Goal: Task Accomplishment & Management: Use online tool/utility

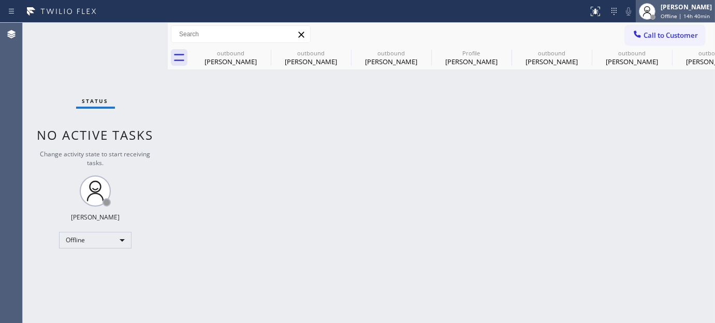
click at [669, 18] on span "Offline | 14h 40min" at bounding box center [685, 15] width 49 height 7
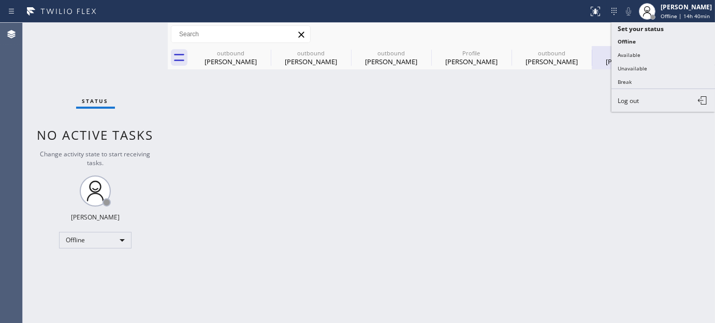
click at [645, 68] on button "Unavailable" at bounding box center [664, 68] width 104 height 13
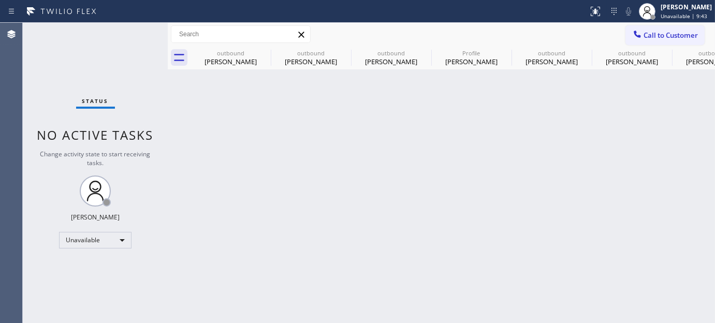
click at [418, 159] on div "Back to Dashboard Change Sender ID Customers Technicians Select a contact Outbo…" at bounding box center [441, 173] width 547 height 300
click at [261, 53] on icon at bounding box center [264, 53] width 12 height 12
click at [0, 0] on icon at bounding box center [0, 0] width 0 height 0
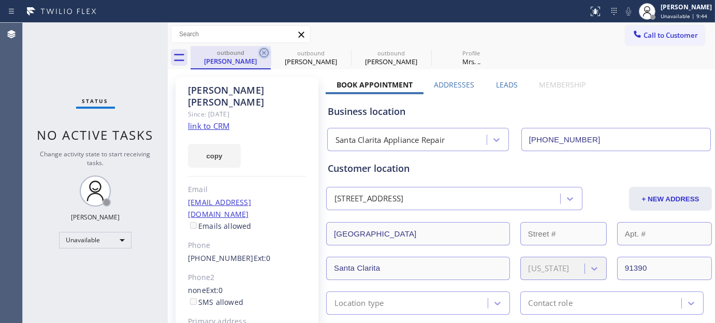
click at [262, 55] on icon at bounding box center [264, 53] width 12 height 12
click at [0, 0] on icon at bounding box center [0, 0] width 0 height 0
click at [262, 54] on div "outbound [PERSON_NAME] outbound [PERSON_NAME] outbound [PERSON_NAME] Profile Mr…" at bounding box center [453, 57] width 525 height 23
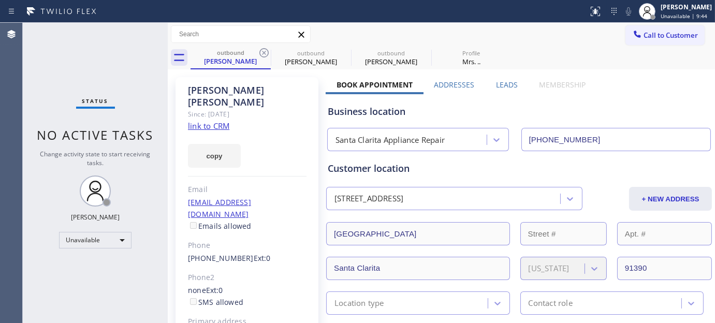
click at [262, 54] on div "outbound [PERSON_NAME] outbound [PERSON_NAME] outbound [PERSON_NAME] Profile Mr…" at bounding box center [453, 57] width 525 height 23
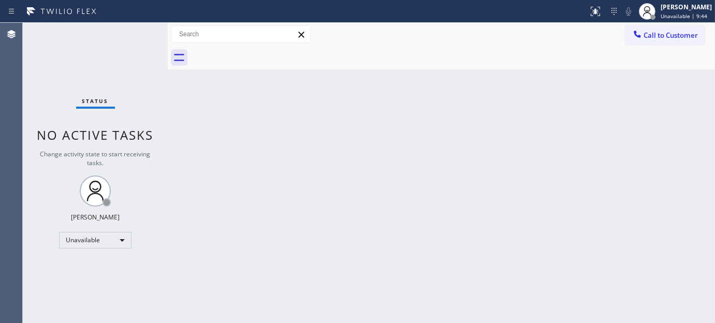
click at [262, 54] on div at bounding box center [453, 57] width 525 height 23
click at [670, 17] on span "Unavailable | 39:06" at bounding box center [686, 15] width 50 height 7
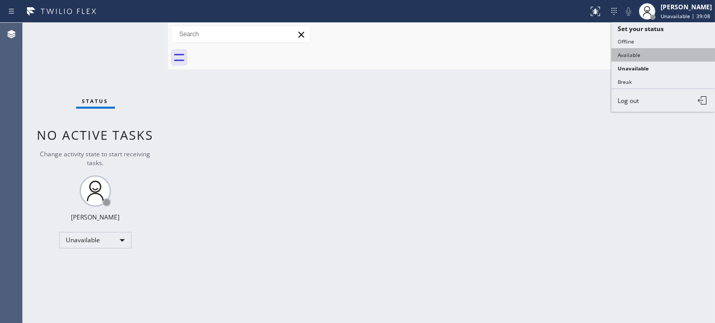
click at [644, 53] on button "Available" at bounding box center [664, 54] width 104 height 13
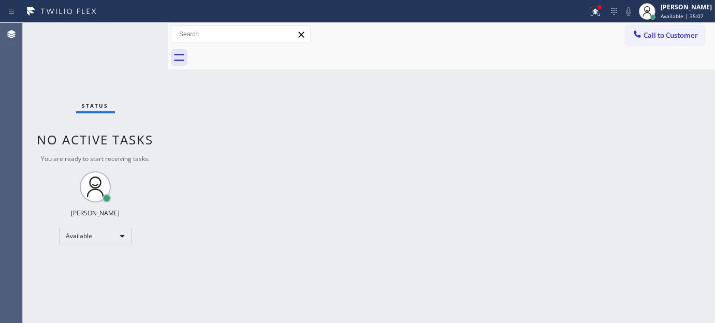
drag, startPoint x: 488, startPoint y: 137, endPoint x: 511, endPoint y: 109, distance: 36.4
click at [488, 137] on div "Back to Dashboard Change Sender ID Customers Technicians Select a contact Outbo…" at bounding box center [441, 173] width 547 height 300
click at [655, 32] on span "Call to Customer" at bounding box center [671, 35] width 54 height 9
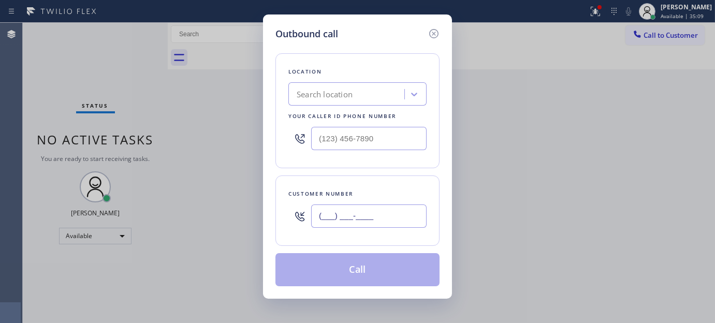
click at [343, 214] on input "(___) ___-____" at bounding box center [368, 216] width 115 height 23
paste input "516) 318-3062"
type input "[PHONE_NUMBER]"
drag, startPoint x: 389, startPoint y: 135, endPoint x: 274, endPoint y: 140, distance: 115.1
click at [278, 140] on div "Location Search location Your caller id phone number (___) ___-____" at bounding box center [357, 110] width 164 height 115
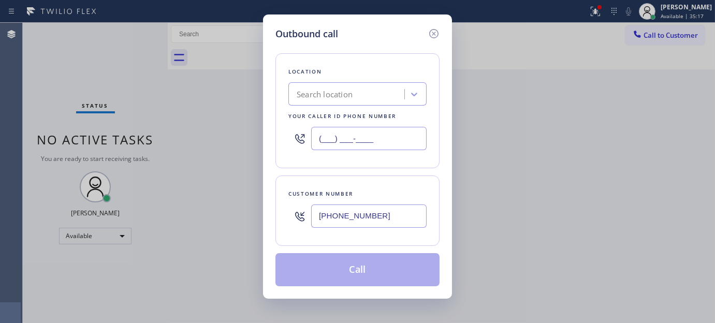
paste input "914) 873-0795"
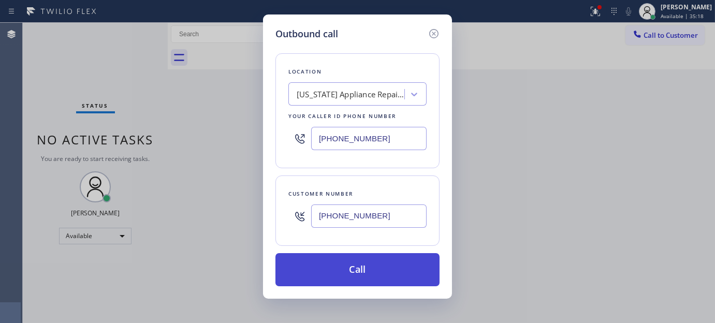
type input "[PHONE_NUMBER]"
click at [376, 278] on button "Call" at bounding box center [357, 269] width 164 height 33
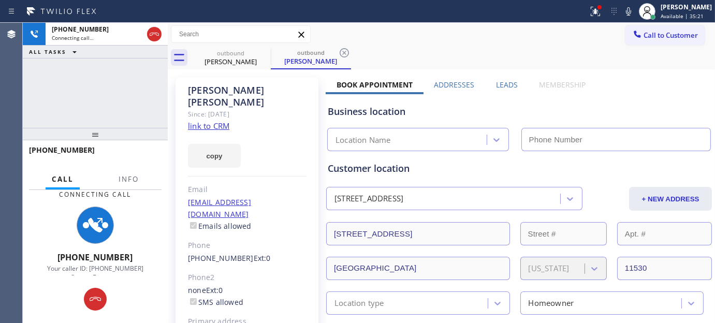
drag, startPoint x: 105, startPoint y: 125, endPoint x: 107, endPoint y: 75, distance: 50.3
click at [99, 75] on div "[PHONE_NUMBER] Connecting call… ALL TASKS ALL TASKS ACTIVE TASKS TASKS IN WRAP …" at bounding box center [95, 173] width 145 height 300
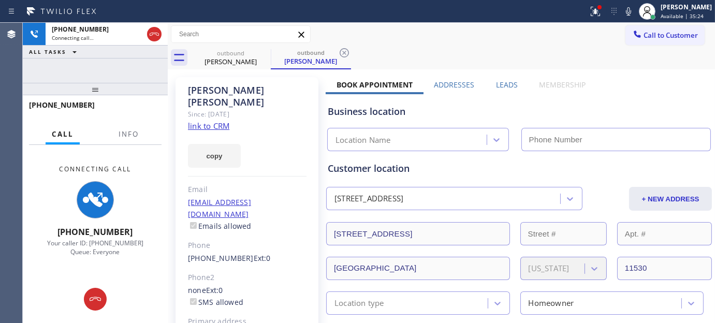
type input "[PHONE_NUMBER]"
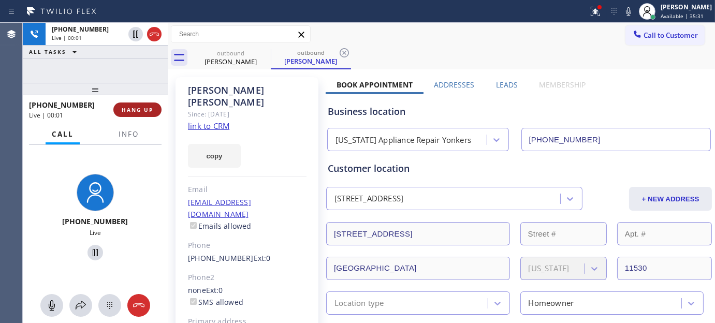
click at [134, 114] on button "HANG UP" at bounding box center [137, 110] width 48 height 14
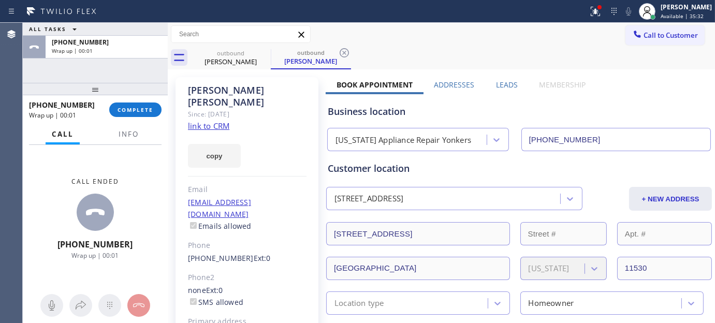
click at [136, 119] on div "[PHONE_NUMBER] Wrap up | 00:01 COMPLETE" at bounding box center [95, 109] width 133 height 27
click at [136, 115] on button "COMPLETE" at bounding box center [135, 110] width 52 height 14
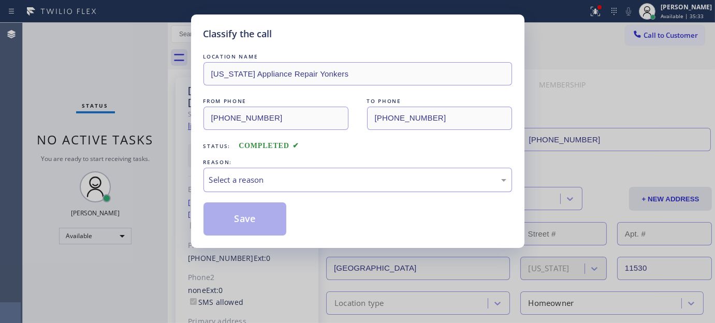
click at [261, 189] on div "Select a reason" at bounding box center [358, 180] width 309 height 24
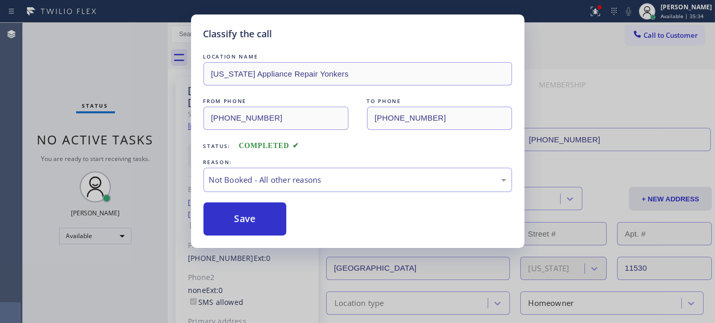
click at [236, 223] on button "Save" at bounding box center [245, 218] width 83 height 33
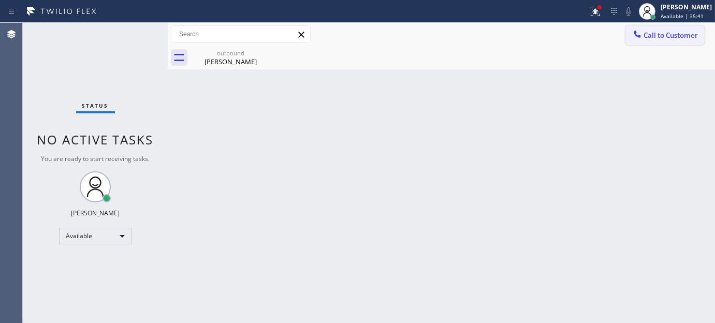
click at [635, 31] on icon at bounding box center [637, 34] width 7 height 7
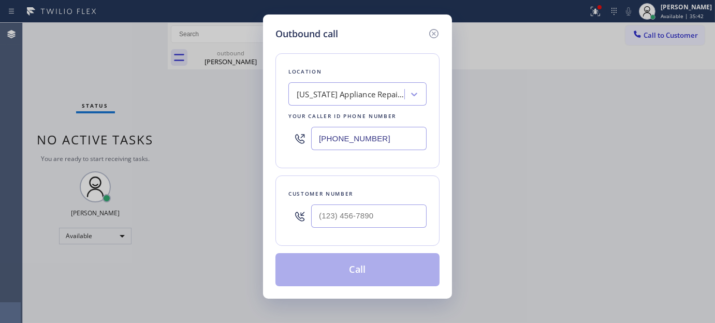
click at [339, 204] on div at bounding box center [368, 216] width 115 height 34
click at [361, 213] on input "(___) ___-____" at bounding box center [368, 216] width 115 height 23
paste input "917) 379-3633"
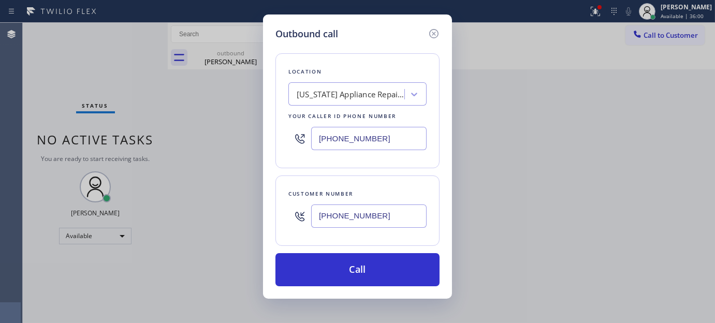
drag, startPoint x: 398, startPoint y: 223, endPoint x: 223, endPoint y: 213, distance: 174.8
click at [223, 220] on div "Outbound call Location [US_STATE] Appliance Repair Yonkers Your caller id phone…" at bounding box center [357, 161] width 715 height 323
paste input "text"
type input "[PHONE_NUMBER]"
drag, startPoint x: 386, startPoint y: 142, endPoint x: 324, endPoint y: 78, distance: 89.0
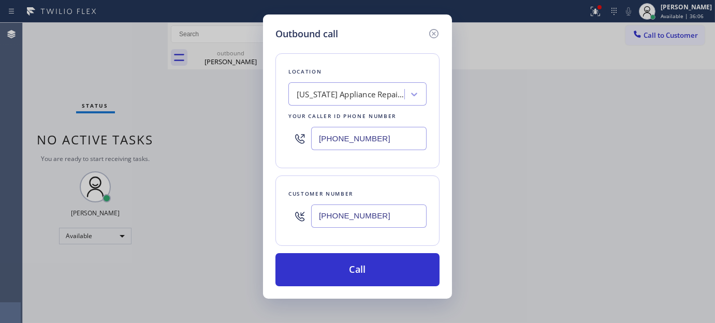
click at [282, 152] on div "Location [US_STATE] Appliance Repair [GEOGRAPHIC_DATA] Your caller id phone num…" at bounding box center [357, 110] width 164 height 115
paste input "347) 284-6179"
type input "[PHONE_NUMBER]"
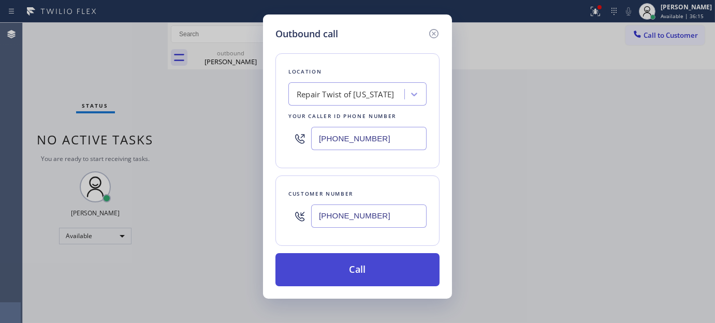
click at [399, 273] on button "Call" at bounding box center [357, 269] width 164 height 33
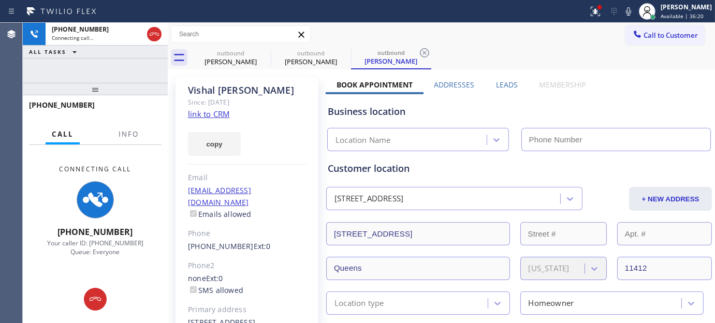
type input "[PHONE_NUMBER]"
drag, startPoint x: 134, startPoint y: 84, endPoint x: 127, endPoint y: 57, distance: 27.3
click at [128, 69] on div "[PHONE_NUMBER] Connecting call… ALL TASKS ALL TASKS ACTIVE TASKS TASKS IN WRAP …" at bounding box center [95, 173] width 145 height 300
click at [597, 18] on button at bounding box center [595, 11] width 23 height 23
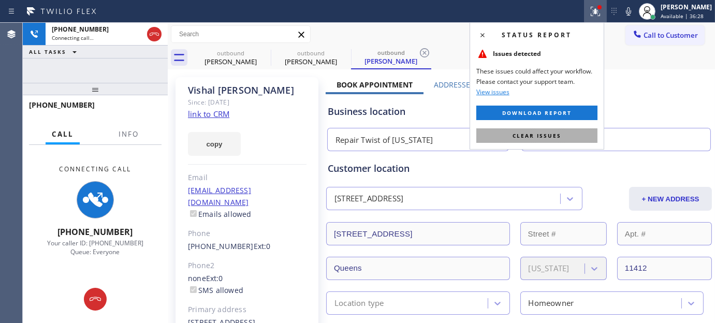
click at [499, 136] on button "Clear issues" at bounding box center [536, 135] width 121 height 14
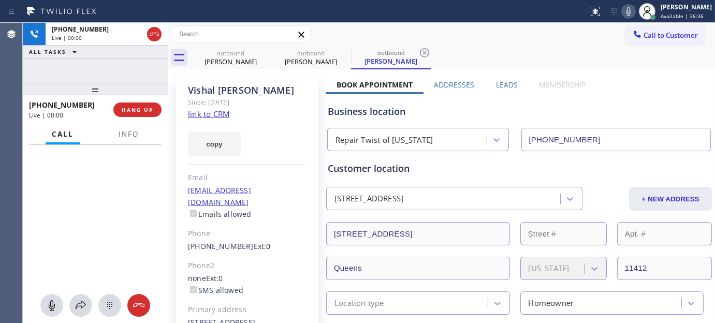
click at [627, 16] on icon at bounding box center [628, 11] width 12 height 12
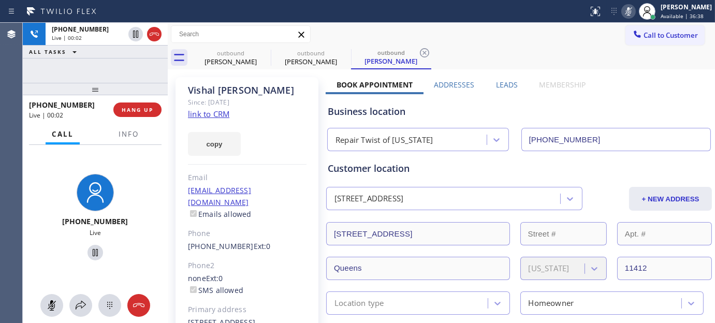
click at [623, 7] on icon at bounding box center [628, 11] width 12 height 12
drag, startPoint x: 138, startPoint y: 83, endPoint x: 134, endPoint y: 50, distance: 33.9
click at [134, 50] on div "[PHONE_NUMBER] Live | 00:03 ALL TASKS ALL TASKS ACTIVE TASKS TASKS IN WRAP UP […" at bounding box center [95, 173] width 145 height 300
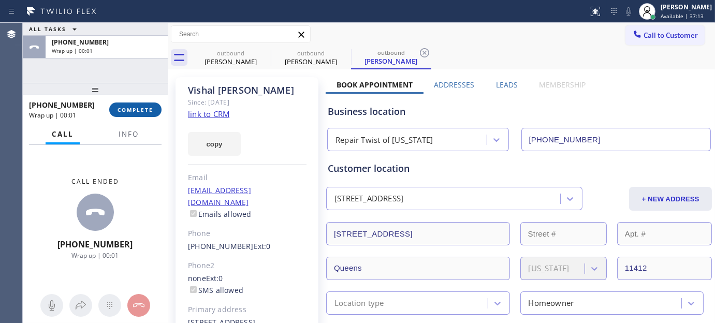
click at [125, 115] on button "COMPLETE" at bounding box center [135, 110] width 52 height 14
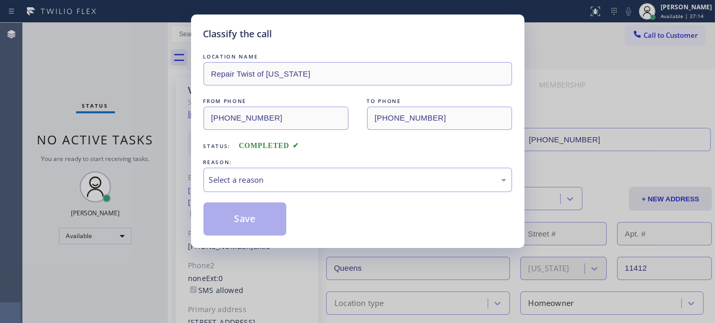
click at [256, 193] on div "LOCATION NAME Repair Twist of [US_STATE] FROM PHONE [PHONE_NUMBER] TO PHONE [PH…" at bounding box center [358, 143] width 309 height 184
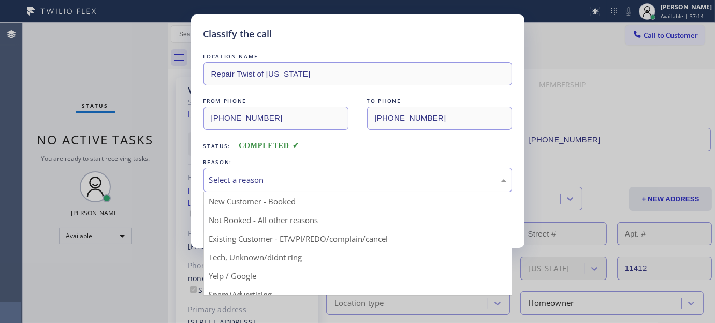
click at [252, 180] on div "Select a reason" at bounding box center [357, 180] width 297 height 12
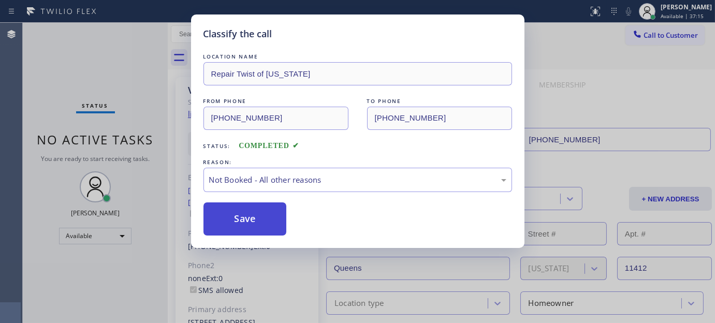
click at [236, 220] on button "Save" at bounding box center [245, 218] width 83 height 33
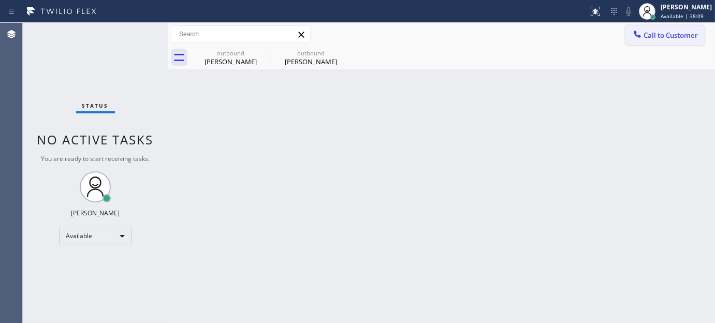
click at [654, 34] on span "Call to Customer" at bounding box center [671, 35] width 54 height 9
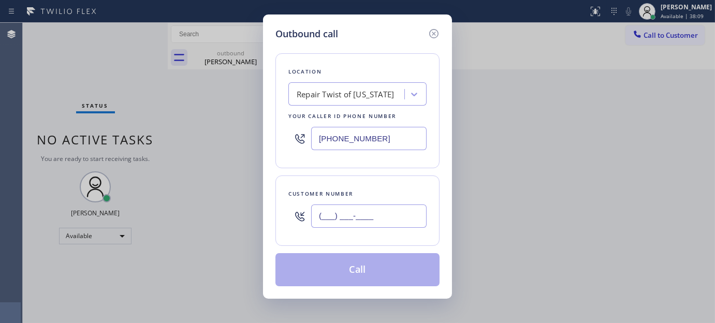
click at [337, 206] on input "(___) ___-____" at bounding box center [368, 216] width 115 height 23
paste input "609) 509-3939"
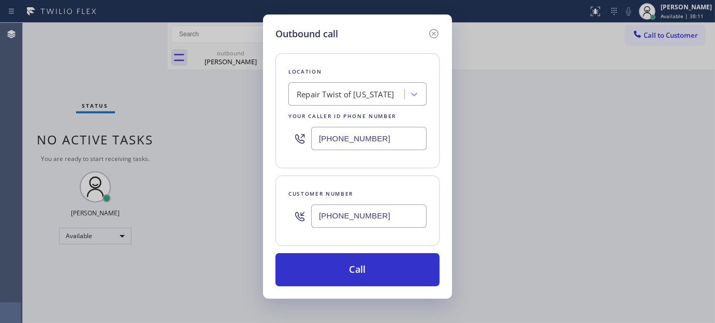
type input "[PHONE_NUMBER]"
drag, startPoint x: 390, startPoint y: 141, endPoint x: 263, endPoint y: 145, distance: 126.9
click at [263, 146] on div "Outbound call Location Repair Twist of [US_STATE] Your caller id phone number […" at bounding box center [357, 156] width 189 height 284
paste input "844) 505-3776"
type input "[PHONE_NUMBER]"
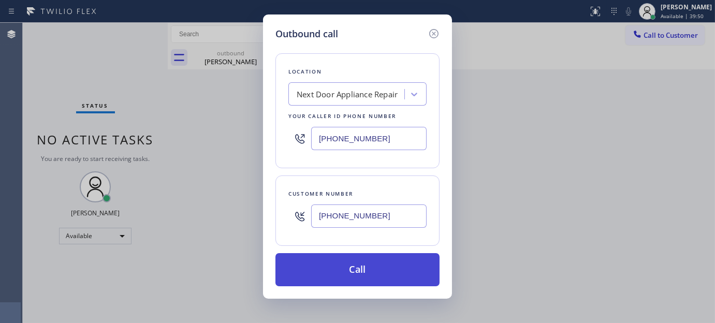
click at [380, 263] on button "Call" at bounding box center [357, 269] width 164 height 33
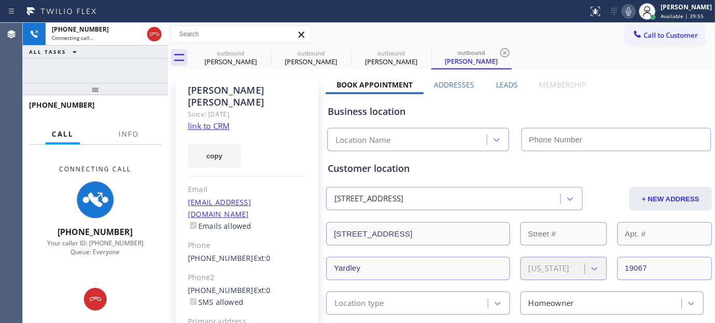
type input "[PHONE_NUMBER]"
drag, startPoint x: 132, startPoint y: 89, endPoint x: 262, endPoint y: 27, distance: 143.6
click at [136, 65] on div "[PHONE_NUMBER] Connecting call… ALL TASKS ALL TASKS ACTIVE TASKS TASKS IN WRAP …" at bounding box center [95, 173] width 145 height 300
click at [621, 11] on div at bounding box center [628, 11] width 14 height 12
drag, startPoint x: 590, startPoint y: 162, endPoint x: 511, endPoint y: 146, distance: 80.8
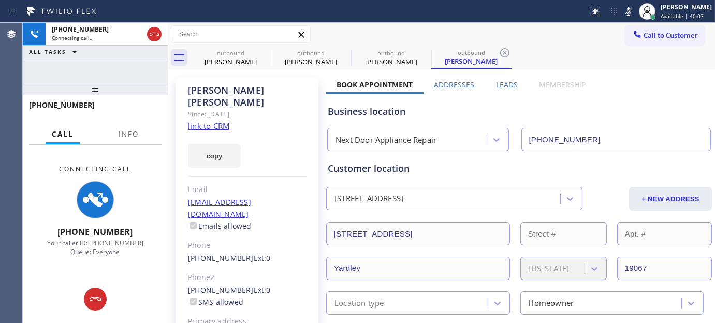
click at [590, 162] on div "Customer location" at bounding box center [519, 169] width 383 height 14
drag, startPoint x: 336, startPoint y: 84, endPoint x: 583, endPoint y: 78, distance: 247.1
click at [558, 62] on div "outbound [PERSON_NAME] outbound [PERSON_NAME] outbound [PERSON_NAME] outbound […" at bounding box center [453, 57] width 525 height 23
drag, startPoint x: 329, startPoint y: 83, endPoint x: 583, endPoint y: 83, distance: 253.2
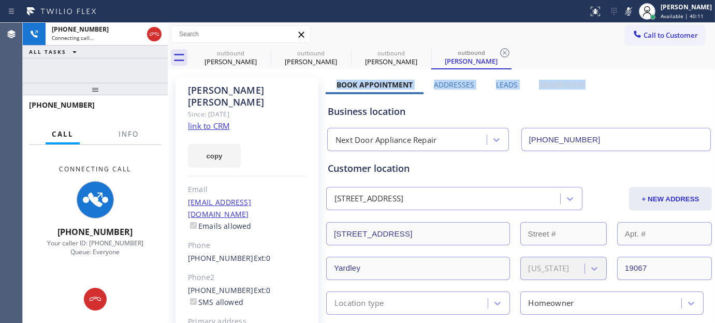
click at [583, 83] on div "Book Appointment Addresses Leads Membership" at bounding box center [461, 87] width 271 height 14
click at [477, 34] on div "Call to Customer Outbound call Location Next Door Appliance Repair Your caller …" at bounding box center [441, 34] width 547 height 18
drag, startPoint x: 105, startPoint y: 79, endPoint x: 104, endPoint y: 64, distance: 15.1
click at [102, 64] on div "[PHONE_NUMBER] Connecting call… ALL TASKS ALL TASKS ACTIVE TASKS TASKS IN WRAP …" at bounding box center [95, 53] width 145 height 60
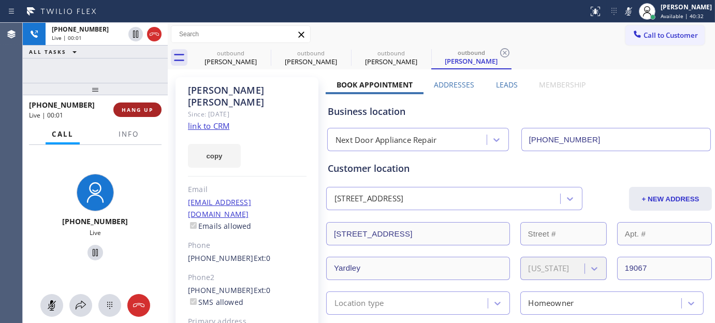
click at [145, 111] on span "HANG UP" at bounding box center [138, 109] width 32 height 7
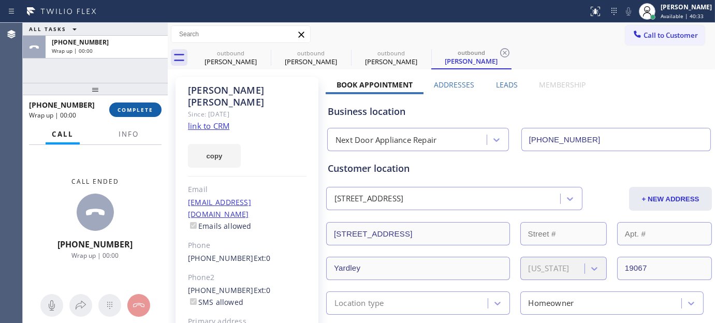
click at [145, 111] on span "COMPLETE" at bounding box center [136, 109] width 36 height 7
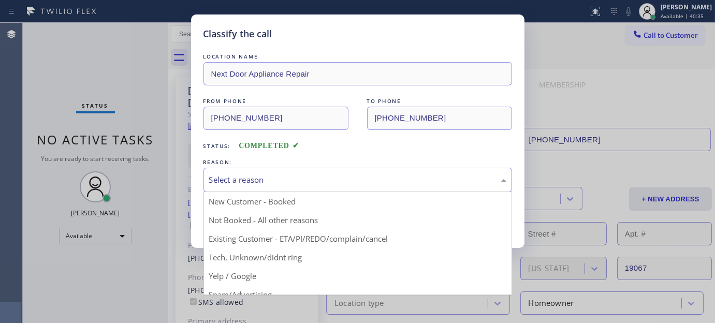
click at [257, 172] on div "Select a reason" at bounding box center [358, 180] width 309 height 24
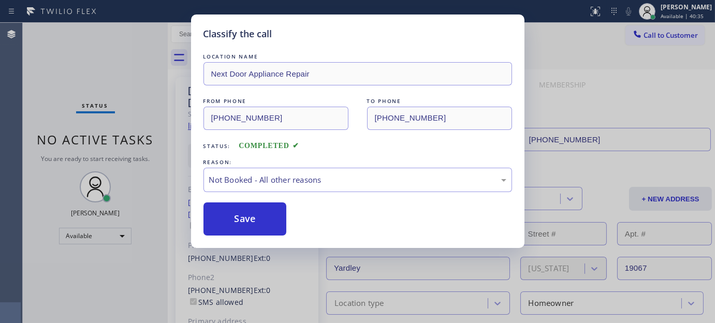
click at [239, 214] on button "Save" at bounding box center [245, 218] width 83 height 33
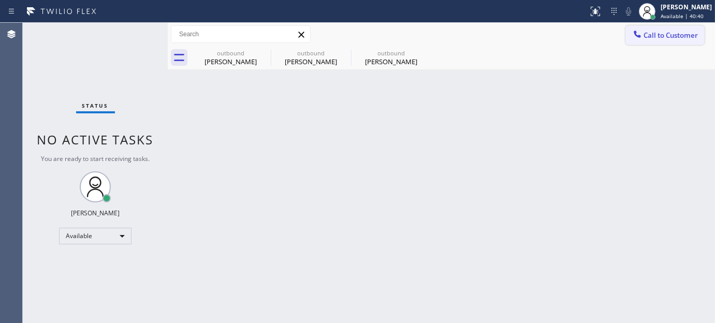
click at [659, 40] on button "Call to Customer" at bounding box center [665, 35] width 79 height 20
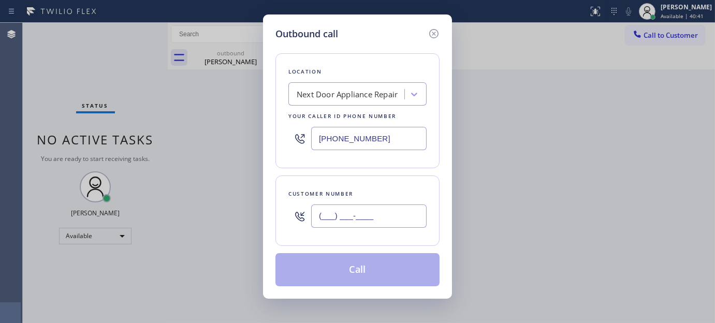
click at [370, 226] on input "(___) ___-____" at bounding box center [368, 216] width 115 height 23
paste input "619) 804-9446"
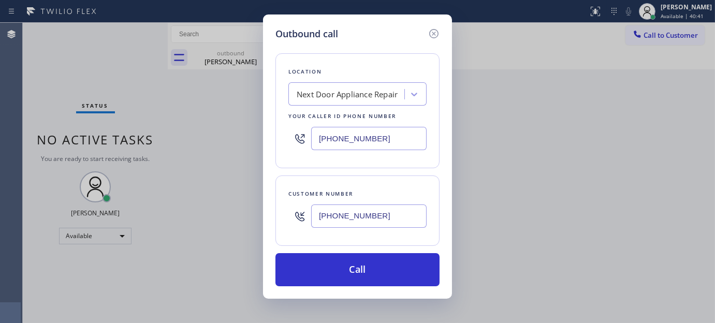
type input "[PHONE_NUMBER]"
drag, startPoint x: 363, startPoint y: 145, endPoint x: 257, endPoint y: 142, distance: 105.7
click at [245, 137] on div "Outbound call Location Next Door Appliance Repair Your caller id phone number […" at bounding box center [357, 161] width 715 height 323
paste input "361) 203-3251"
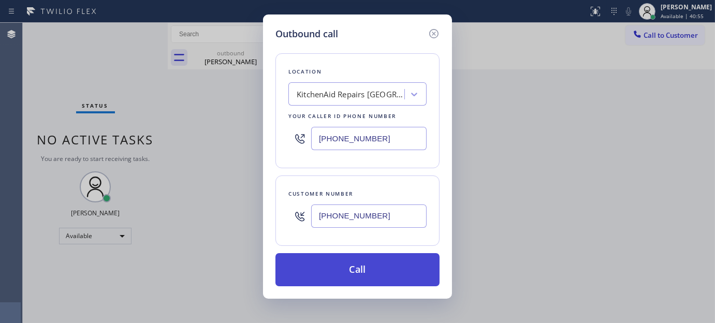
type input "[PHONE_NUMBER]"
click at [364, 268] on button "Call" at bounding box center [357, 269] width 164 height 33
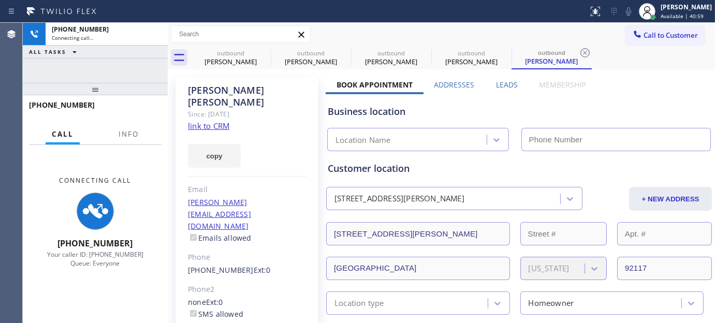
type input "[PHONE_NUMBER]"
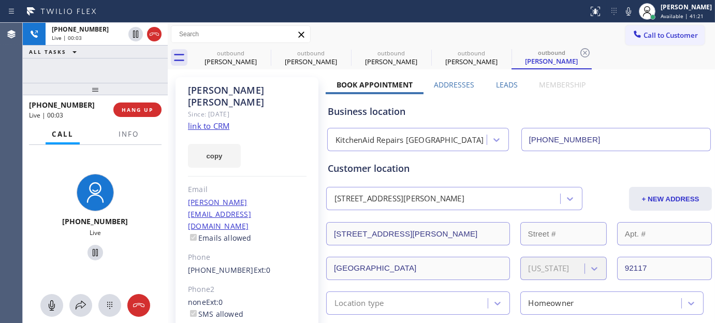
drag, startPoint x: 144, startPoint y: 90, endPoint x: 137, endPoint y: 73, distance: 18.4
click at [137, 73] on div "[PHONE_NUMBER] Live | 00:03 ALL TASKS ALL TASKS ACTIVE TASKS TASKS IN WRAP UP […" at bounding box center [95, 173] width 145 height 300
drag, startPoint x: 152, startPoint y: 83, endPoint x: 159, endPoint y: 22, distance: 61.5
click at [140, 45] on div "[PHONE_NUMBER] Live | 00:15 ALL TASKS ALL TASKS ACTIVE TASKS TASKS IN WRAP UP […" at bounding box center [95, 173] width 145 height 300
click at [141, 108] on span "HANG UP" at bounding box center [138, 109] width 32 height 7
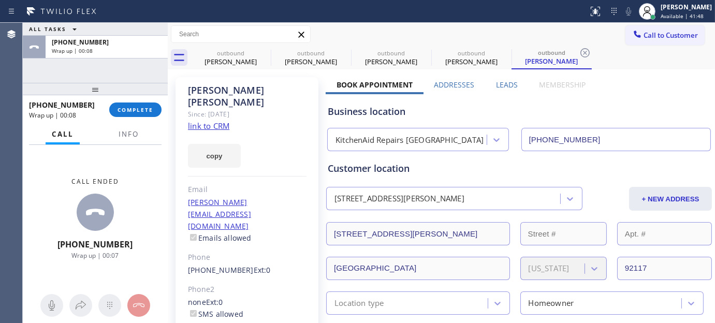
click at [140, 95] on div at bounding box center [95, 89] width 145 height 12
click at [139, 105] on button "COMPLETE" at bounding box center [135, 110] width 52 height 14
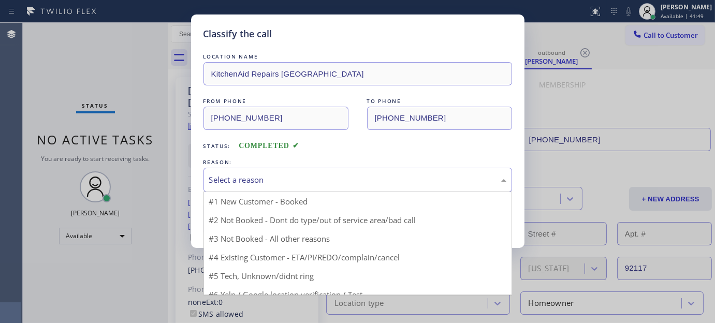
click at [242, 183] on div "Select a reason" at bounding box center [357, 180] width 297 height 12
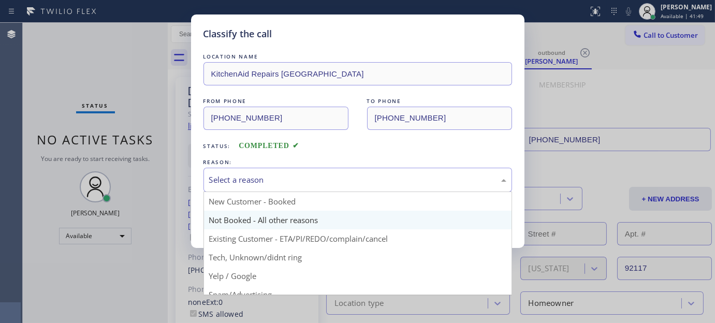
click at [258, 221] on button "Save" at bounding box center [245, 218] width 83 height 33
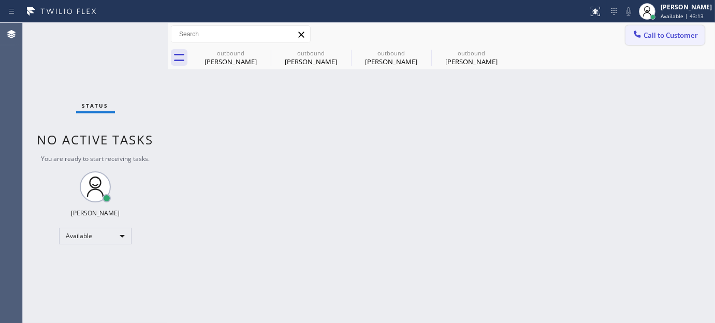
click at [658, 32] on span "Call to Customer" at bounding box center [671, 35] width 54 height 9
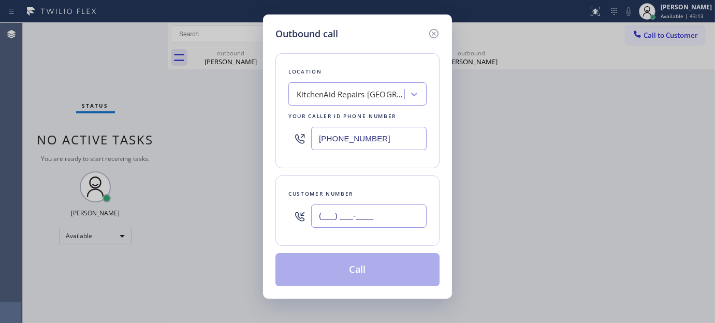
click at [390, 211] on input "(___) ___-____" at bounding box center [368, 216] width 115 height 23
paste input "954) 822-4073"
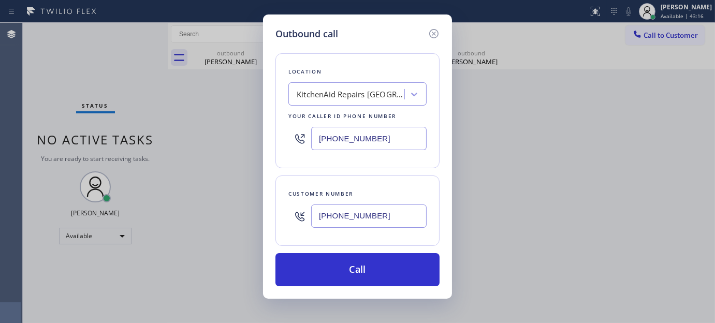
type input "[PHONE_NUMBER]"
drag, startPoint x: 339, startPoint y: 155, endPoint x: 245, endPoint y: 148, distance: 94.6
click at [223, 156] on div "Outbound call Location KitchenAid Repairs [GEOGRAPHIC_DATA] Your caller id phon…" at bounding box center [357, 161] width 715 height 323
paste input "855) 731-4952"
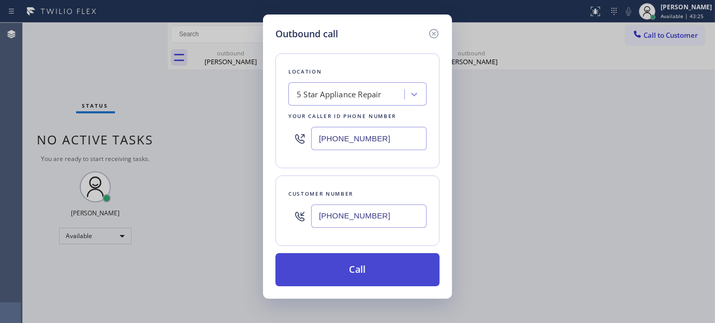
type input "[PHONE_NUMBER]"
click at [368, 265] on button "Call" at bounding box center [357, 269] width 164 height 33
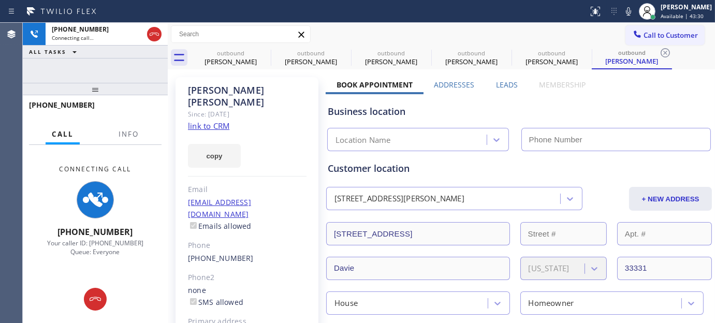
type input "[PHONE_NUMBER]"
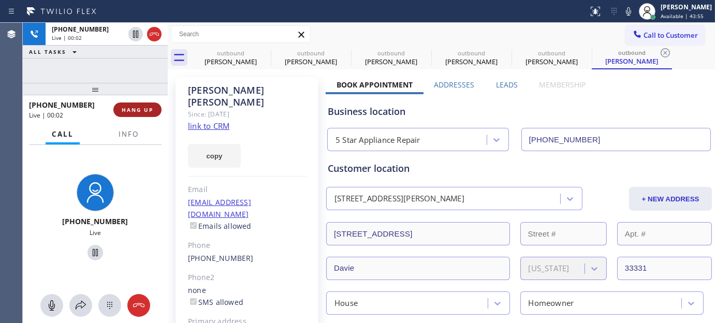
click at [149, 106] on span "HANG UP" at bounding box center [138, 109] width 32 height 7
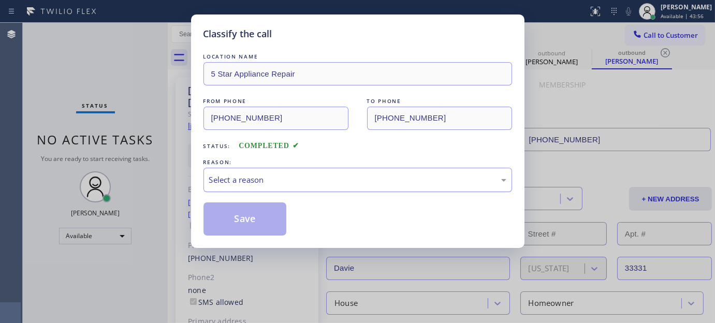
drag, startPoint x: 234, startPoint y: 174, endPoint x: 248, endPoint y: 179, distance: 14.4
click at [237, 180] on div "Select a reason" at bounding box center [357, 180] width 297 height 12
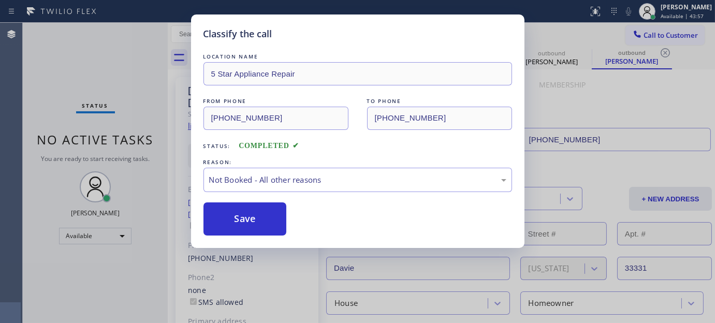
click at [241, 215] on button "Save" at bounding box center [245, 218] width 83 height 33
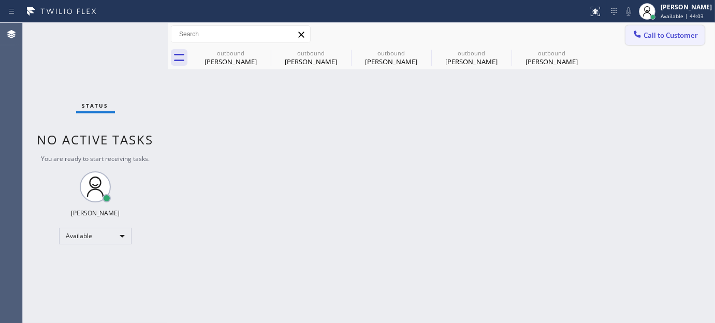
click at [648, 37] on span "Call to Customer" at bounding box center [671, 35] width 54 height 9
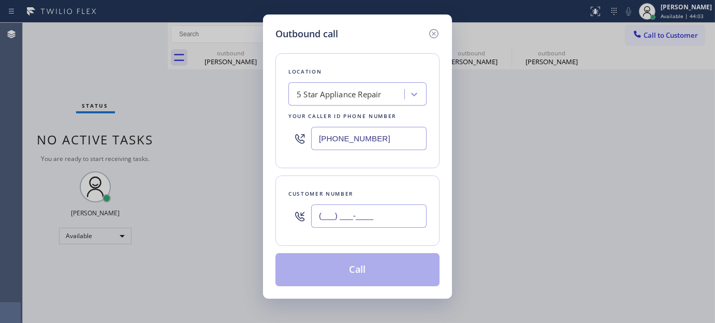
click at [365, 206] on input "(___) ___-____" at bounding box center [368, 216] width 115 height 23
paste input "310) 922-3933"
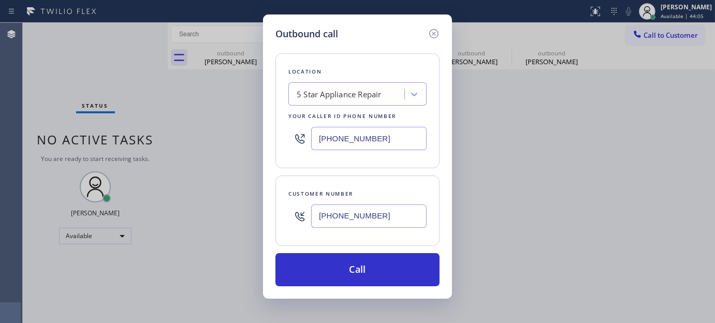
type input "[PHONE_NUMBER]"
click at [302, 147] on div "[PHONE_NUMBER]" at bounding box center [357, 139] width 138 height 34
paste input "text"
drag, startPoint x: 381, startPoint y: 135, endPoint x: 228, endPoint y: 153, distance: 153.8
click at [228, 153] on div "Outbound call Location 5 Star Appliance Repair Your caller id phone number [PHO…" at bounding box center [357, 161] width 715 height 323
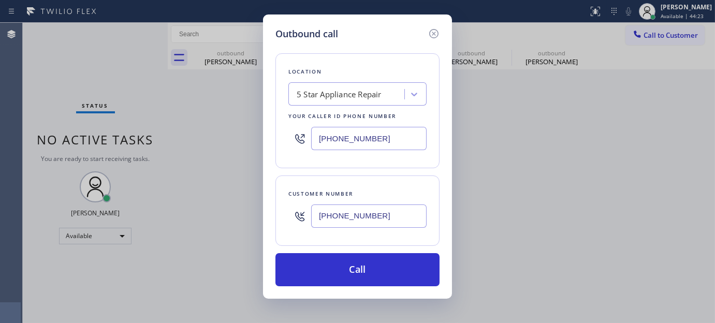
paste input "33) 330-0126"
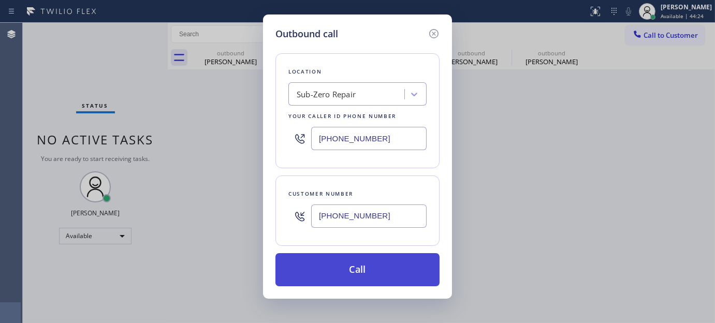
type input "[PHONE_NUMBER]"
click at [363, 282] on button "Call" at bounding box center [357, 269] width 164 height 33
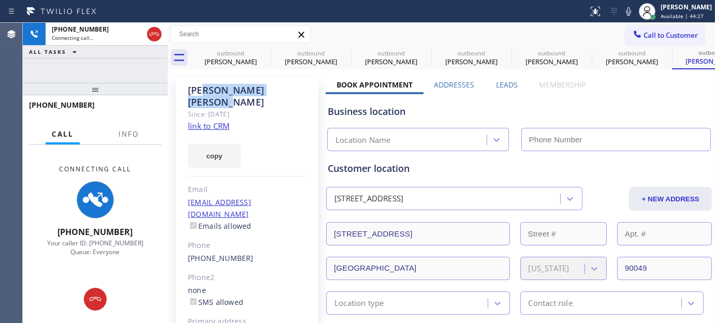
drag, startPoint x: 271, startPoint y: 95, endPoint x: 208, endPoint y: 81, distance: 64.8
click at [164, 95] on div "[PHONE_NUMBER] Connecting call… ALL TASKS ALL TASKS ACTIVE TASKS TASKS IN WRAP …" at bounding box center [369, 173] width 692 height 300
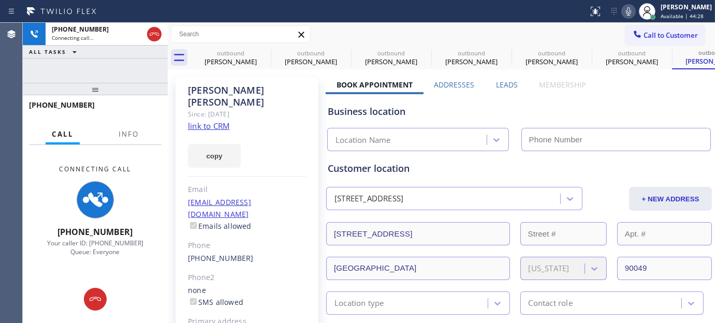
type input "[PHONE_NUMBER]"
click at [627, 6] on icon at bounding box center [628, 11] width 12 height 12
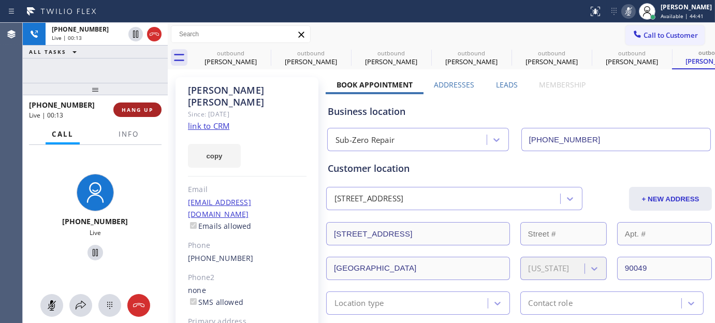
click at [135, 111] on span "HANG UP" at bounding box center [138, 109] width 32 height 7
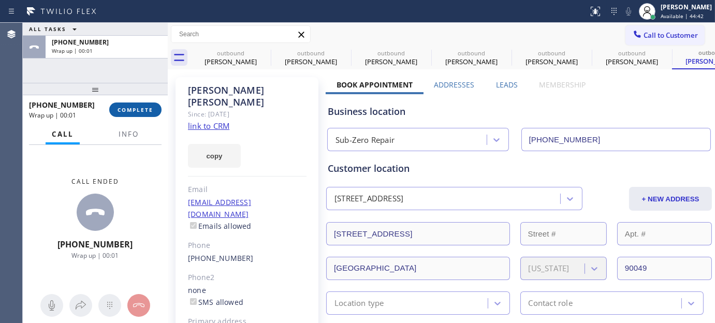
click at [135, 111] on span "COMPLETE" at bounding box center [136, 109] width 36 height 7
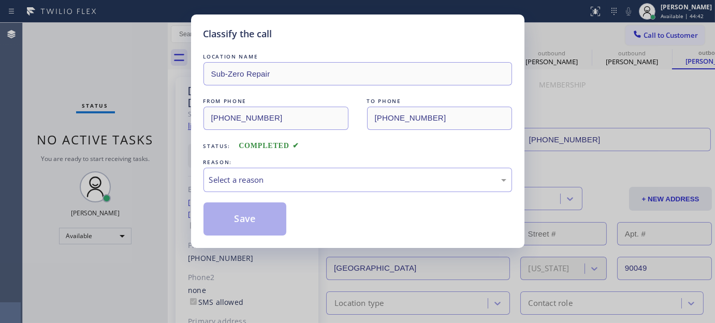
click at [261, 195] on div "LOCATION NAME Sub-Zero Repair FROM PHONE [PHONE_NUMBER] TO PHONE [PHONE_NUMBER]…" at bounding box center [358, 143] width 309 height 184
click at [272, 182] on div "Select a reason" at bounding box center [357, 180] width 297 height 12
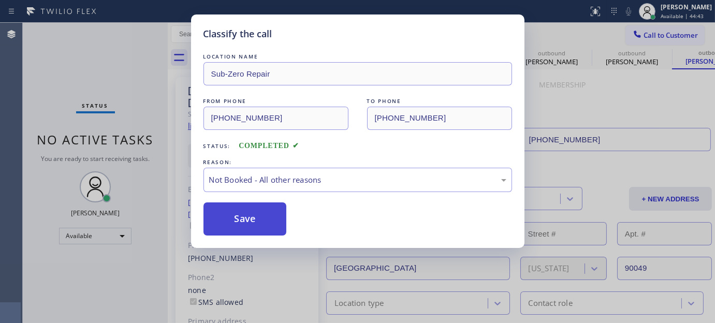
click at [243, 215] on button "Save" at bounding box center [245, 218] width 83 height 33
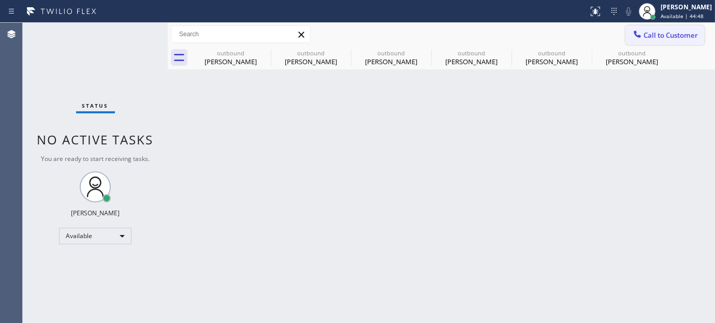
drag, startPoint x: 665, startPoint y: 30, endPoint x: 437, endPoint y: 172, distance: 269.6
click at [666, 31] on span "Call to Customer" at bounding box center [671, 35] width 54 height 9
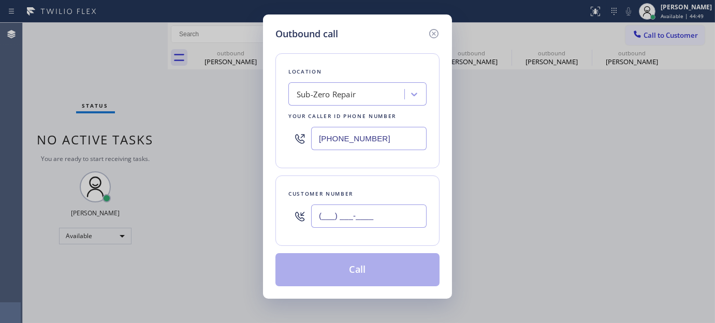
click at [368, 219] on input "(___) ___-____" at bounding box center [368, 216] width 115 height 23
paste input "786) 553-7723"
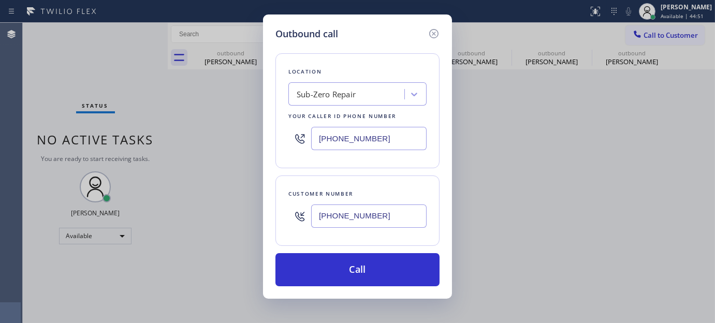
type input "[PHONE_NUMBER]"
drag, startPoint x: 254, startPoint y: 140, endPoint x: 277, endPoint y: 134, distance: 23.6
click at [245, 135] on div "Outbound call Location Sub-Zero Repair Your caller id phone number [PHONE_NUMBE…" at bounding box center [357, 161] width 715 height 323
paste input "77) 777-079"
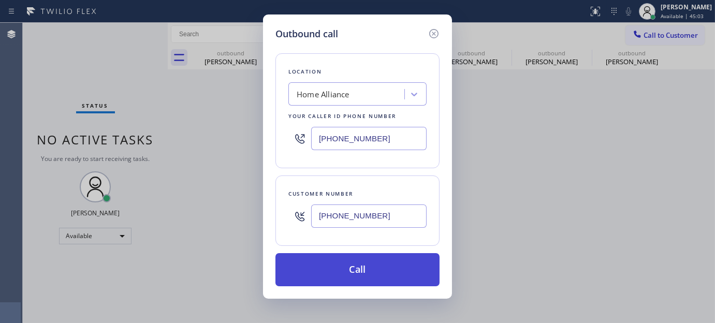
type input "[PHONE_NUMBER]"
click at [379, 257] on button "Call" at bounding box center [357, 269] width 164 height 33
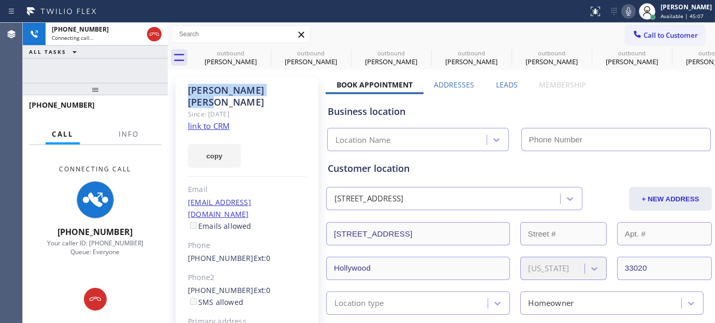
drag, startPoint x: 185, startPoint y: 86, endPoint x: 263, endPoint y: 83, distance: 77.7
click at [263, 83] on div "[PERSON_NAME] Since: [DATE] link to CRM copy Email [EMAIL_ADDRESS][DOMAIN_NAME]…" at bounding box center [247, 237] width 143 height 321
click at [256, 86] on div "[PERSON_NAME]" at bounding box center [247, 96] width 119 height 24
drag, startPoint x: 256, startPoint y: 86, endPoint x: 173, endPoint y: 99, distance: 83.4
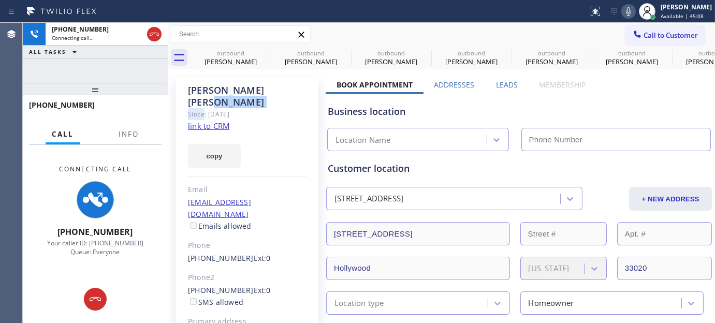
click at [259, 84] on div "[PERSON_NAME]" at bounding box center [247, 96] width 119 height 24
type input "[PHONE_NUMBER]"
drag, startPoint x: 249, startPoint y: 89, endPoint x: 182, endPoint y: 91, distance: 66.3
click at [182, 91] on div "[PERSON_NAME] Since: [DATE] link to CRM copy Email [EMAIL_ADDRESS][DOMAIN_NAME]…" at bounding box center [247, 237] width 143 height 321
click at [261, 80] on div "[PERSON_NAME] Since: [DATE] link to CRM copy Email [EMAIL_ADDRESS][DOMAIN_NAME]…" at bounding box center [247, 237] width 143 height 321
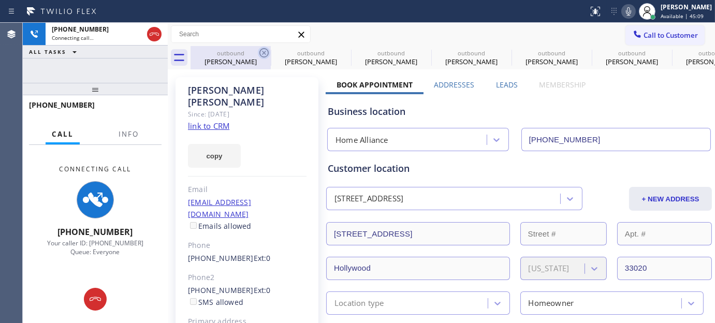
click at [263, 53] on icon at bounding box center [264, 53] width 12 height 12
click at [0, 0] on icon at bounding box center [0, 0] width 0 height 0
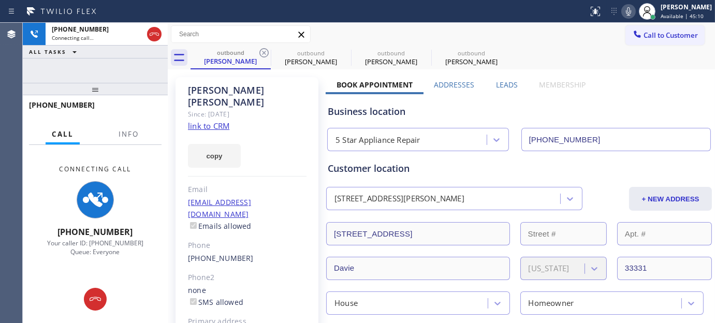
click at [263, 53] on icon at bounding box center [264, 53] width 12 height 12
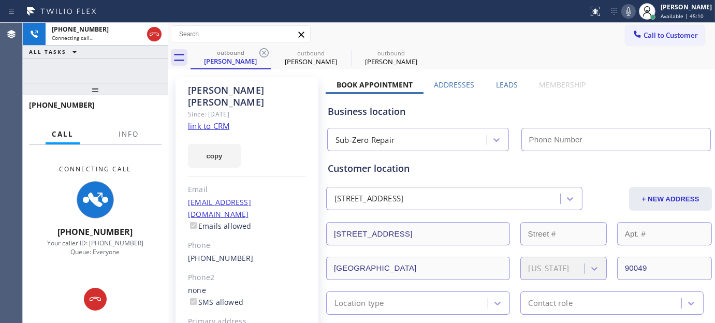
type input "[PHONE_NUMBER]"
click at [487, 42] on div "Call to Customer Outbound call Location Home Alliance Your caller id phone numb…" at bounding box center [441, 34] width 547 height 18
click at [265, 50] on icon at bounding box center [264, 53] width 12 height 12
type input "[PHONE_NUMBER]"
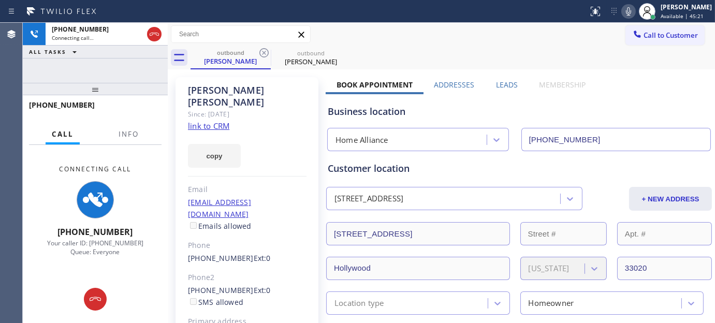
click at [198, 85] on div "[PERSON_NAME]" at bounding box center [247, 96] width 119 height 24
drag, startPoint x: 143, startPoint y: 96, endPoint x: 127, endPoint y: 59, distance: 40.1
click at [127, 59] on div "[PHONE_NUMBER] Connecting call… ALL TASKS ALL TASKS ACTIVE TASKS TASKS IN WRAP …" at bounding box center [95, 173] width 145 height 300
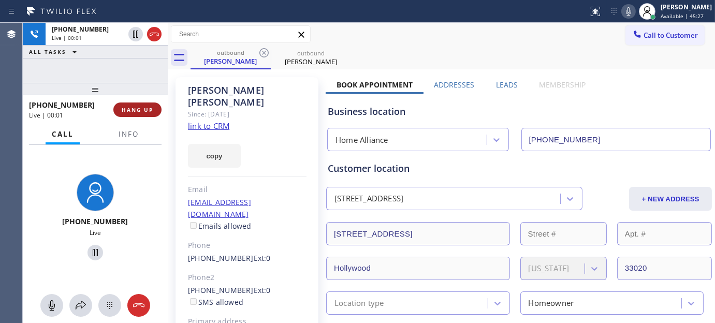
click at [154, 107] on button "HANG UP" at bounding box center [137, 110] width 48 height 14
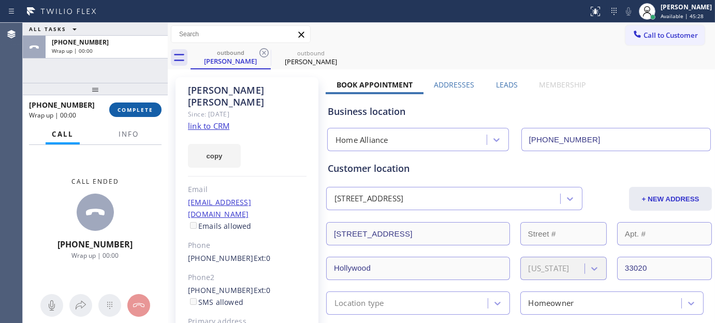
click at [153, 106] on button "COMPLETE" at bounding box center [135, 110] width 52 height 14
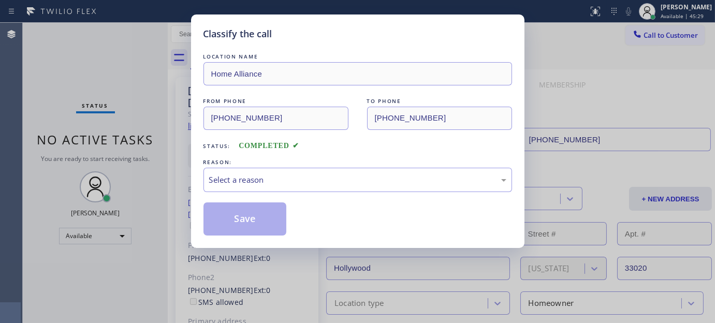
click at [320, 175] on div "Select a reason" at bounding box center [357, 180] width 297 height 12
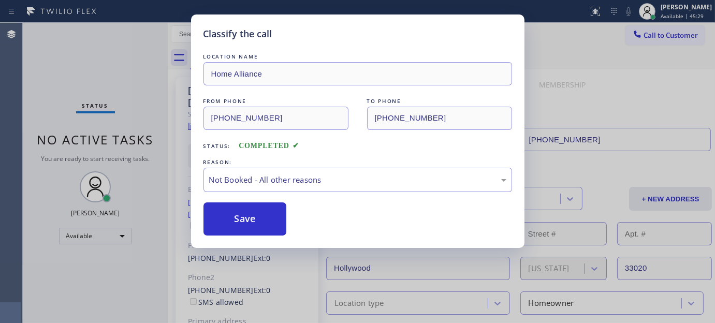
click at [255, 215] on button "Save" at bounding box center [245, 218] width 83 height 33
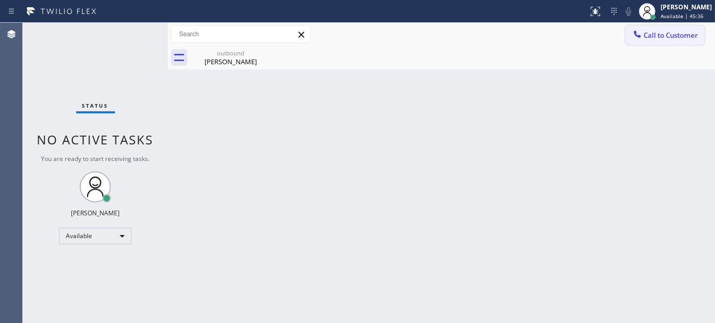
click at [676, 38] on span "Call to Customer" at bounding box center [671, 35] width 54 height 9
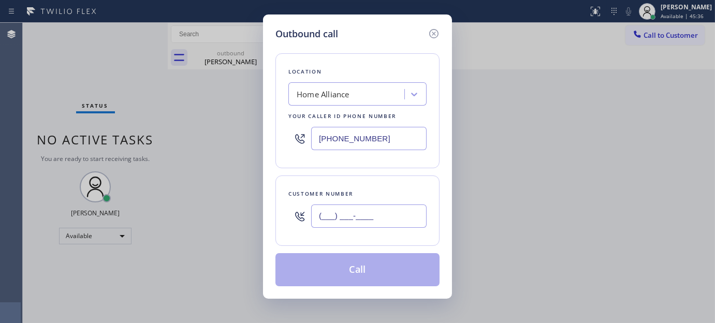
click at [373, 221] on input "(___) ___-____" at bounding box center [368, 216] width 115 height 23
paste input "646) 234-3231"
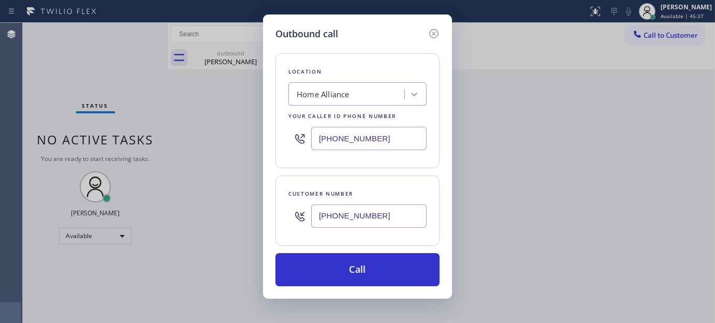
type input "[PHONE_NUMBER]"
drag, startPoint x: 391, startPoint y: 137, endPoint x: 174, endPoint y: 142, distance: 217.6
click at [154, 145] on div "Outbound call Location Home Alliance Your caller id phone number [PHONE_NUMBER]…" at bounding box center [357, 161] width 715 height 323
paste input "55) 731-4952"
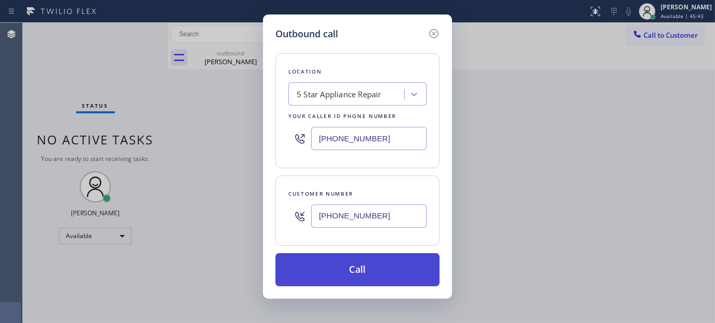
type input "[PHONE_NUMBER]"
click at [355, 256] on button "Call" at bounding box center [357, 269] width 164 height 33
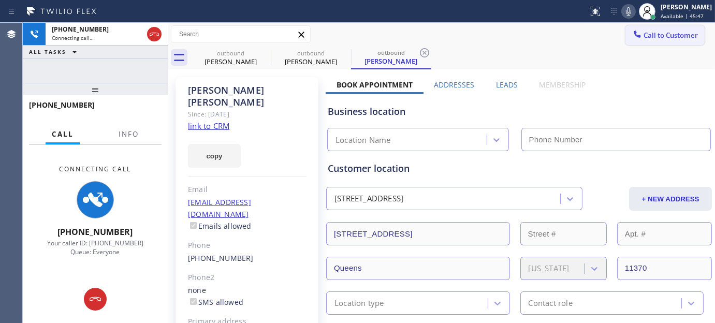
type input "[PHONE_NUMBER]"
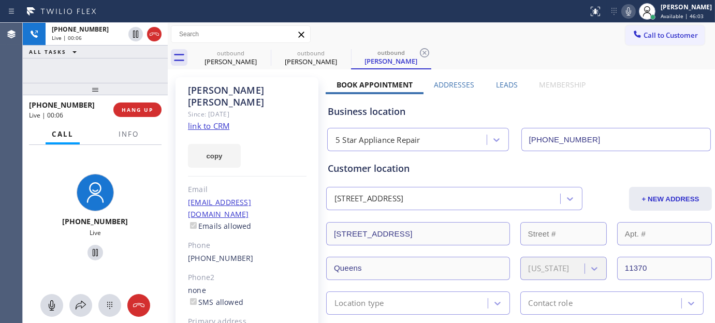
click at [137, 100] on div "[PHONE_NUMBER] Live | 00:06 HANG UP" at bounding box center [95, 109] width 133 height 27
click at [140, 112] on span "HANG UP" at bounding box center [138, 109] width 32 height 7
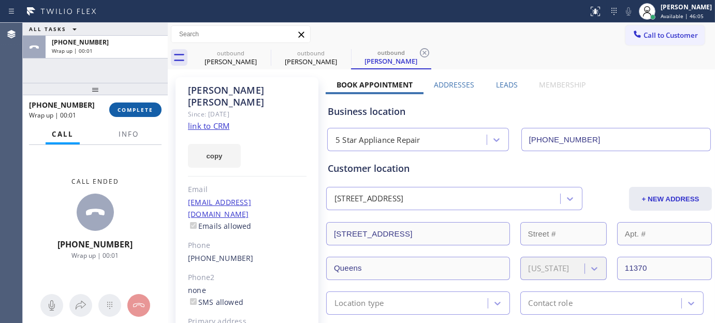
click at [140, 112] on span "COMPLETE" at bounding box center [136, 109] width 36 height 7
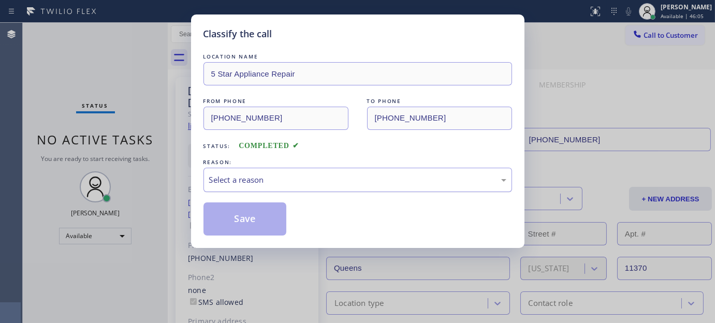
click at [298, 168] on div "Select a reason" at bounding box center [358, 180] width 309 height 24
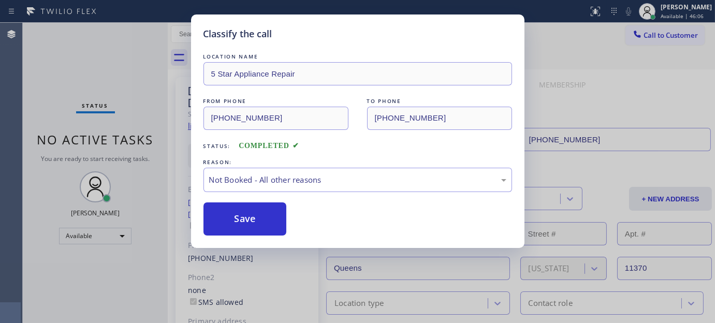
click at [251, 214] on button "Save" at bounding box center [245, 218] width 83 height 33
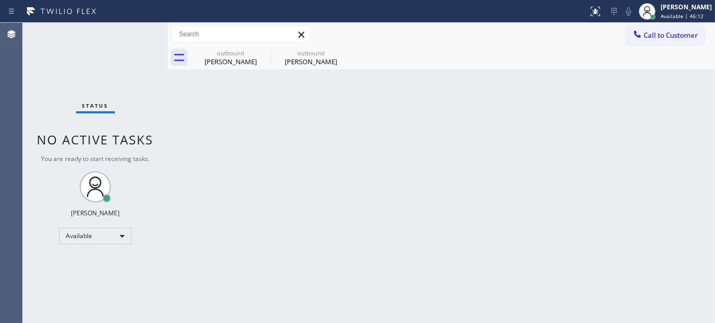
drag, startPoint x: 659, startPoint y: 28, endPoint x: 432, endPoint y: 198, distance: 283.7
click at [655, 32] on button "Call to Customer" at bounding box center [665, 35] width 79 height 20
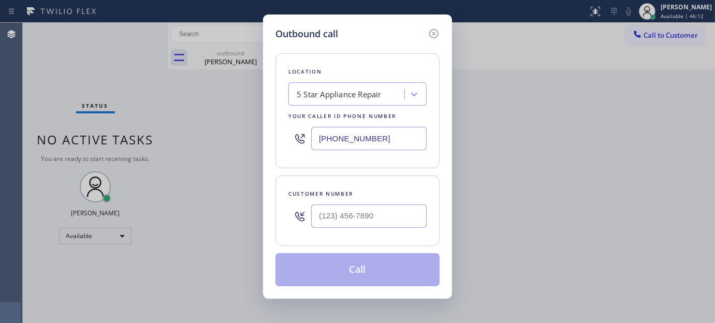
click at [360, 229] on div at bounding box center [368, 216] width 115 height 34
click at [396, 209] on input "(___) ___-____" at bounding box center [368, 216] width 115 height 23
paste input "347) 475-5448"
type input "[PHONE_NUMBER]"
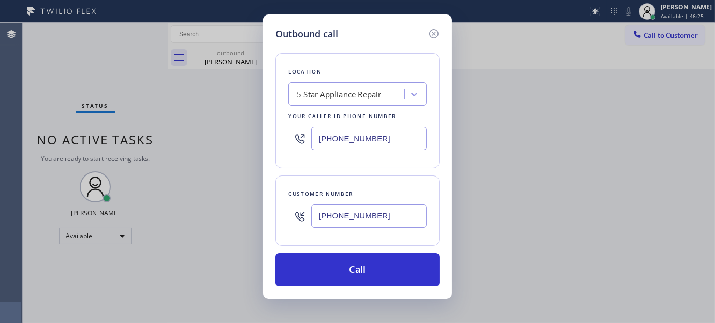
drag, startPoint x: 268, startPoint y: 153, endPoint x: 343, endPoint y: 32, distance: 142.7
click at [201, 147] on div "Outbound call Location 5 Star Appliance Repair Your caller id phone number [PHO…" at bounding box center [357, 161] width 715 height 323
paste input "347) 284-6179"
type input "[PHONE_NUMBER]"
drag, startPoint x: 392, startPoint y: 226, endPoint x: 244, endPoint y: 213, distance: 148.7
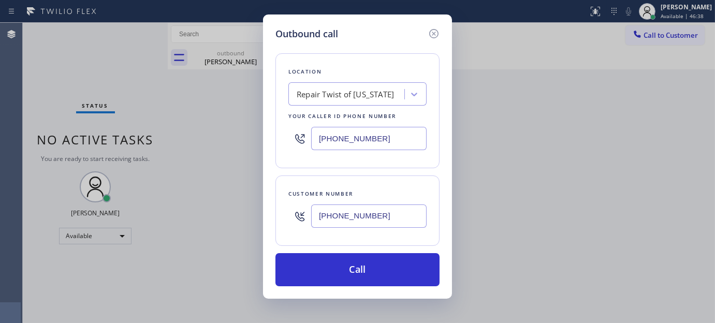
click at [242, 216] on div "Outbound call Location Repair Twist of [US_STATE] Your caller id phone number […" at bounding box center [357, 161] width 715 height 323
paste input "929) 393-8065"
paste input "818) 522-1564"
drag, startPoint x: 391, startPoint y: 215, endPoint x: 244, endPoint y: 214, distance: 147.6
click at [244, 216] on div "Outbound call Location Repair Twist of [US_STATE] Your caller id phone number […" at bounding box center [357, 161] width 715 height 323
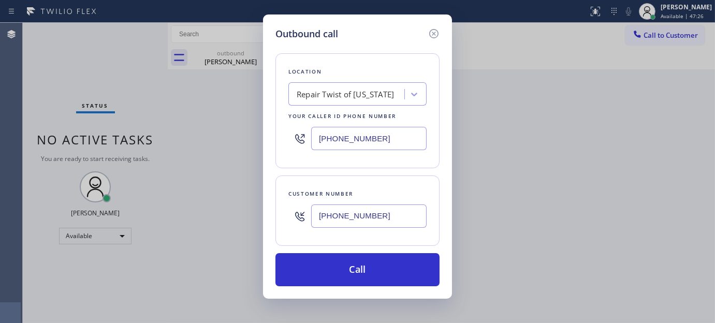
type input "[PHONE_NUMBER]"
drag, startPoint x: 385, startPoint y: 139, endPoint x: 257, endPoint y: 140, distance: 127.9
click at [247, 146] on div "Outbound call Location Repair Twist of [US_STATE] Your caller id phone number […" at bounding box center [357, 161] width 715 height 323
paste input "202) 933-7030"
type input "[PHONE_NUMBER]"
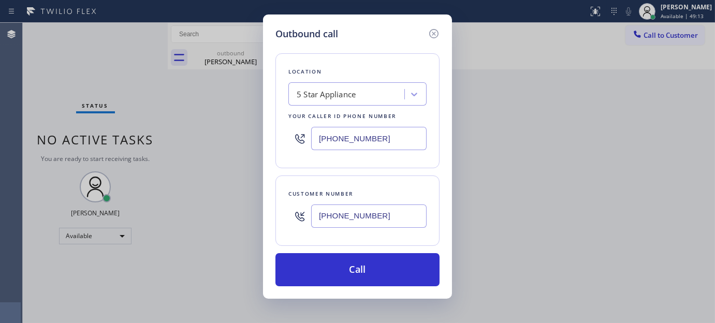
drag, startPoint x: 226, startPoint y: 228, endPoint x: 447, endPoint y: 43, distance: 288.2
click at [215, 226] on div "Outbound call Location 5 Star Appliance Your caller id phone number [PHONE_NUMB…" at bounding box center [357, 161] width 715 height 323
paste input "970) 691-422"
drag, startPoint x: 397, startPoint y: 221, endPoint x: 332, endPoint y: 146, distance: 98.8
click at [224, 216] on div "Outbound call Location 5 Star Appliance Your caller id phone number [PHONE_NUMB…" at bounding box center [357, 161] width 715 height 323
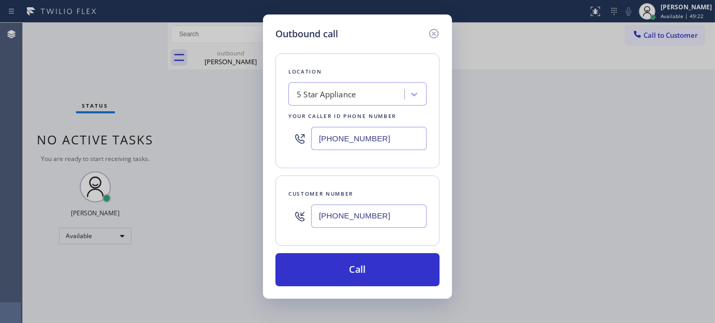
paste input "818) 309-6230"
type input "[PHONE_NUMBER]"
drag, startPoint x: 371, startPoint y: 143, endPoint x: 286, endPoint y: 146, distance: 84.4
click at [288, 146] on div "[PHONE_NUMBER]" at bounding box center [357, 139] width 138 height 34
paste input "323) 310-0103"
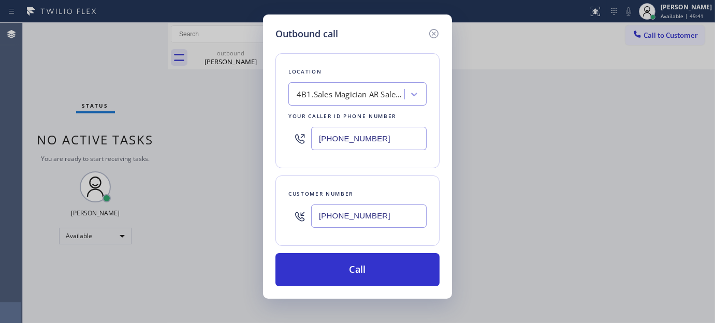
type input "[PHONE_NUMBER]"
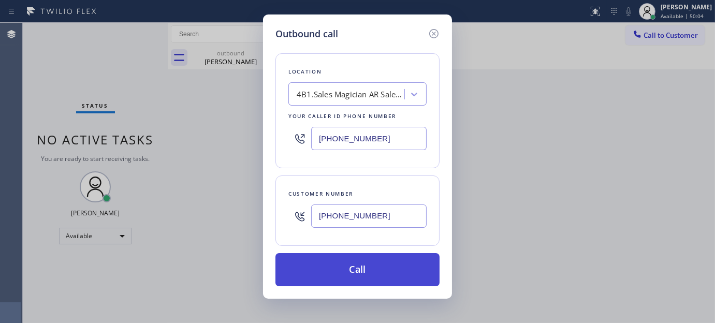
click at [386, 267] on button "Call" at bounding box center [357, 269] width 164 height 33
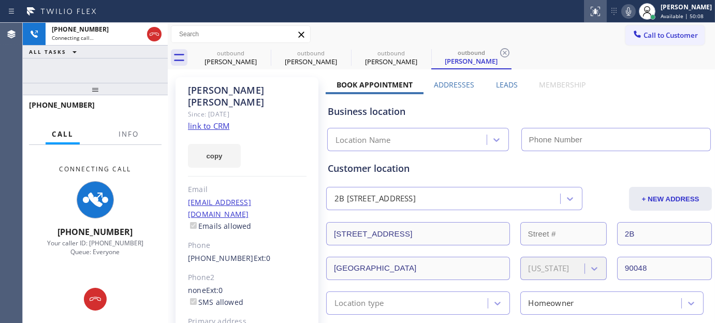
type input "[PHONE_NUMBER]"
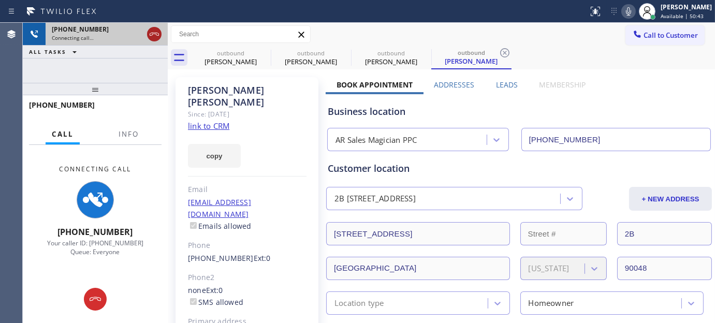
click at [158, 28] on icon at bounding box center [154, 34] width 12 height 12
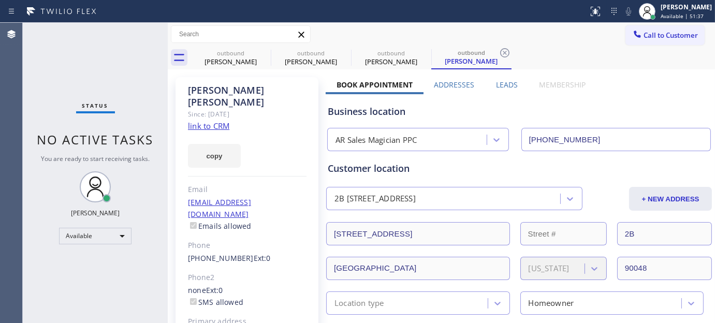
click at [643, 42] on button "Call to Customer" at bounding box center [665, 35] width 79 height 20
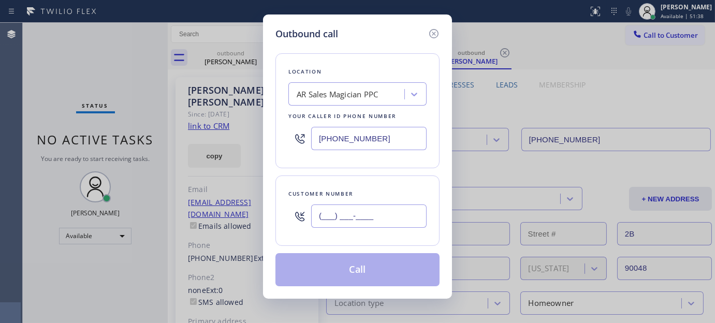
click at [368, 210] on input "(___) ___-____" at bounding box center [368, 216] width 115 height 23
paste input "626) 325-3375"
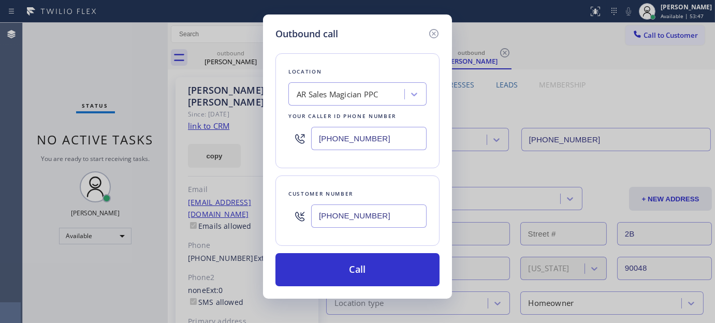
drag, startPoint x: 394, startPoint y: 222, endPoint x: 175, endPoint y: 191, distance: 221.8
click at [163, 206] on div "Outbound call Location AR Sales Magician PPC Your caller id phone number [PHONE…" at bounding box center [357, 161] width 715 height 323
paste input "424) 272-9234"
type input "[PHONE_NUMBER]"
drag, startPoint x: 382, startPoint y: 126, endPoint x: 217, endPoint y: 154, distance: 166.5
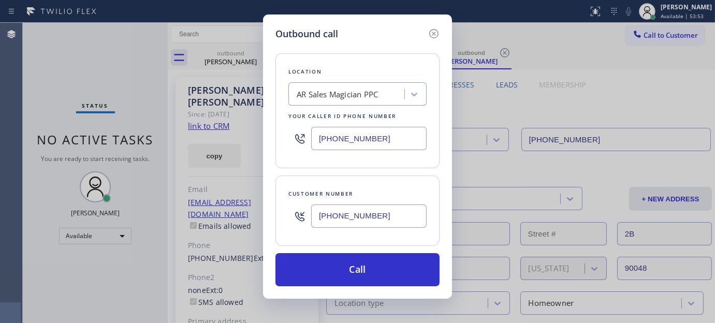
click at [217, 154] on div "Outbound call Location AR Sales Magician PPC Your caller id phone number [PHONE…" at bounding box center [357, 161] width 715 height 323
paste input "855) 731-4952"
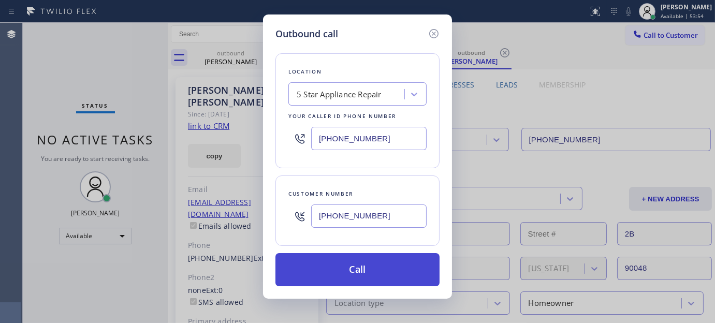
type input "[PHONE_NUMBER]"
click at [408, 267] on button "Call" at bounding box center [357, 269] width 164 height 33
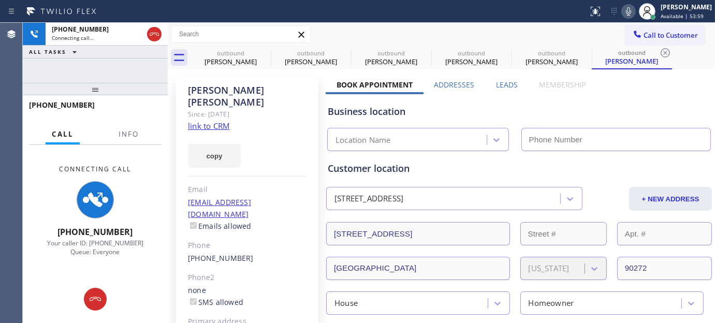
type input "[PHONE_NUMBER]"
drag, startPoint x: 142, startPoint y: 93, endPoint x: 139, endPoint y: 48, distance: 45.7
click at [139, 50] on div "[PHONE_NUMBER] Connecting call… ALL TASKS ALL TASKS ACTIVE TASKS TASKS IN WRAP …" at bounding box center [95, 173] width 145 height 300
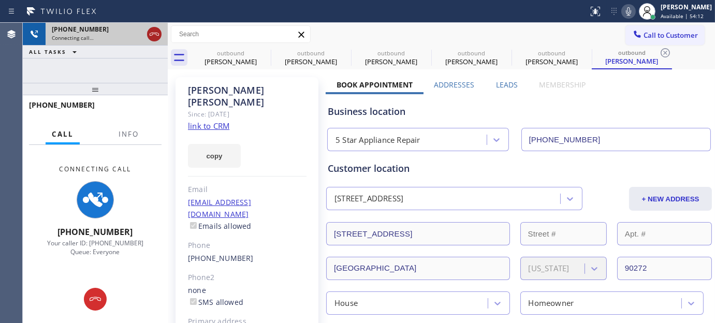
click at [152, 34] on icon at bounding box center [154, 34] width 9 height 3
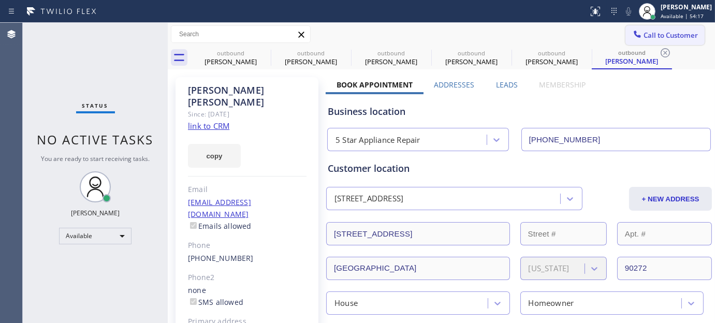
click at [672, 40] on button "Call to Customer" at bounding box center [665, 35] width 79 height 20
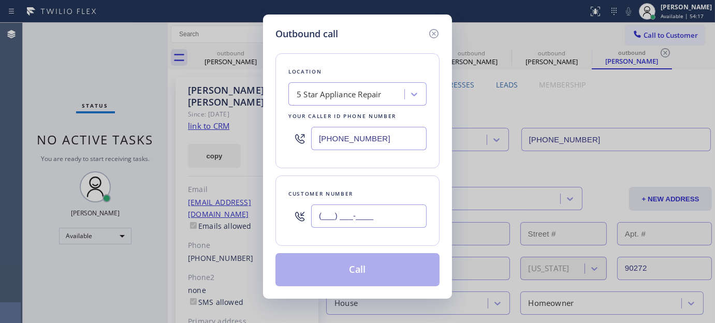
drag, startPoint x: 341, startPoint y: 221, endPoint x: 442, endPoint y: 30, distance: 216.1
click at [341, 223] on input "(___) ___-____" at bounding box center [368, 216] width 115 height 23
paste input "760) 889-2802"
type input "[PHONE_NUMBER]"
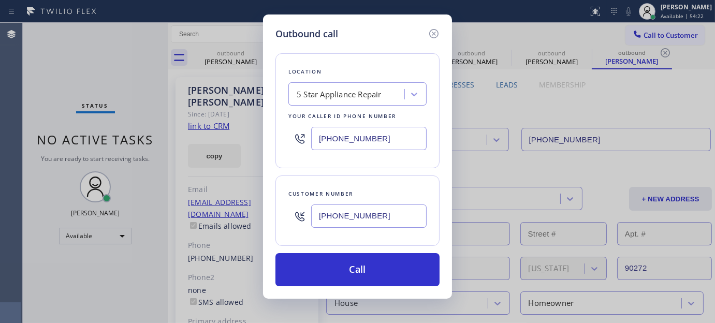
drag, startPoint x: 397, startPoint y: 143, endPoint x: 252, endPoint y: 147, distance: 145.0
click at [233, 145] on div "Outbound call Location 5 Star Appliance Repair Your caller id phone number [PHO…" at bounding box center [357, 161] width 715 height 323
paste input "44) 899-746"
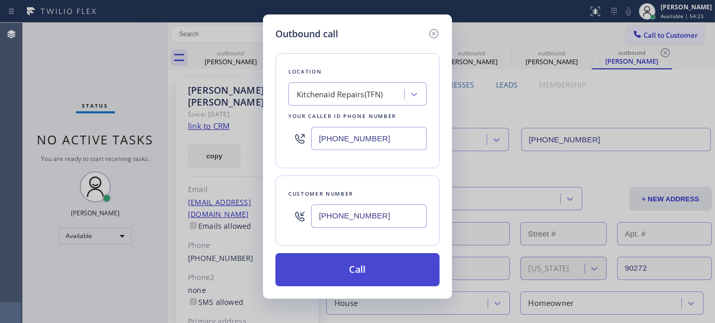
type input "[PHONE_NUMBER]"
click at [387, 263] on button "Call" at bounding box center [357, 269] width 164 height 33
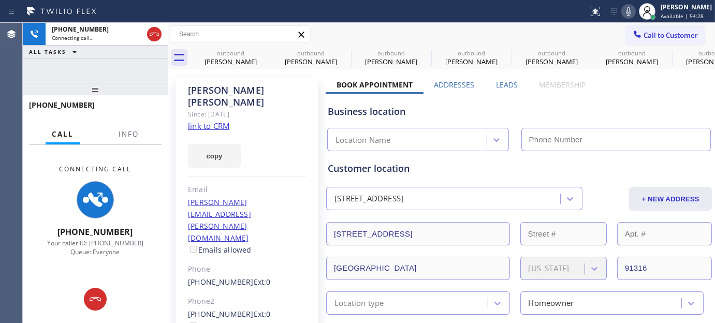
type input "[PHONE_NUMBER]"
drag, startPoint x: 130, startPoint y: 82, endPoint x: 133, endPoint y: 66, distance: 16.3
click at [133, 66] on div "[PHONE_NUMBER] Connecting call… ALL TASKS ALL TASKS ACTIVE TASKS TASKS IN WRAP …" at bounding box center [95, 173] width 145 height 300
click at [620, 18] on div "Status report No issues detected If you experience an issue, please download th…" at bounding box center [649, 11] width 131 height 23
click at [630, 12] on icon at bounding box center [628, 11] width 12 height 12
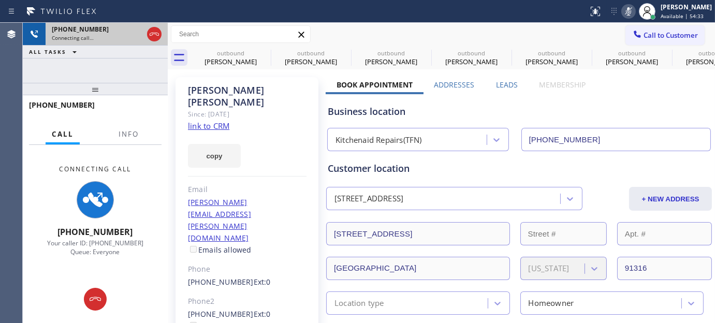
drag, startPoint x: 149, startPoint y: 84, endPoint x: 146, endPoint y: 44, distance: 40.0
click at [143, 69] on div "[PHONE_NUMBER] Connecting call… ALL TASKS ALL TASKS ACTIVE TASKS TASKS IN WRAP …" at bounding box center [95, 173] width 145 height 300
drag, startPoint x: 147, startPoint y: 91, endPoint x: 149, endPoint y: 35, distance: 56.5
click at [146, 74] on div "[PHONE_NUMBER] Connecting call… ALL TASKS ALL TASKS ACTIVE TASKS TASKS IN WRAP …" at bounding box center [95, 173] width 145 height 300
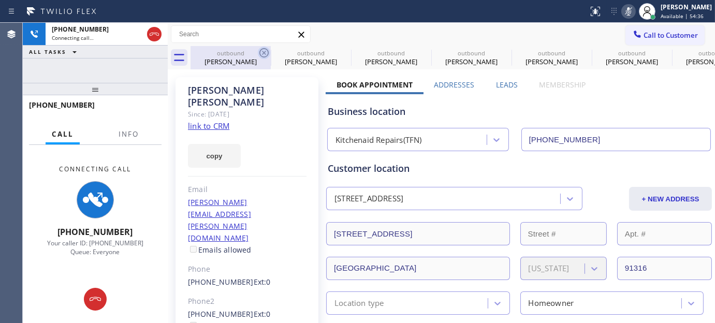
click at [263, 55] on icon at bounding box center [264, 53] width 12 height 12
type input "[PHONE_NUMBER]"
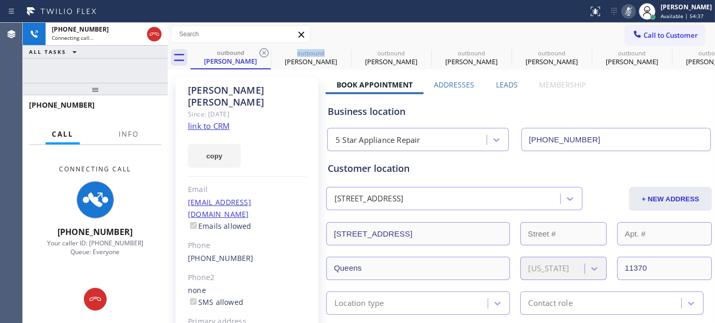
click at [263, 55] on icon at bounding box center [264, 53] width 12 height 12
type input "[PHONE_NUMBER]"
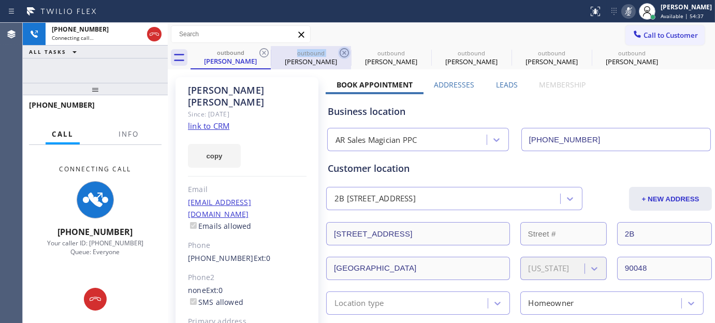
click at [262, 54] on icon at bounding box center [264, 53] width 12 height 12
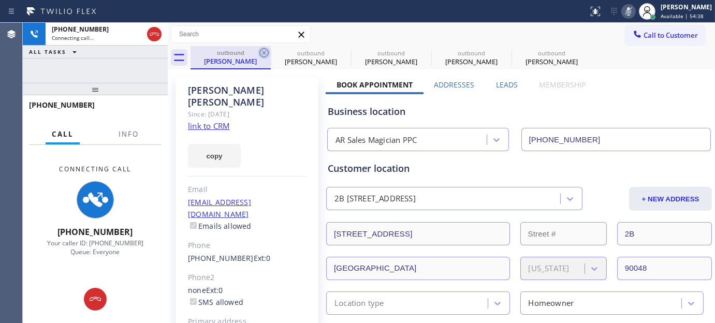
click at [262, 54] on icon at bounding box center [264, 53] width 12 height 12
type input "[PHONE_NUMBER]"
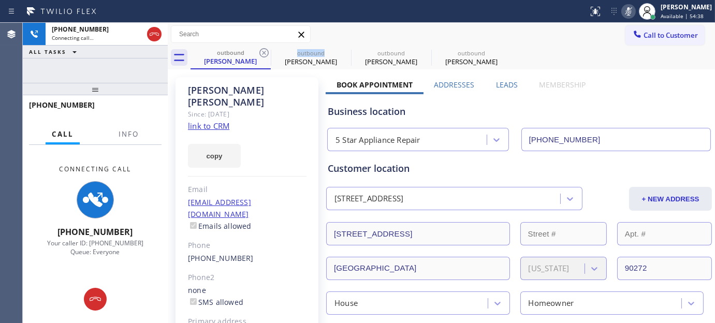
click at [262, 54] on icon at bounding box center [264, 53] width 12 height 12
type input "[PHONE_NUMBER]"
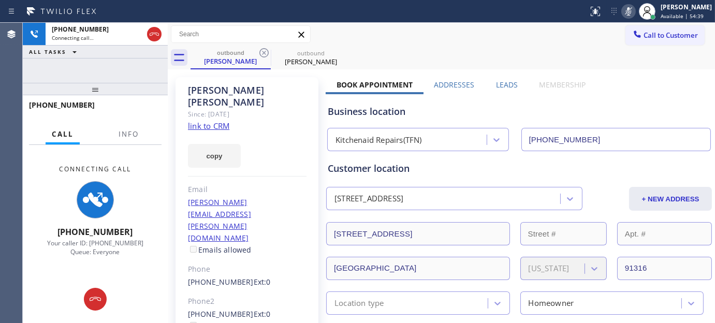
click at [487, 52] on div "outbound [PERSON_NAME] outbound [PERSON_NAME]" at bounding box center [453, 57] width 525 height 23
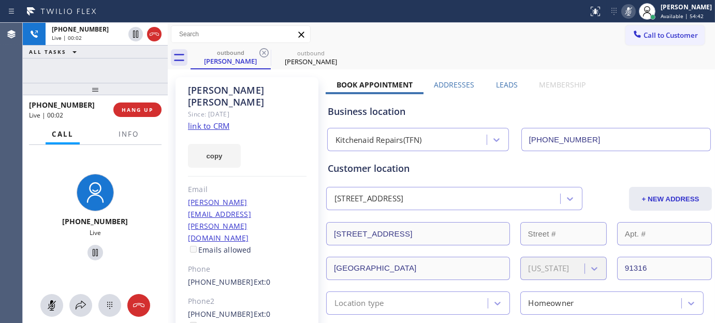
click at [139, 100] on div "[PHONE_NUMBER] Live | 00:02 HANG UP" at bounding box center [95, 109] width 133 height 27
click at [147, 109] on span "HANG UP" at bounding box center [138, 109] width 32 height 7
click at [151, 107] on span "HANG UP" at bounding box center [138, 109] width 32 height 7
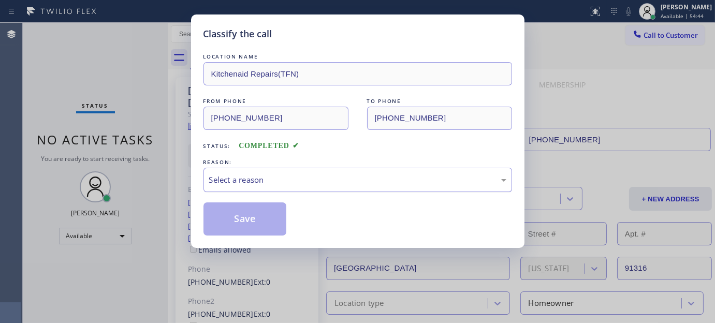
click at [217, 171] on div "Select a reason" at bounding box center [358, 180] width 309 height 24
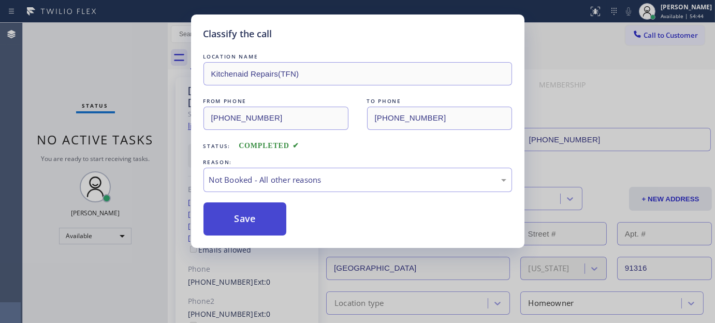
click at [239, 215] on button "Save" at bounding box center [245, 218] width 83 height 33
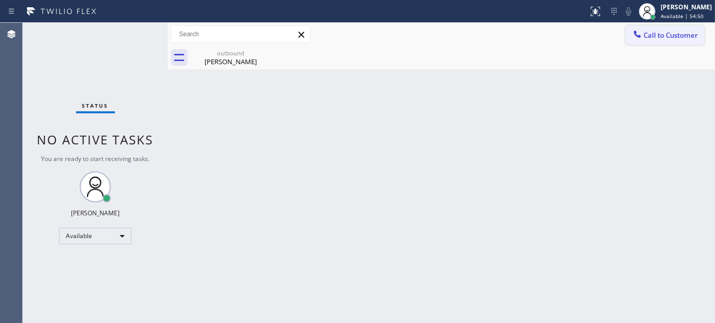
click at [646, 39] on span "Call to Customer" at bounding box center [671, 35] width 54 height 9
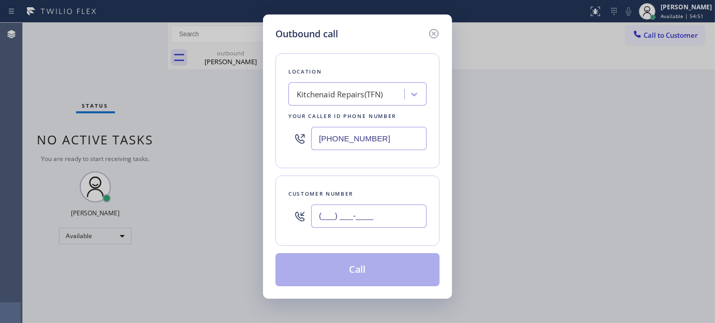
click at [377, 205] on input "(___) ___-____" at bounding box center [368, 216] width 115 height 23
paste input "408) 781-4222"
type input "[PHONE_NUMBER]"
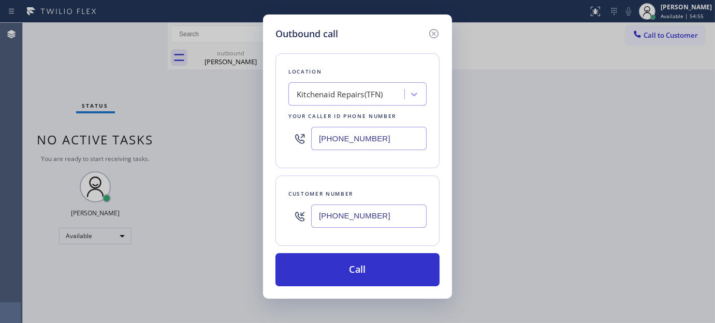
drag, startPoint x: 374, startPoint y: 135, endPoint x: 293, endPoint y: 147, distance: 82.2
click at [293, 147] on div "[PHONE_NUMBER]" at bounding box center [357, 139] width 138 height 34
paste input "55) 731-495"
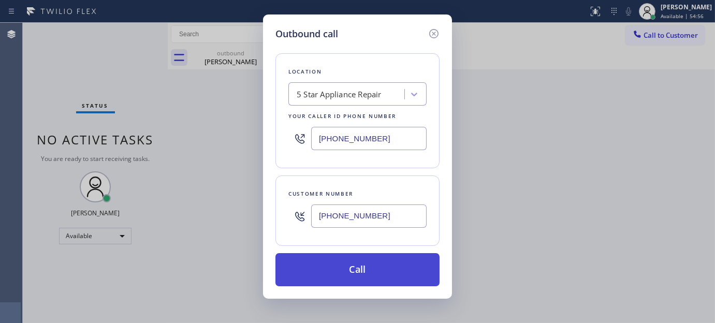
type input "[PHONE_NUMBER]"
click at [381, 265] on button "Call" at bounding box center [357, 269] width 164 height 33
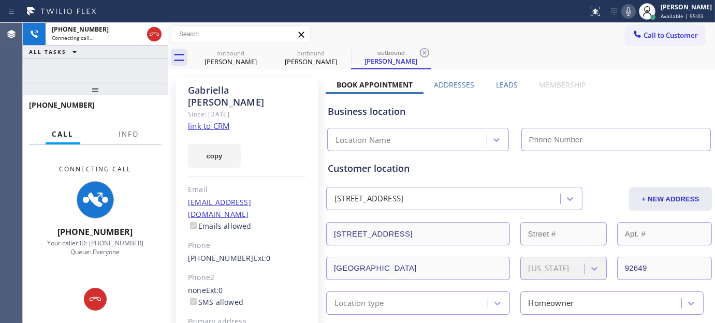
type input "[PHONE_NUMBER]"
click at [619, 2] on div "Status report No issues detected If you experience an issue, please download th…" at bounding box center [649, 11] width 131 height 23
click at [629, 10] on icon at bounding box center [628, 11] width 12 height 12
click at [135, 75] on div "[PHONE_NUMBER] Connecting call… ALL TASKS ALL TASKS ACTIVE TASKS TASKS IN WRAP …" at bounding box center [95, 173] width 145 height 300
drag, startPoint x: 135, startPoint y: 83, endPoint x: 132, endPoint y: 76, distance: 7.7
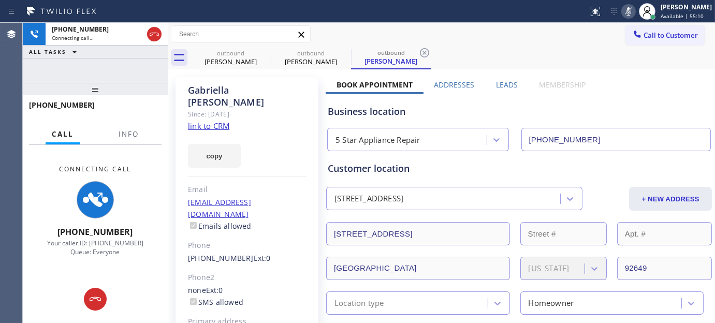
click at [132, 76] on div "[PHONE_NUMBER] Connecting call… ALL TASKS ALL TASKS ACTIVE TASKS TASKS IN WRAP …" at bounding box center [95, 173] width 145 height 300
drag, startPoint x: 132, startPoint y: 90, endPoint x: 126, endPoint y: 63, distance: 27.5
click at [126, 63] on div "[PHONE_NUMBER] Connecting call… ALL TASKS ALL TASKS ACTIVE TASKS TASKS IN WRAP …" at bounding box center [95, 173] width 145 height 300
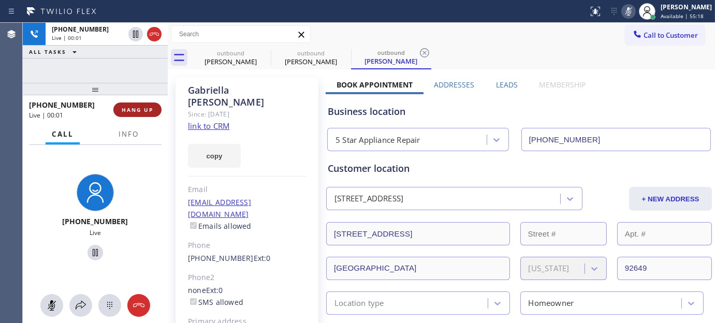
click at [152, 114] on button "HANG UP" at bounding box center [137, 110] width 48 height 14
click at [136, 107] on span "HANG UP" at bounding box center [138, 109] width 32 height 7
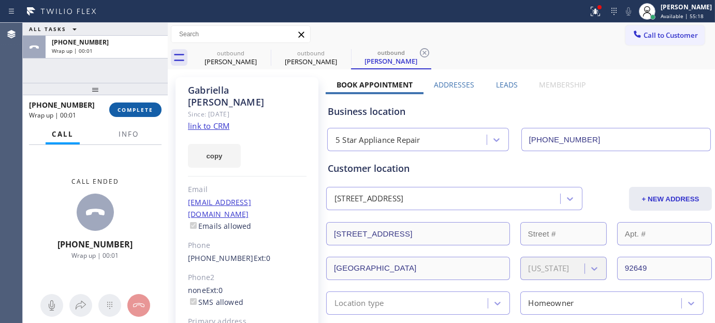
click at [150, 109] on span "COMPLETE" at bounding box center [136, 109] width 36 height 7
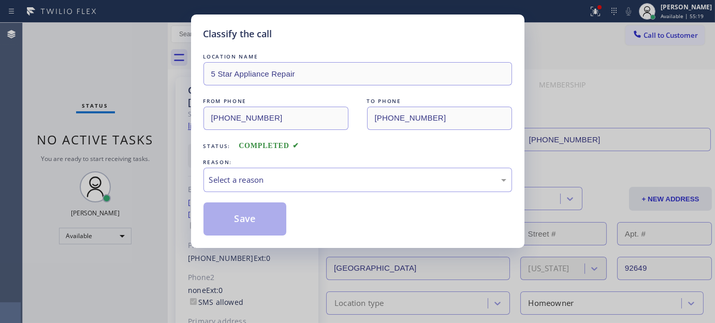
click at [238, 195] on div "LOCATION NAME 5 Star Appliance Repair FROM PHONE [PHONE_NUMBER] TO PHONE [PHONE…" at bounding box center [358, 143] width 309 height 184
click at [247, 182] on div "Select a reason" at bounding box center [357, 180] width 297 height 12
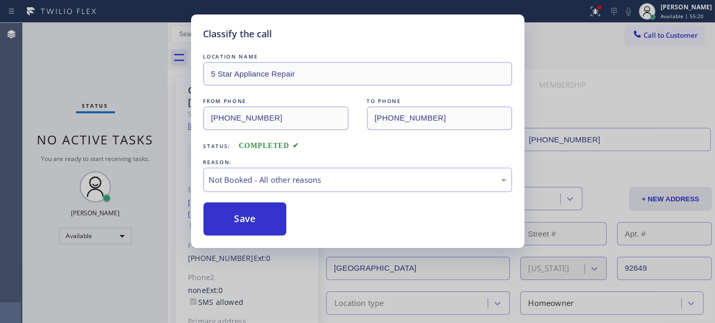
click at [236, 213] on button "Save" at bounding box center [245, 218] width 83 height 33
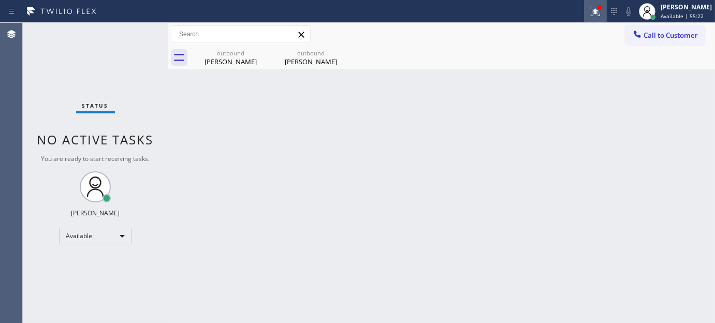
click at [584, 9] on div at bounding box center [595, 11] width 23 height 12
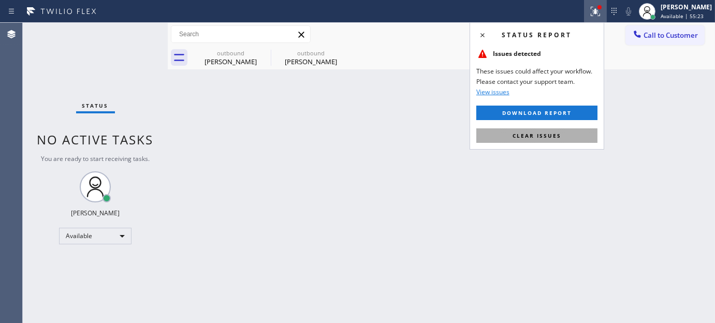
click at [536, 137] on span "Clear issues" at bounding box center [537, 135] width 49 height 7
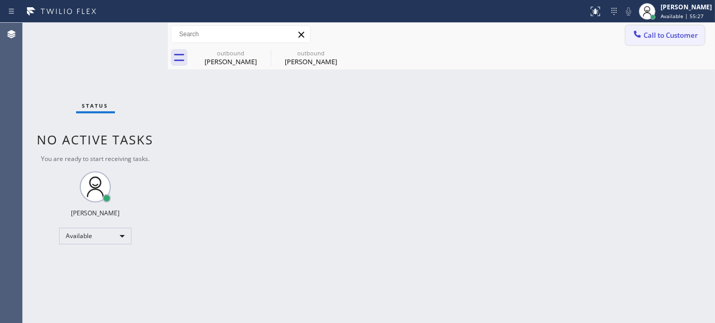
click at [641, 31] on icon at bounding box center [637, 34] width 10 height 10
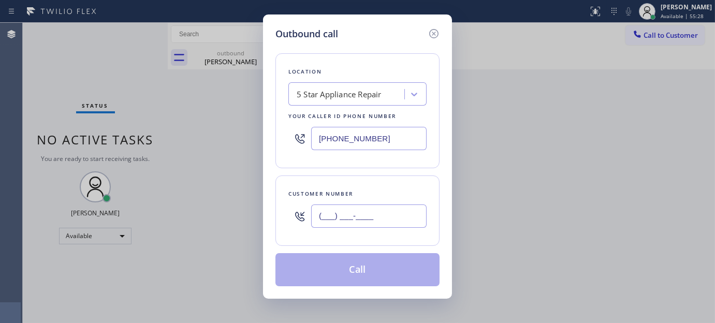
click at [361, 214] on input "(___) ___-____" at bounding box center [368, 216] width 115 height 23
paste input "206) 423-7155"
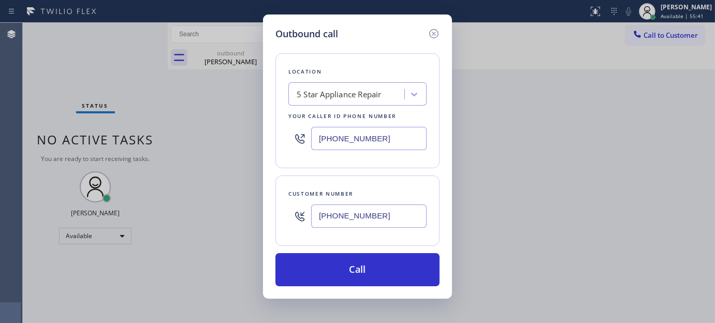
drag, startPoint x: 386, startPoint y: 216, endPoint x: 228, endPoint y: 230, distance: 158.6
click at [248, 228] on div "Outbound call Location 5 Star Appliance Repair Your caller id phone number [PHO…" at bounding box center [357, 161] width 715 height 323
paste input "text"
type input "[PHONE_NUMBER]"
drag, startPoint x: 389, startPoint y: 140, endPoint x: 226, endPoint y: 143, distance: 163.2
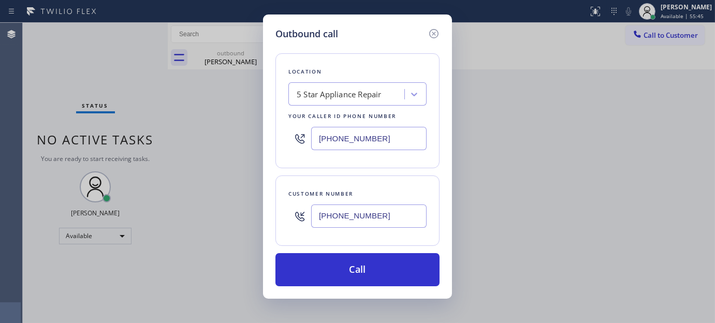
click at [226, 143] on div "Outbound call Location 5 Star Appliance Repair Your caller id phone number [PHO…" at bounding box center [357, 161] width 715 height 323
paste input "253) 265-9599"
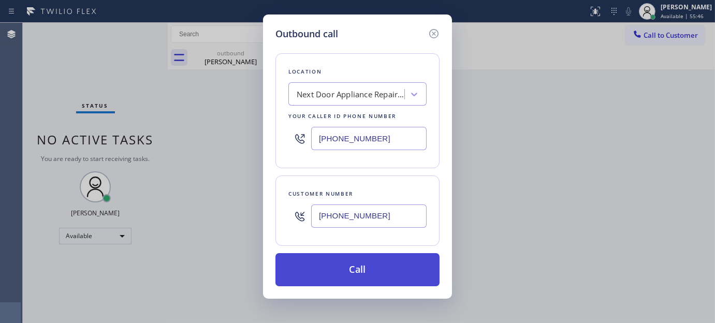
type input "[PHONE_NUMBER]"
click at [405, 269] on button "Call" at bounding box center [357, 269] width 164 height 33
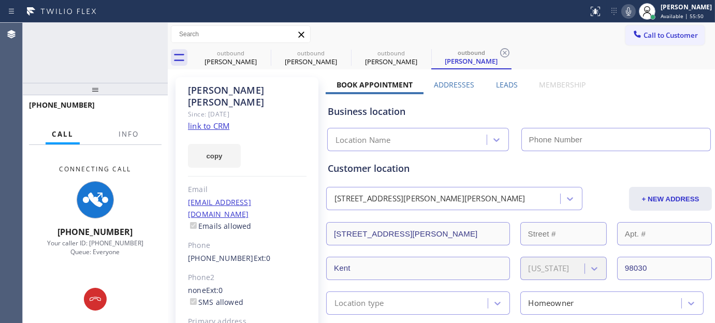
type input "[PHONE_NUMBER]"
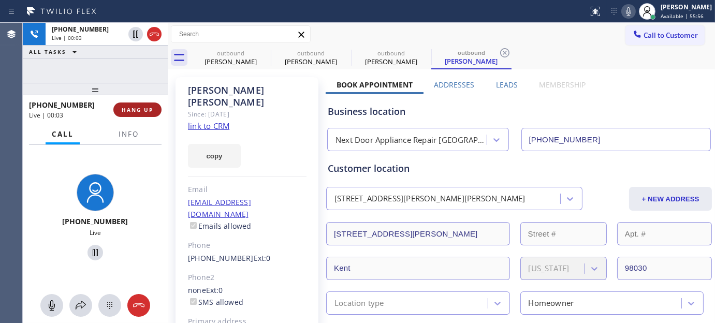
click at [140, 106] on span "HANG UP" at bounding box center [138, 109] width 32 height 7
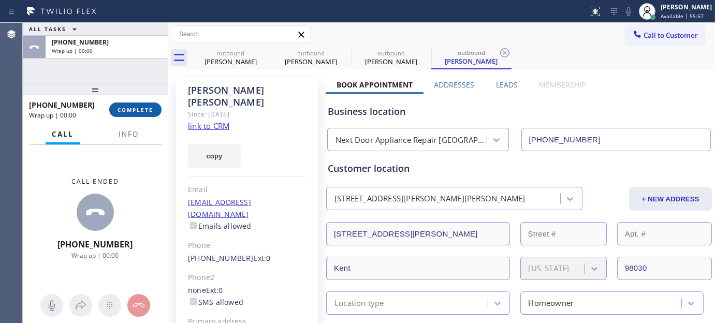
click at [138, 106] on span "COMPLETE" at bounding box center [136, 109] width 36 height 7
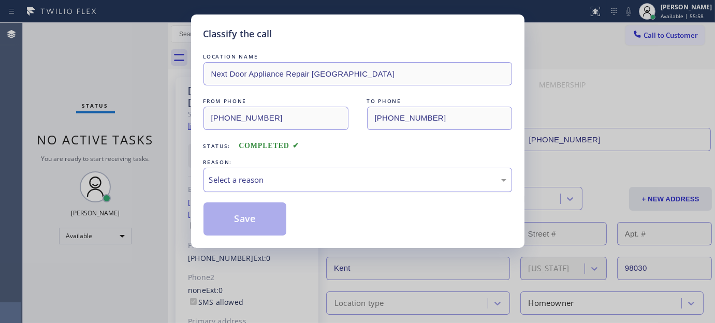
click at [293, 169] on div "Select a reason" at bounding box center [358, 180] width 309 height 24
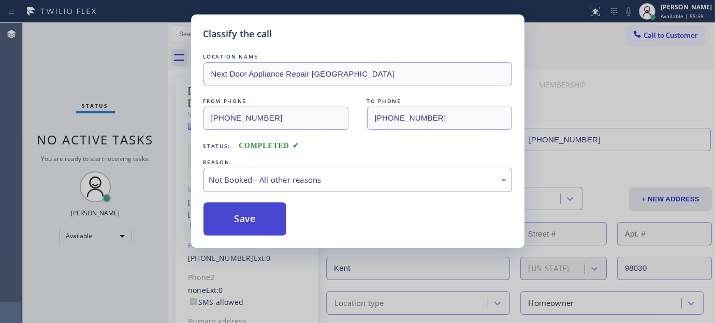
click at [224, 222] on button "Save" at bounding box center [245, 218] width 83 height 33
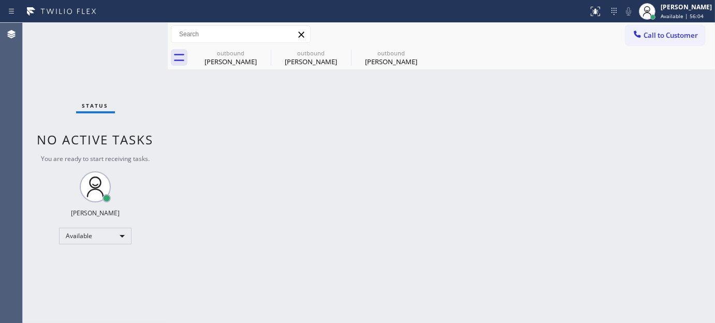
click at [658, 33] on span "Call to Customer" at bounding box center [671, 35] width 54 height 9
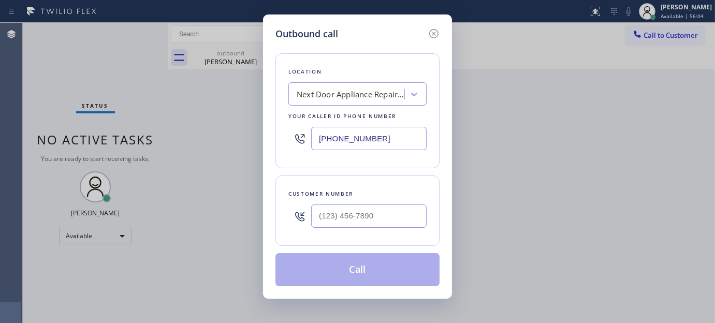
click at [343, 228] on div at bounding box center [368, 216] width 115 height 34
drag, startPoint x: 374, startPoint y: 221, endPoint x: 263, endPoint y: 207, distance: 112.1
click at [242, 222] on div "Outbound call Location Next Door Appliance Repair [GEOGRAPHIC_DATA] Your caller…" at bounding box center [357, 161] width 715 height 323
paste input "805) 415-3266"
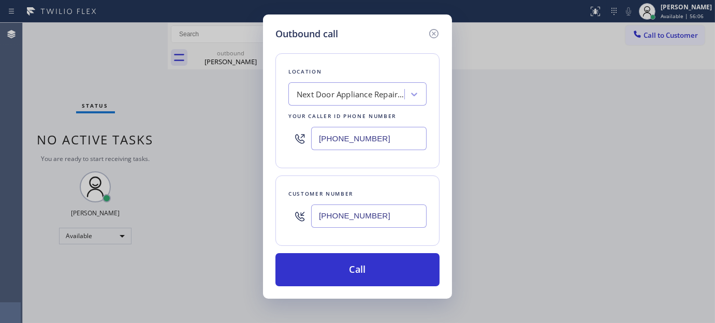
type input "[PHONE_NUMBER]"
drag, startPoint x: 385, startPoint y: 137, endPoint x: 256, endPoint y: 141, distance: 129.0
click at [257, 141] on div "Outbound call Location Next Door Appliance Repair [GEOGRAPHIC_DATA] Your caller…" at bounding box center [357, 161] width 715 height 323
paste input "310) 550-7462"
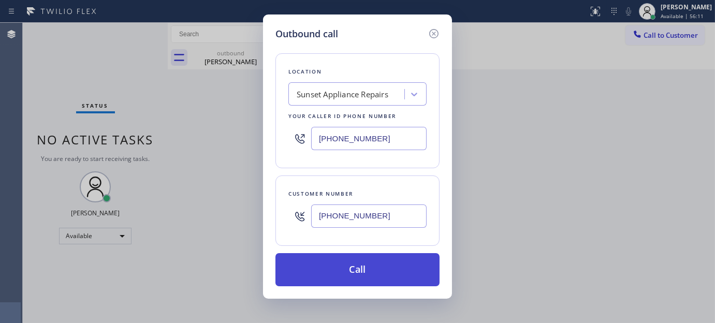
type input "[PHONE_NUMBER]"
click at [377, 259] on button "Call" at bounding box center [357, 269] width 164 height 33
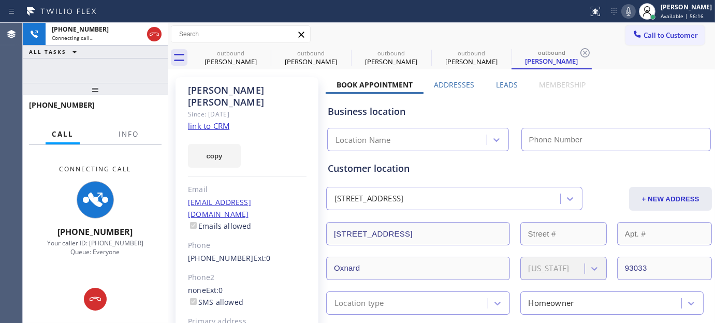
type input "[PHONE_NUMBER]"
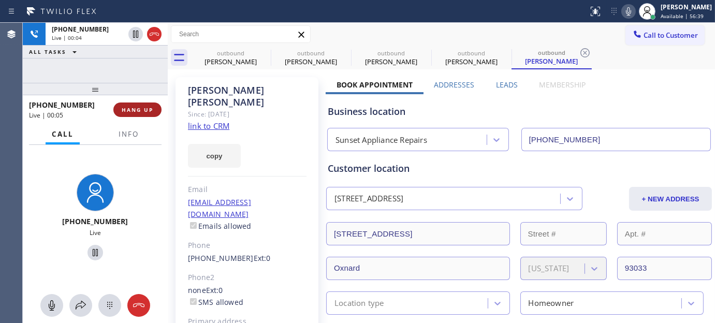
drag, startPoint x: 138, startPoint y: 109, endPoint x: 147, endPoint y: 106, distance: 9.5
click at [138, 109] on span "HANG UP" at bounding box center [138, 109] width 32 height 7
click at [150, 107] on span "HANG UP" at bounding box center [138, 109] width 32 height 7
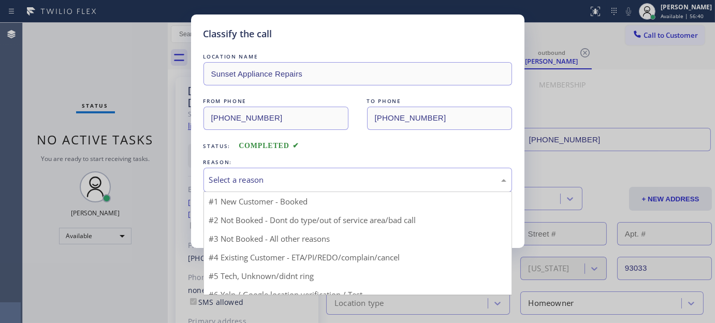
click at [221, 185] on div "Select a reason" at bounding box center [357, 180] width 297 height 12
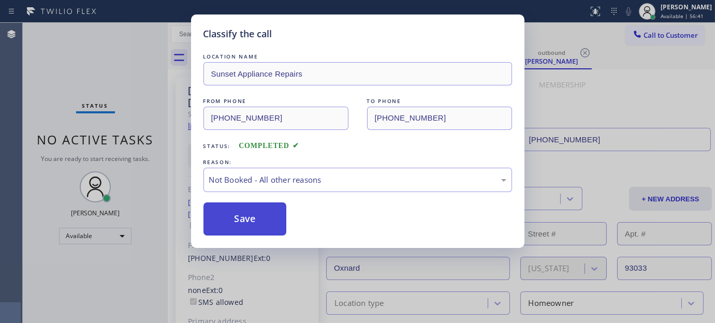
click at [231, 215] on button "Save" at bounding box center [245, 218] width 83 height 33
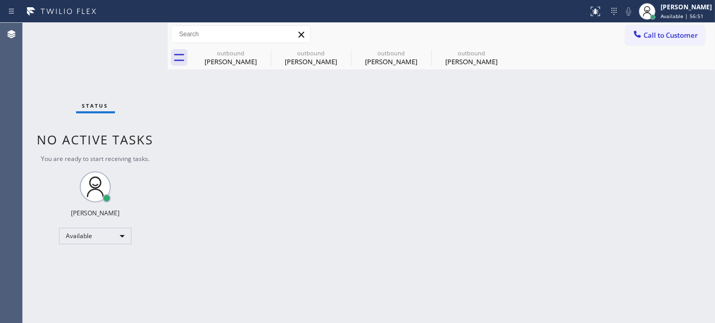
click at [676, 31] on span "Call to Customer" at bounding box center [671, 35] width 54 height 9
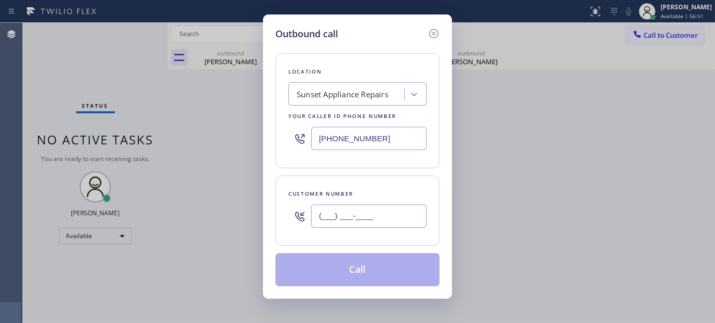
click at [395, 220] on input "(___) ___-____" at bounding box center [368, 216] width 115 height 23
paste input "720) 809-1431"
type input "[PHONE_NUMBER]"
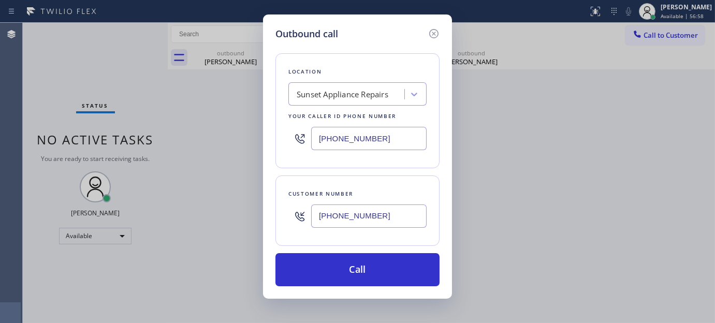
drag, startPoint x: 379, startPoint y: 142, endPoint x: 228, endPoint y: 137, distance: 150.8
click at [206, 133] on div "Outbound call Location Sunset Appliance Repairs Your caller id phone number [PH…" at bounding box center [357, 161] width 715 height 323
paste input "720) 597-8984"
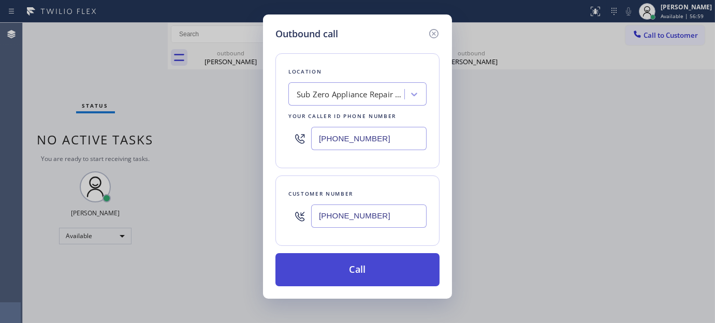
type input "[PHONE_NUMBER]"
drag, startPoint x: 373, startPoint y: 266, endPoint x: 570, endPoint y: 58, distance: 286.5
click at [373, 267] on button "Call" at bounding box center [357, 269] width 164 height 33
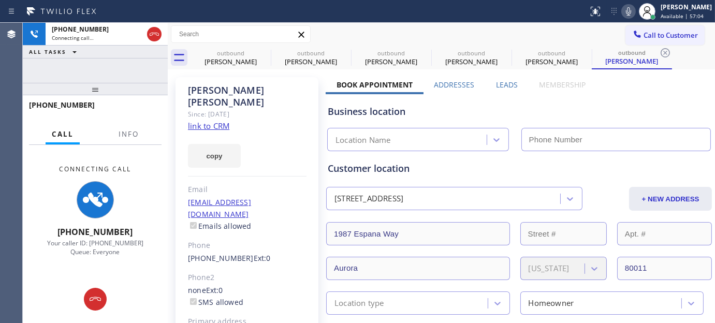
type input "[PHONE_NUMBER]"
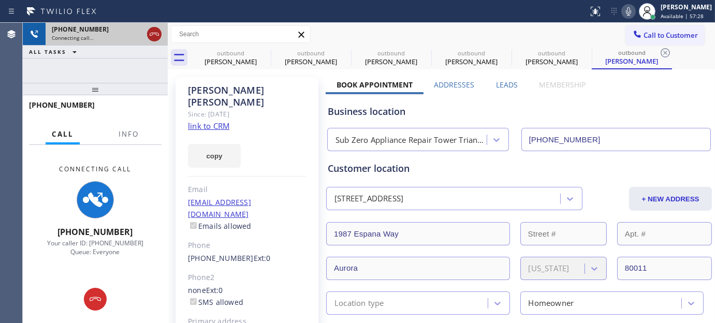
click at [159, 38] on icon at bounding box center [154, 34] width 12 height 12
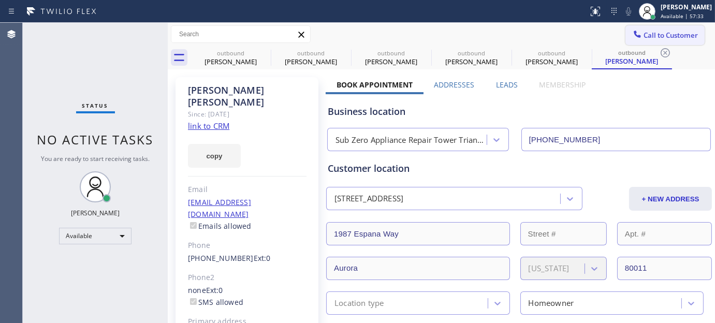
click at [677, 38] on span "Call to Customer" at bounding box center [671, 35] width 54 height 9
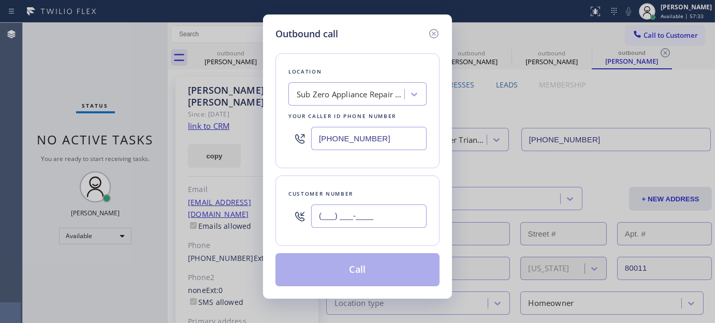
drag, startPoint x: 351, startPoint y: 215, endPoint x: 365, endPoint y: 212, distance: 13.8
click at [350, 215] on input "(___) ___-____" at bounding box center [368, 216] width 115 height 23
paste input "786) 921-3902"
type input "[PHONE_NUMBER]"
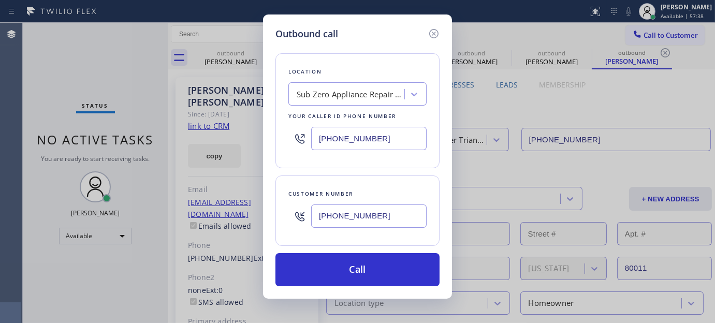
drag, startPoint x: 390, startPoint y: 141, endPoint x: 255, endPoint y: 149, distance: 135.4
click at [253, 150] on div "Outbound call Location Sub Zero Appliance Repair [GEOGRAPHIC_DATA] Your caller …" at bounding box center [357, 161] width 715 height 323
paste input "305) 501-8647"
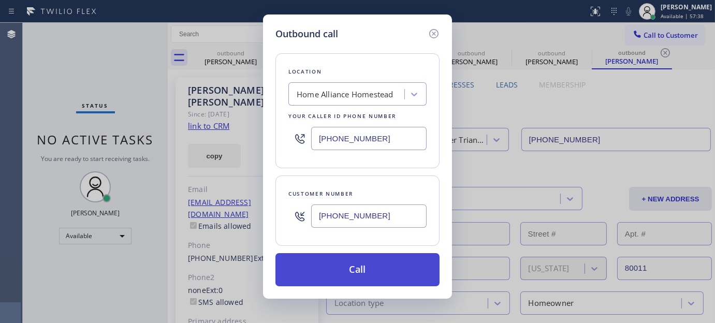
type input "[PHONE_NUMBER]"
click at [388, 263] on button "Call" at bounding box center [357, 269] width 164 height 33
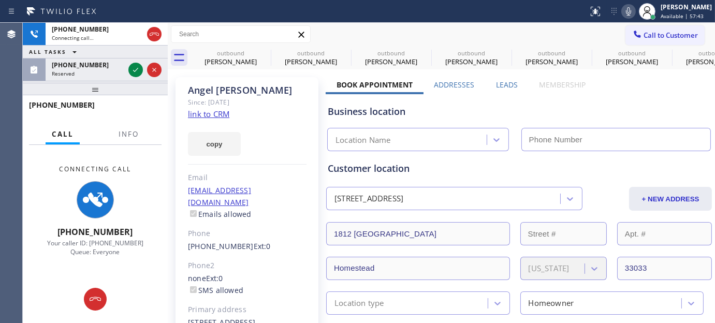
type input "[PHONE_NUMBER]"
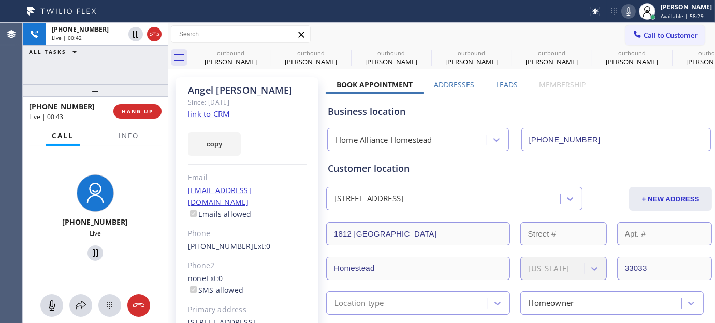
drag, startPoint x: 122, startPoint y: 87, endPoint x: 118, endPoint y: 60, distance: 27.7
click at [121, 65] on div "[PHONE_NUMBER] Live | 00:42 ALL TASKS ALL TASKS ACTIVE TASKS TASKS IN WRAP UP […" at bounding box center [95, 173] width 145 height 300
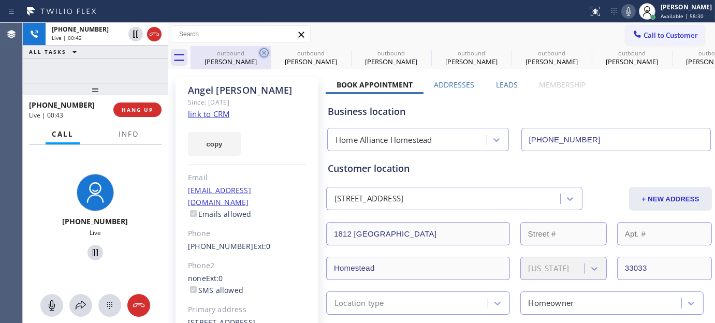
click at [265, 49] on icon at bounding box center [264, 53] width 12 height 12
type input "[PHONE_NUMBER]"
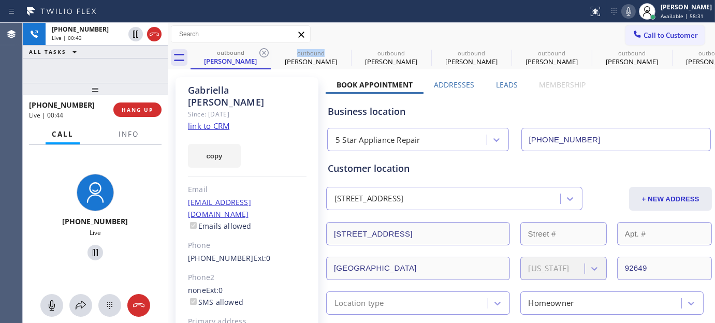
click at [265, 49] on icon at bounding box center [264, 53] width 12 height 12
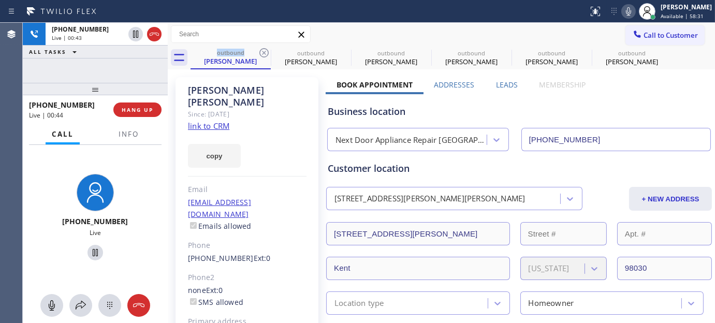
click at [265, 49] on icon at bounding box center [264, 53] width 12 height 12
click at [0, 0] on icon at bounding box center [0, 0] width 0 height 0
type input "[PHONE_NUMBER]"
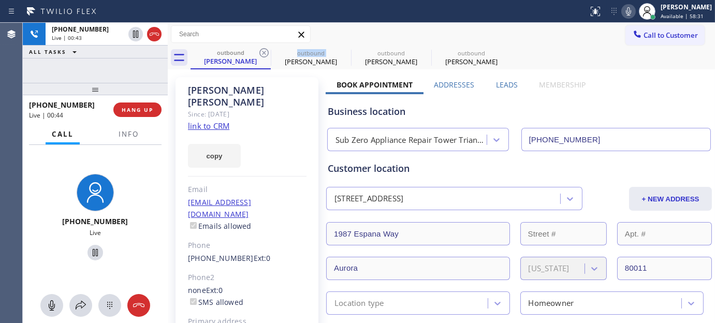
click at [265, 49] on icon at bounding box center [264, 53] width 12 height 12
type input "[PHONE_NUMBER]"
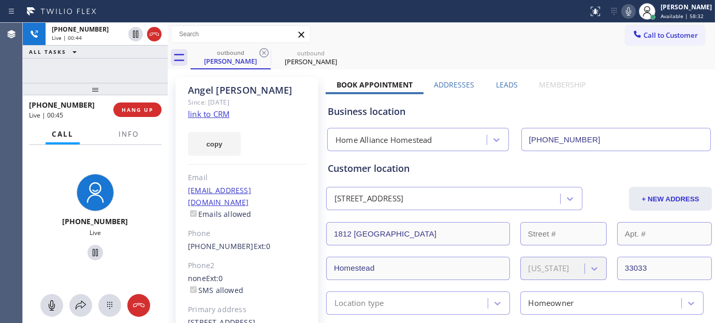
click at [448, 35] on div "Call to Customer Outbound call Location Home Alliance Homestead Your caller id …" at bounding box center [441, 34] width 547 height 18
drag, startPoint x: 92, startPoint y: 89, endPoint x: 95, endPoint y: 42, distance: 47.2
click at [94, 46] on div "[PHONE_NUMBER] Live | 00:55 ALL TASKS ALL TASKS ACTIVE TASKS TASKS IN WRAP UP […" at bounding box center [95, 173] width 145 height 300
drag, startPoint x: 83, startPoint y: 91, endPoint x: 147, endPoint y: 38, distance: 82.3
click at [81, 75] on div "[PHONE_NUMBER] Live | 00:58 ALL TASKS ALL TASKS ACTIVE TASKS TASKS IN WRAP UP […" at bounding box center [95, 173] width 145 height 300
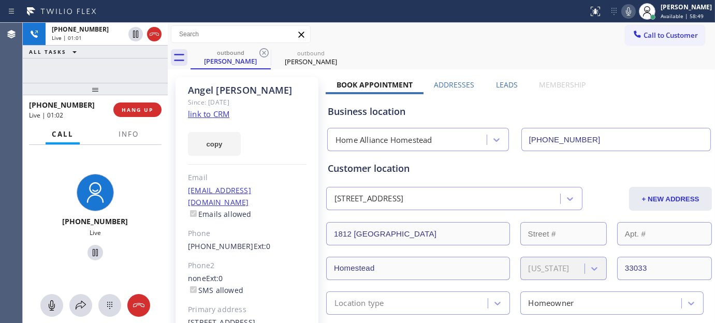
click at [332, 97] on div "Business location Home Alliance Homestead [PHONE_NUMBER]" at bounding box center [519, 122] width 387 height 57
drag, startPoint x: 102, startPoint y: 86, endPoint x: 101, endPoint y: 68, distance: 18.7
click at [101, 73] on div "[PHONE_NUMBER] Live | 01:06 ALL TASKS ALL TASKS ACTIVE TASKS TASKS IN WRAP UP […" at bounding box center [95, 173] width 145 height 300
drag, startPoint x: 107, startPoint y: 89, endPoint x: 100, endPoint y: 61, distance: 28.9
click at [101, 68] on div "[PHONE_NUMBER] Live | 01:09 ALL TASKS ALL TASKS ACTIVE TASKS TASKS IN WRAP UP […" at bounding box center [95, 173] width 145 height 300
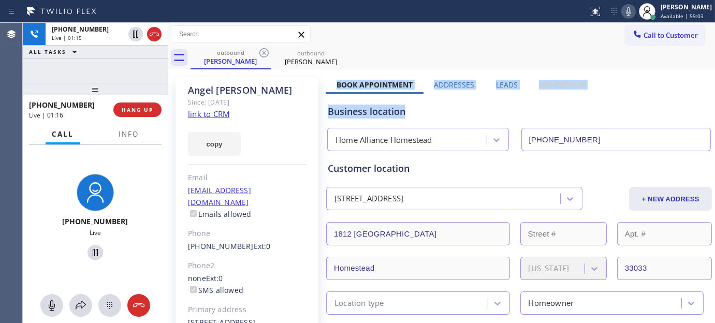
drag, startPoint x: 329, startPoint y: 86, endPoint x: 605, endPoint y: 81, distance: 275.5
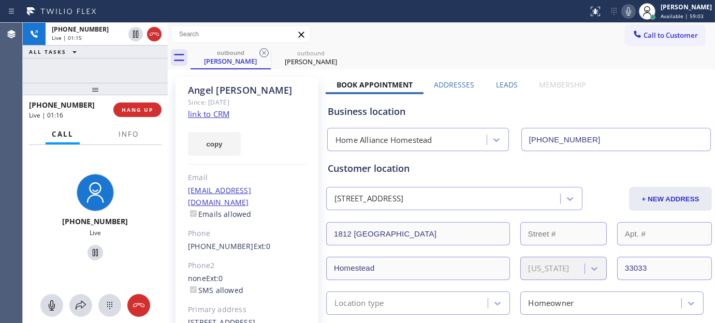
click at [503, 50] on div "outbound [PERSON_NAME] outbound [PERSON_NAME]" at bounding box center [453, 57] width 525 height 23
drag, startPoint x: 342, startPoint y: 82, endPoint x: 578, endPoint y: 81, distance: 236.1
click at [578, 81] on div "Book Appointment Addresses Leads Membership" at bounding box center [461, 87] width 271 height 14
click at [465, 39] on div "Call to Customer Outbound call Location Home Alliance Homestead Your caller id …" at bounding box center [441, 34] width 547 height 18
drag, startPoint x: 340, startPoint y: 89, endPoint x: 501, endPoint y: 61, distance: 163.6
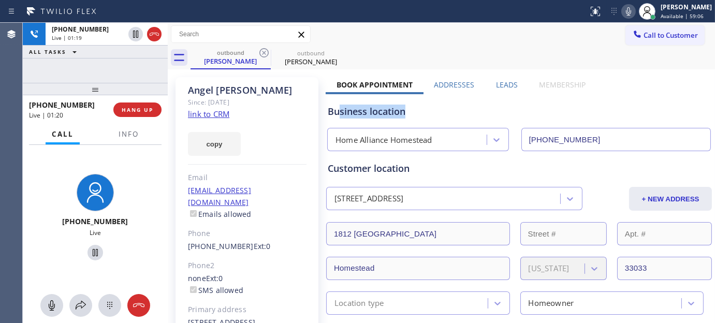
click at [586, 91] on div "Business location Home Alliance Homestead [PHONE_NUMBER]" at bounding box center [519, 120] width 387 height 61
click at [494, 54] on div "outbound [PERSON_NAME] outbound [PERSON_NAME]" at bounding box center [453, 57] width 525 height 23
drag, startPoint x: 104, startPoint y: 91, endPoint x: 119, endPoint y: 64, distance: 30.4
click at [107, 77] on div "[PHONE_NUMBER] Live | 01:32 ALL TASKS ALL TASKS ACTIVE TASKS TASKS IN WRAP UP […" at bounding box center [95, 173] width 145 height 300
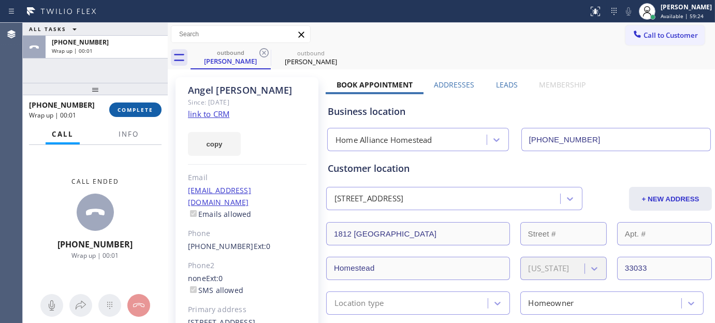
click at [147, 110] on span "COMPLETE" at bounding box center [136, 109] width 36 height 7
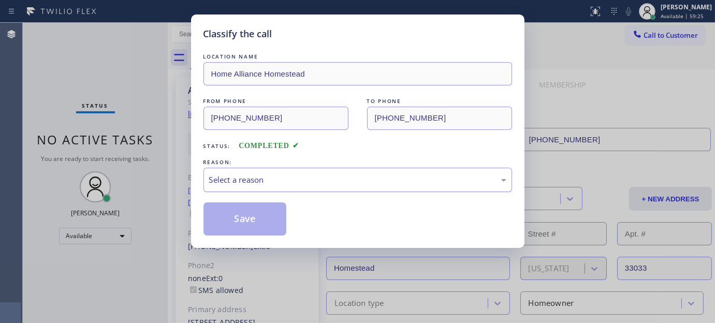
click at [289, 186] on div "Select a reason" at bounding box center [358, 180] width 309 height 24
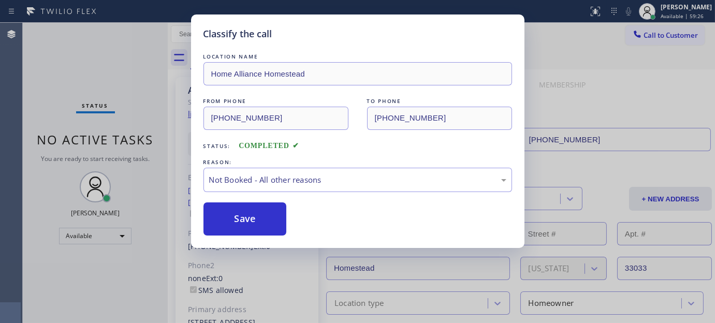
click at [223, 216] on button "Save" at bounding box center [245, 218] width 83 height 33
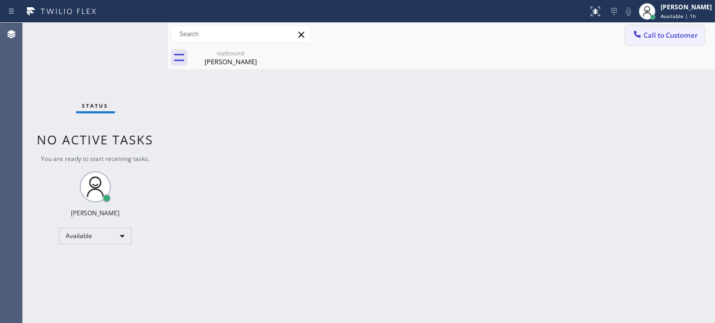
click at [648, 31] on span "Call to Customer" at bounding box center [671, 35] width 54 height 9
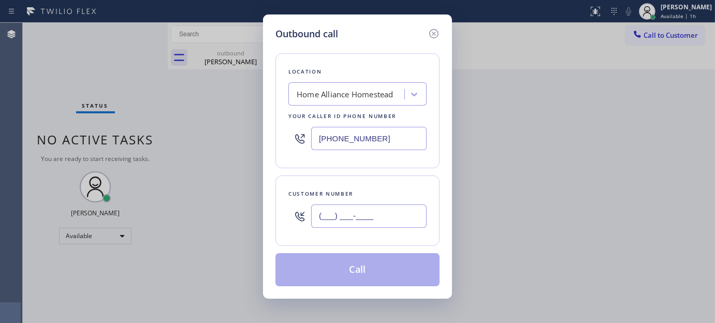
click at [352, 215] on input "(___) ___-____" at bounding box center [368, 216] width 115 height 23
paste input "267) 243-1192"
type input "[PHONE_NUMBER]"
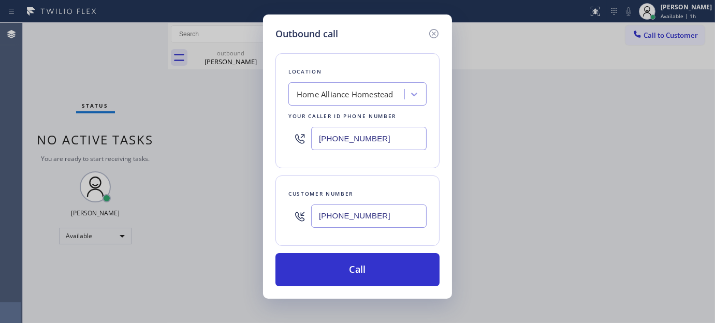
drag, startPoint x: 257, startPoint y: 138, endPoint x: 216, endPoint y: 148, distance: 42.1
click at [218, 147] on div "Outbound call Location Home Alliance Homestead Your caller id phone number [PHO…" at bounding box center [357, 161] width 715 height 323
paste input "267) 376-7312"
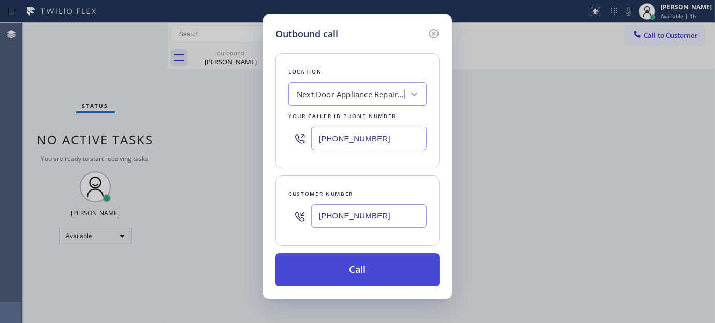
type input "[PHONE_NUMBER]"
click at [390, 270] on button "Call" at bounding box center [357, 269] width 164 height 33
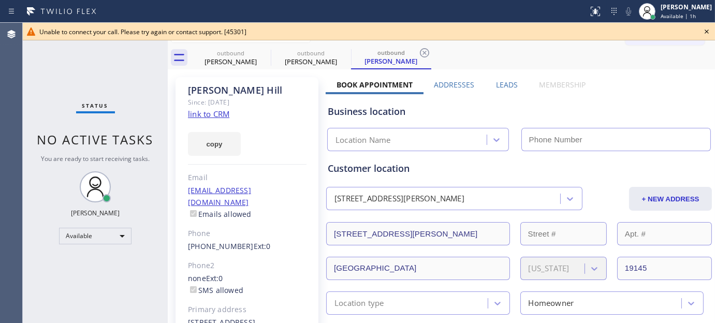
type input "[PHONE_NUMBER]"
click at [701, 33] on icon at bounding box center [707, 31] width 12 height 12
click at [682, 37] on span "Call to Customer" at bounding box center [671, 35] width 54 height 9
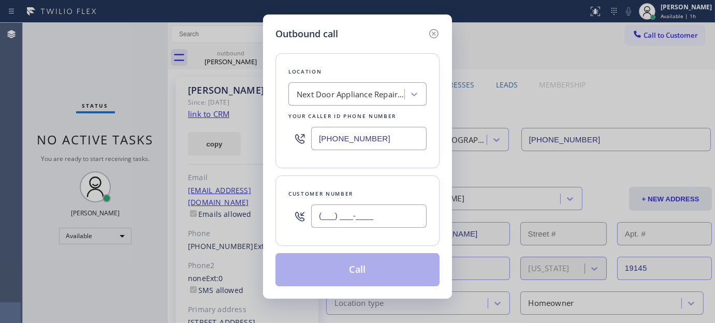
click at [384, 214] on input "(___) ___-____" at bounding box center [368, 216] width 115 height 23
paste input "267) 243-1192"
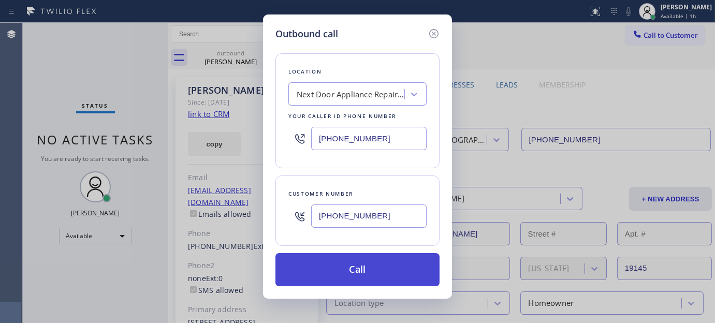
type input "[PHONE_NUMBER]"
click at [389, 271] on button "Call" at bounding box center [357, 269] width 164 height 33
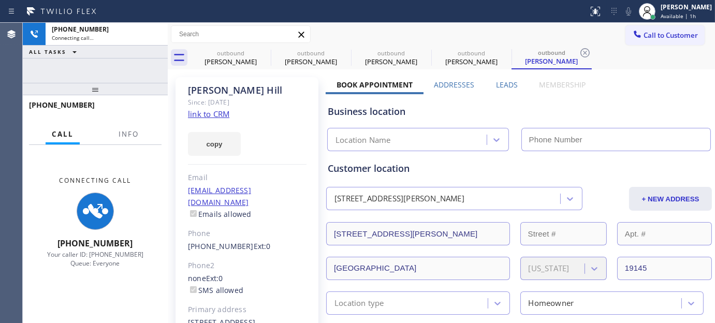
type input "[PHONE_NUMBER]"
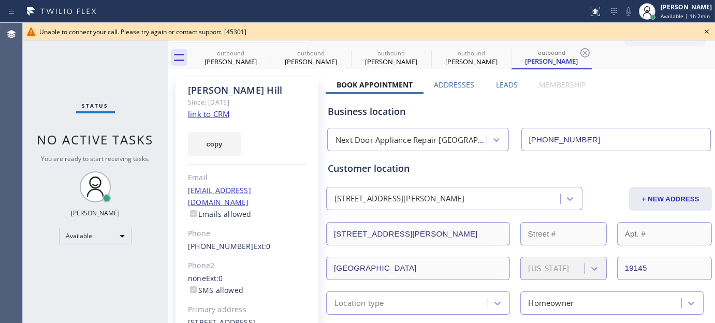
click at [699, 33] on div "Unable to connect your call. Please try again or contact support. [45301]" at bounding box center [369, 32] width 692 height 18
click at [707, 31] on icon at bounding box center [707, 32] width 4 height 4
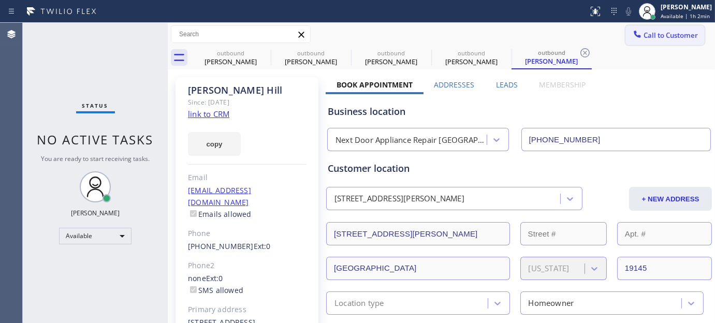
click at [666, 32] on span "Call to Customer" at bounding box center [671, 35] width 54 height 9
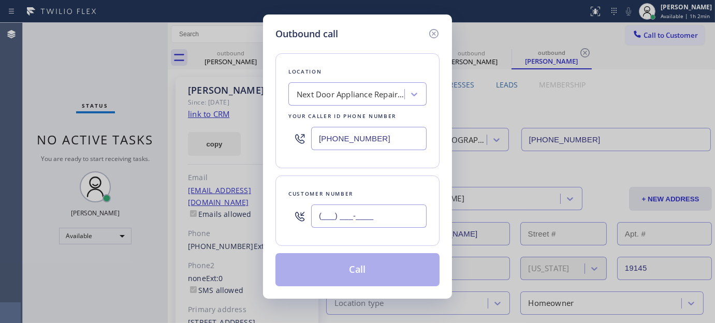
click at [370, 226] on input "(___) ___-____" at bounding box center [368, 216] width 115 height 23
paste input "609) 222-5893"
type input "[PHONE_NUMBER]"
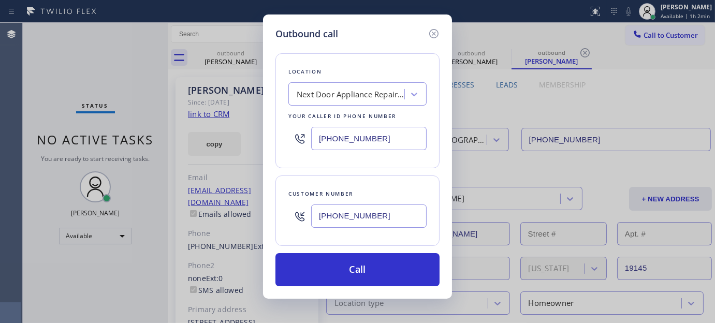
drag, startPoint x: 390, startPoint y: 139, endPoint x: 283, endPoint y: 132, distance: 107.4
click at [219, 154] on div "Outbound call Location Next Door Appliance Repair [GEOGRAPHIC_DATA] Your caller…" at bounding box center [357, 161] width 715 height 323
paste input "609) 710-8354"
type input "[PHONE_NUMBER]"
click at [371, 95] on div "Next Door Appliance Repair [GEOGRAPHIC_DATA]" at bounding box center [351, 95] width 109 height 12
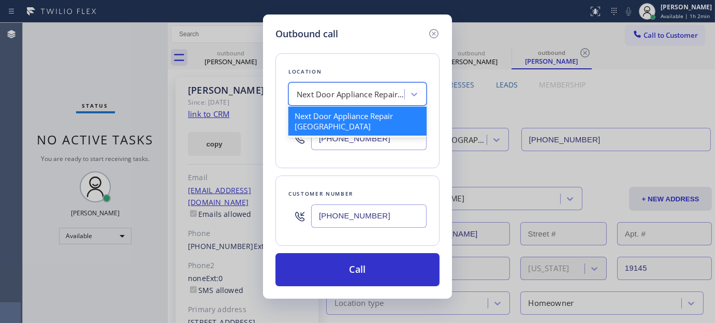
click at [381, 92] on div "Next Door Appliance Repair [GEOGRAPHIC_DATA]" at bounding box center [351, 95] width 109 height 12
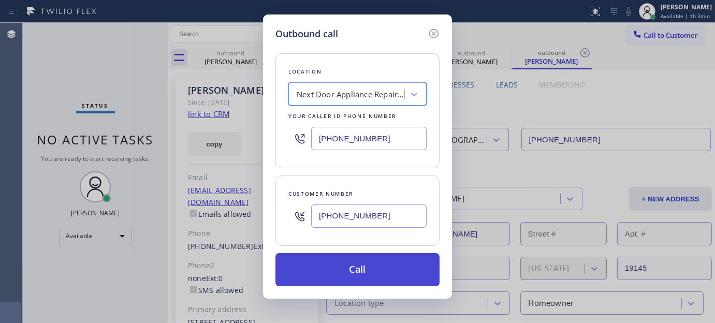
click at [358, 265] on button "Call" at bounding box center [357, 269] width 164 height 33
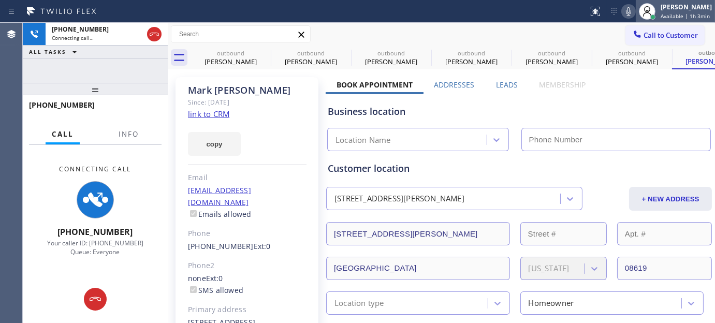
type input "[PHONE_NUMBER]"
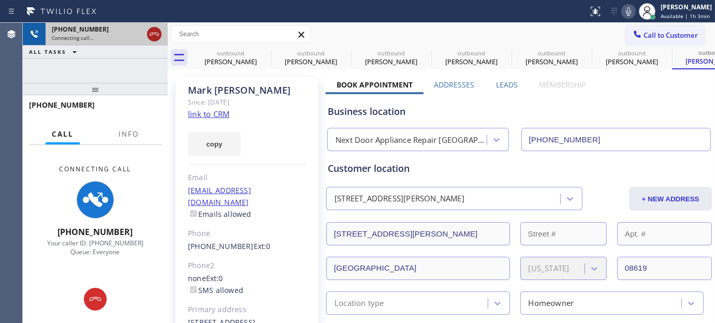
click at [156, 34] on icon at bounding box center [154, 34] width 12 height 12
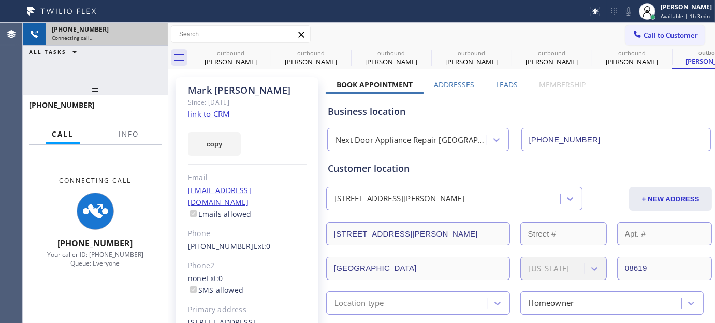
drag, startPoint x: 117, startPoint y: 90, endPoint x: 122, endPoint y: 40, distance: 50.0
click at [118, 59] on div "[PHONE_NUMBER] Connecting call… ALL TASKS ALL TASKS ACTIVE TASKS TASKS IN WRAP …" at bounding box center [95, 173] width 145 height 300
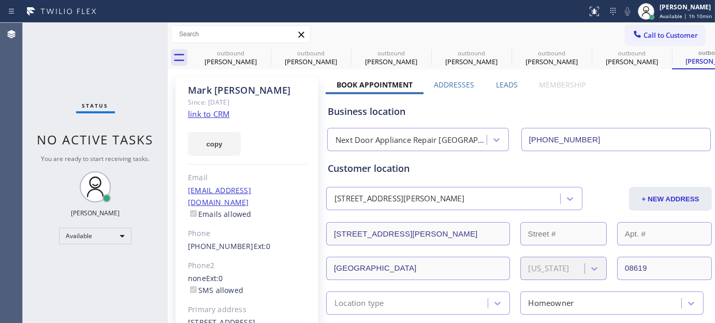
drag, startPoint x: 643, startPoint y: 36, endPoint x: 500, endPoint y: 0, distance: 147.5
click at [644, 35] on span "Call to Customer" at bounding box center [671, 35] width 54 height 9
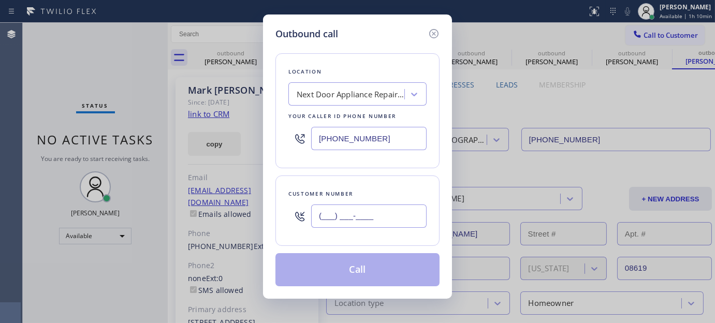
click at [404, 208] on input "(___) ___-____" at bounding box center [368, 216] width 115 height 23
paste input "609) 222-5893"
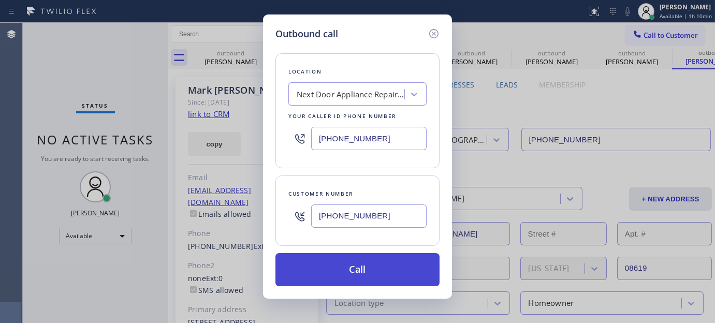
type input "[PHONE_NUMBER]"
click at [375, 265] on button "Call" at bounding box center [357, 269] width 164 height 33
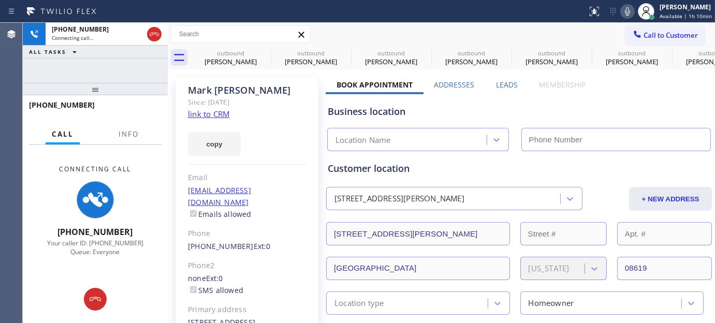
type input "[PHONE_NUMBER]"
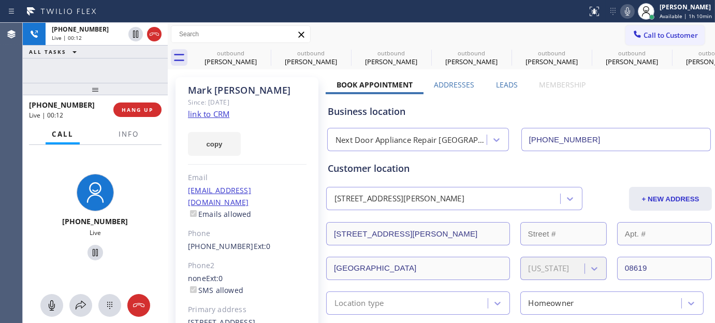
drag, startPoint x: 118, startPoint y: 94, endPoint x: 107, endPoint y: 60, distance: 36.5
click at [111, 73] on div "[PHONE_NUMBER] Live | 00:12 ALL TASKS ALL TASKS ACTIVE TASKS TASKS IN WRAP UP […" at bounding box center [95, 173] width 145 height 300
click at [292, 88] on div "[PERSON_NAME]" at bounding box center [247, 90] width 119 height 12
drag, startPoint x: 336, startPoint y: 85, endPoint x: 565, endPoint y: 89, distance: 230.0
click at [579, 84] on div "Book Appointment Addresses Leads Membership" at bounding box center [461, 87] width 271 height 14
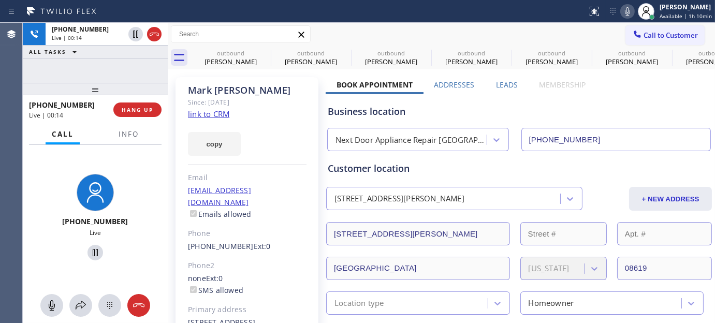
click at [590, 91] on div "Business location Next Door Appliance Repair [GEOGRAPHIC_DATA] [PHONE_NUMBER]" at bounding box center [519, 120] width 387 height 61
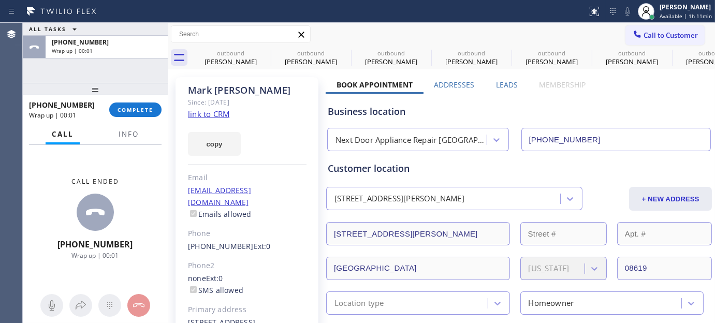
drag, startPoint x: 138, startPoint y: 113, endPoint x: 139, endPoint y: 101, distance: 11.9
click at [138, 113] on span "COMPLETE" at bounding box center [136, 109] width 36 height 7
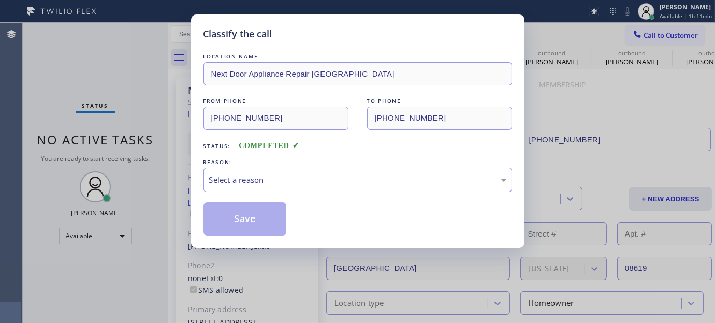
click at [306, 200] on div "LOCATION NAME Next Door Appliance Repair [GEOGRAPHIC_DATA] FROM PHONE [PHONE_NU…" at bounding box center [358, 143] width 309 height 184
click at [300, 182] on div "Select a reason" at bounding box center [357, 180] width 297 height 12
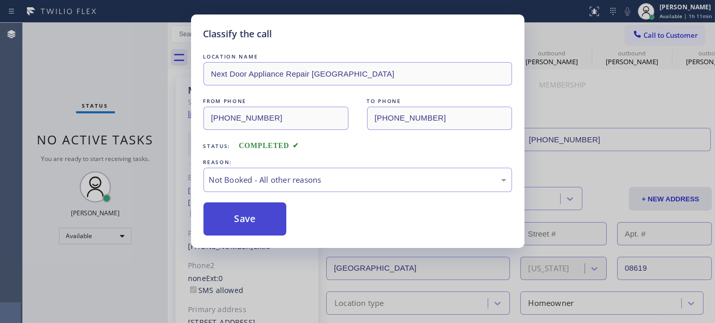
click at [239, 214] on button "Save" at bounding box center [245, 218] width 83 height 33
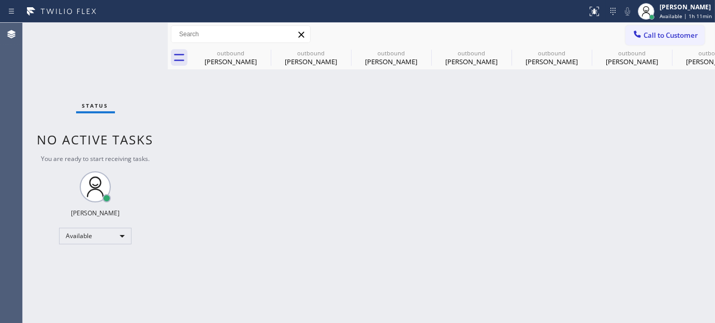
drag, startPoint x: 623, startPoint y: 22, endPoint x: 679, endPoint y: 34, distance: 57.2
click at [623, 24] on div "Call to Customer Outbound call Location Next Door Appliance Repair [GEOGRAPHIC_…" at bounding box center [441, 34] width 547 height 23
drag, startPoint x: 679, startPoint y: 34, endPoint x: 420, endPoint y: 133, distance: 277.2
click at [676, 34] on span "Call to Customer" at bounding box center [671, 35] width 54 height 9
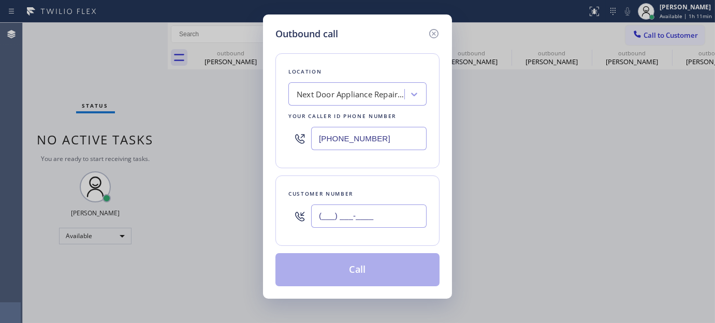
paste input "949) 280-6500"
click at [351, 208] on input "(___) ___-____" at bounding box center [368, 216] width 115 height 23
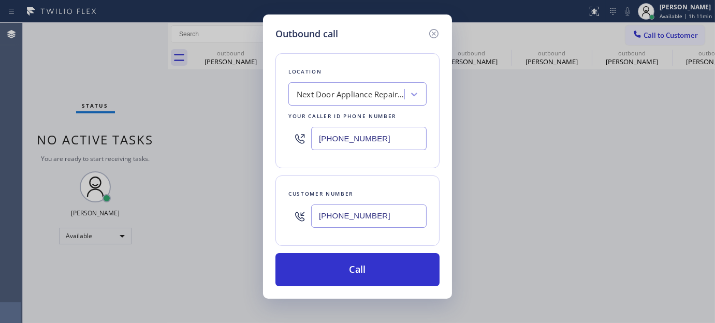
type input "[PHONE_NUMBER]"
click at [366, 149] on input "[PHONE_NUMBER]" at bounding box center [368, 138] width 115 height 23
drag, startPoint x: 443, startPoint y: 140, endPoint x: 250, endPoint y: 143, distance: 193.7
click at [249, 143] on div "Outbound call Location Next Door Appliance Repair [GEOGRAPHIC_DATA] Your caller…" at bounding box center [357, 161] width 715 height 323
click at [378, 154] on div at bounding box center [357, 139] width 138 height 34
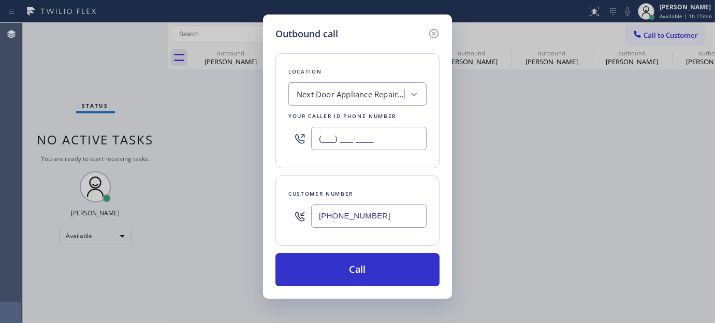
drag, startPoint x: 372, startPoint y: 146, endPoint x: 275, endPoint y: 145, distance: 96.8
click at [275, 145] on div "Location Next Door Appliance Repair [GEOGRAPHIC_DATA] Your caller id phone numb…" at bounding box center [357, 110] width 164 height 115
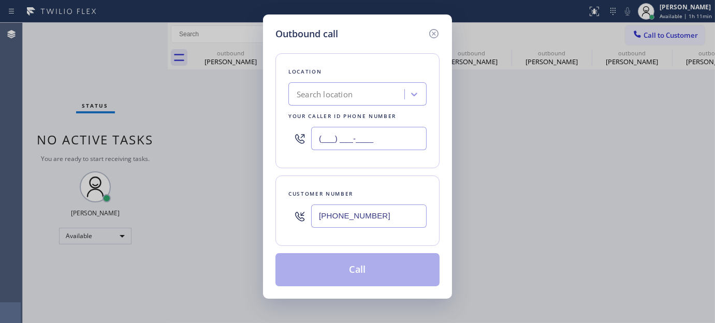
paste input "855) 731-4952"
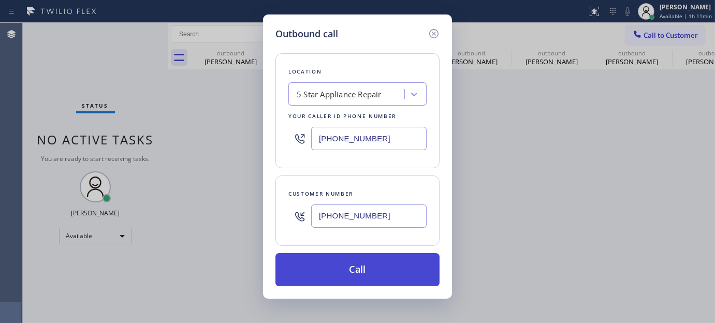
type input "[PHONE_NUMBER]"
click at [388, 268] on button "Call" at bounding box center [357, 269] width 164 height 33
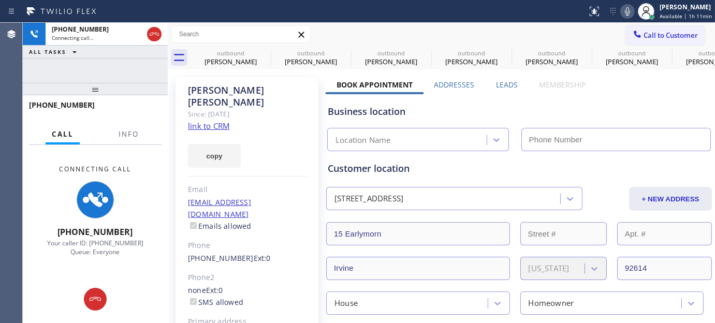
type input "[PHONE_NUMBER]"
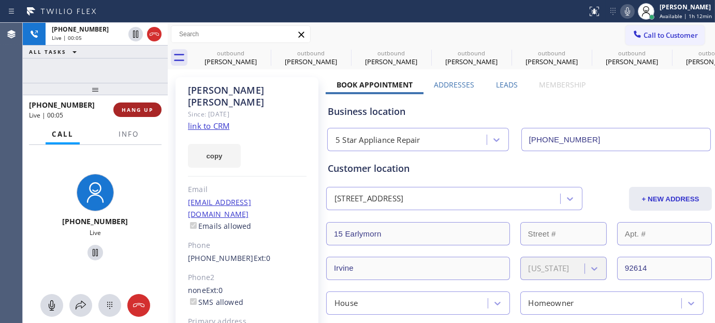
click at [127, 109] on span "HANG UP" at bounding box center [138, 109] width 32 height 7
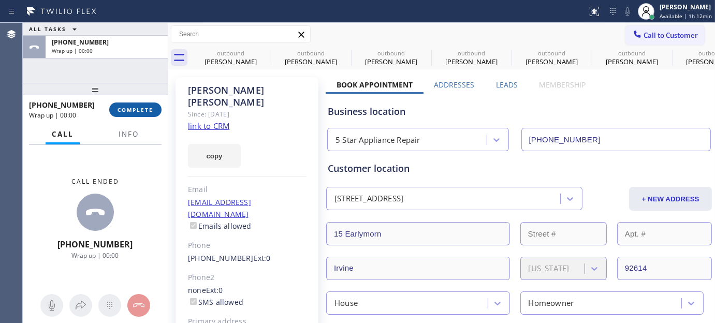
click at [127, 109] on span "COMPLETE" at bounding box center [136, 109] width 36 height 7
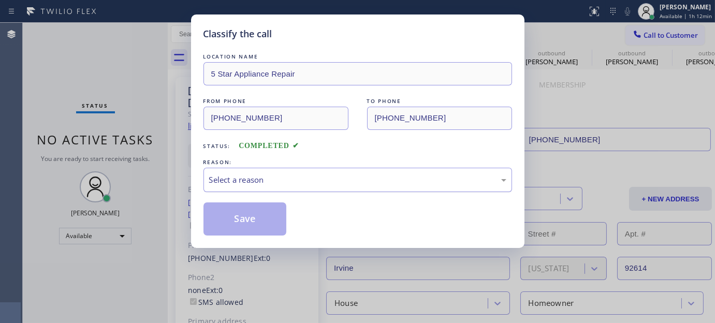
drag, startPoint x: 310, startPoint y: 169, endPoint x: 297, endPoint y: 178, distance: 15.2
click at [310, 169] on div "Select a reason" at bounding box center [358, 180] width 309 height 24
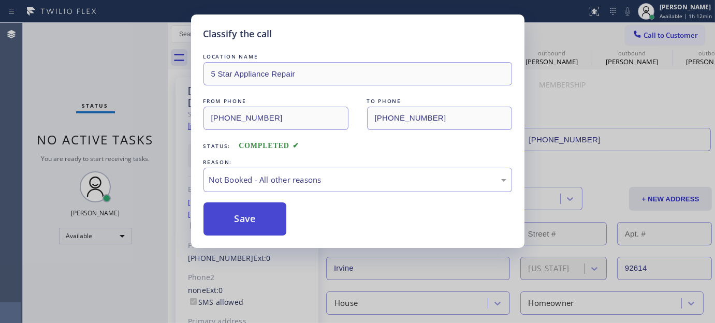
click at [245, 219] on button "Save" at bounding box center [245, 218] width 83 height 33
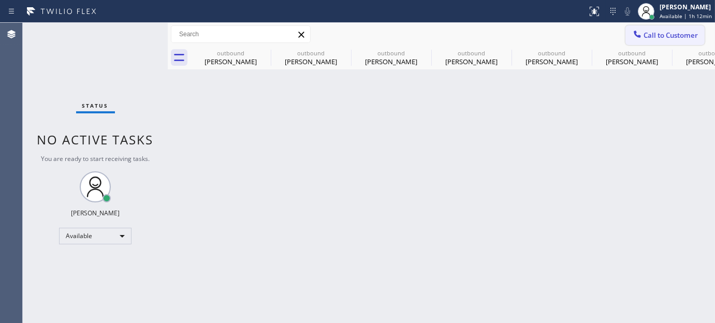
click at [685, 33] on span "Call to Customer" at bounding box center [671, 35] width 54 height 9
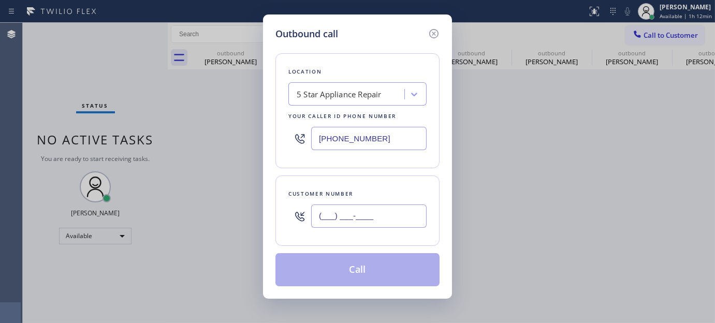
click at [356, 214] on input "(___) ___-____" at bounding box center [368, 216] width 115 height 23
paste input "858) 705-4816"
type input "[PHONE_NUMBER]"
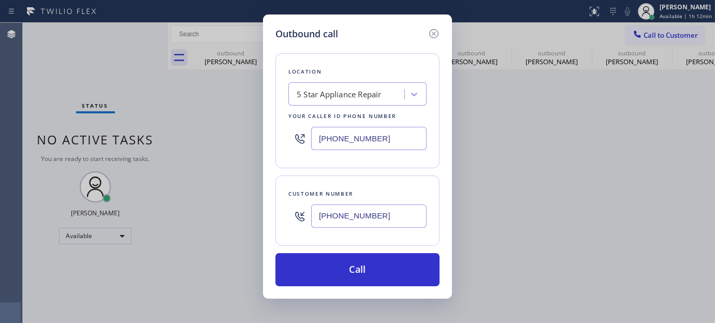
drag, startPoint x: 381, startPoint y: 153, endPoint x: 371, endPoint y: 52, distance: 101.5
click at [226, 156] on div "Outbound call Location 5 Star Appliance Repair Your caller id phone number [PHO…" at bounding box center [357, 161] width 715 height 323
paste input "619) 304-2158"
type input "[PHONE_NUMBER]"
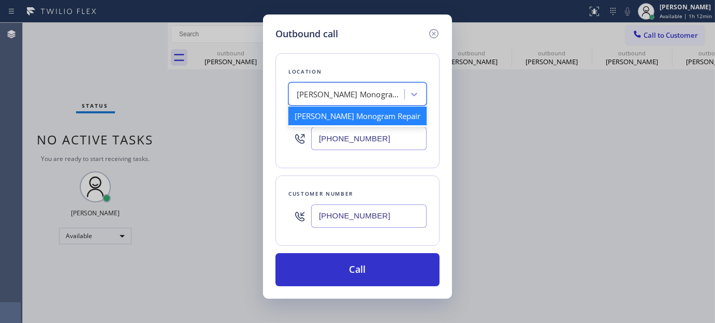
click at [344, 100] on div "[PERSON_NAME] Monogram Repair" at bounding box center [348, 94] width 113 height 18
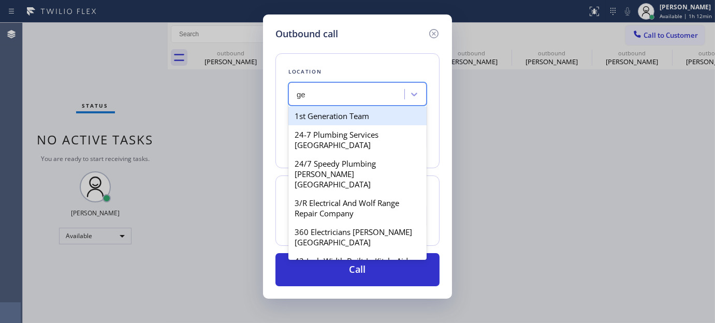
type input "g"
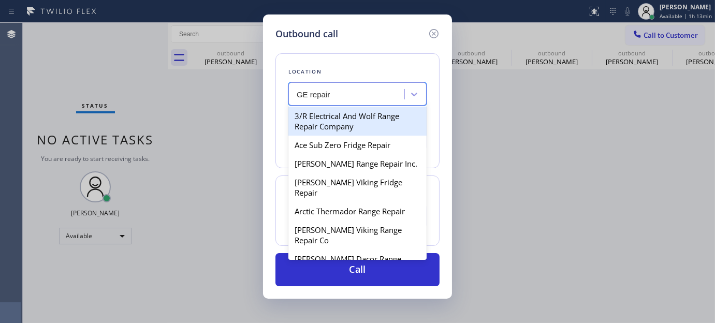
type input "GE"
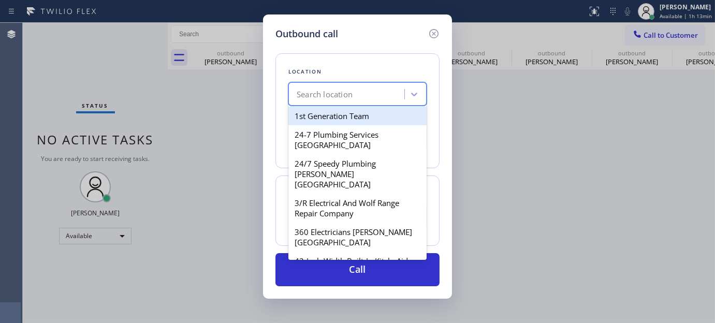
paste input "[PHONE_NUMBER]"
type input "[PHONE_NUMBER]"
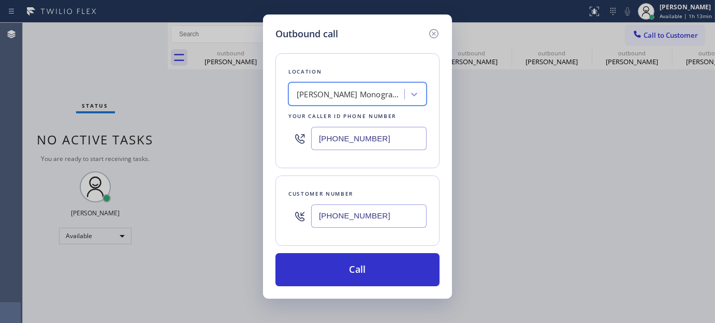
drag, startPoint x: 354, startPoint y: 92, endPoint x: 262, endPoint y: 62, distance: 96.9
click at [199, 71] on div "Outbound call Location 1 result available. Select is focused ,type to refine li…" at bounding box center [357, 161] width 715 height 323
click at [379, 177] on div "Customer number [PHONE_NUMBER]" at bounding box center [357, 211] width 164 height 70
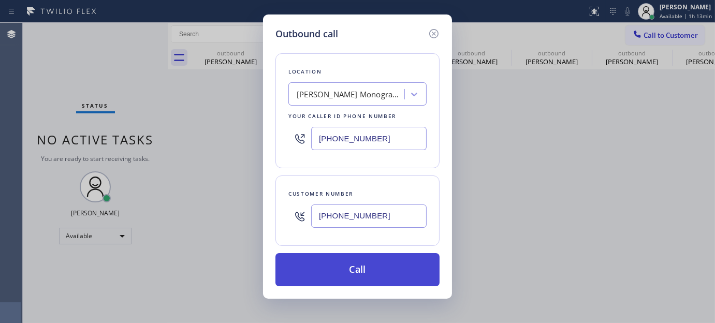
click at [368, 267] on button "Call" at bounding box center [357, 269] width 164 height 33
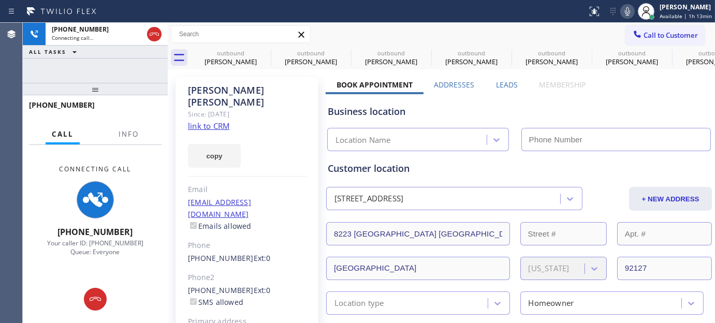
type input "[PHONE_NUMBER]"
click at [630, 23] on div "Call to Customer Outbound call Location [PERSON_NAME] Monogram Repair Your call…" at bounding box center [441, 34] width 547 height 23
click at [629, 18] on div "Status report No issues detected If you experience an issue, please download th…" at bounding box center [649, 11] width 132 height 23
click at [625, 14] on icon at bounding box center [627, 11] width 12 height 12
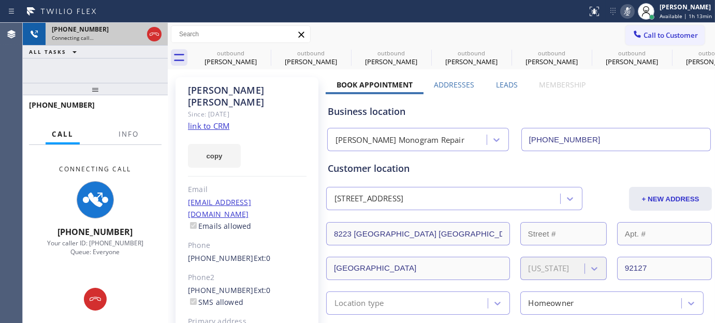
click at [156, 32] on icon at bounding box center [154, 34] width 12 height 12
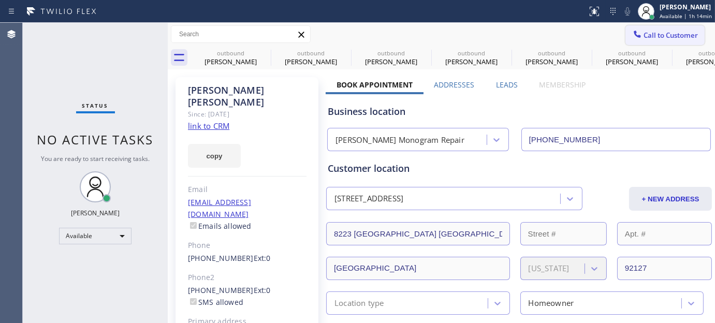
click at [680, 45] on div "Call to Customer Outbound call Location [PERSON_NAME] Monogram Repair Your call…" at bounding box center [441, 34] width 547 height 23
click at [655, 42] on button "Call to Customer" at bounding box center [665, 35] width 79 height 20
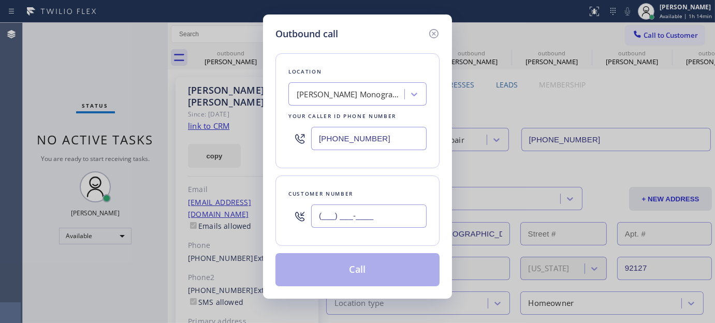
click at [382, 214] on input "(___) ___-____" at bounding box center [368, 216] width 115 height 23
paste input "626) 390-0330"
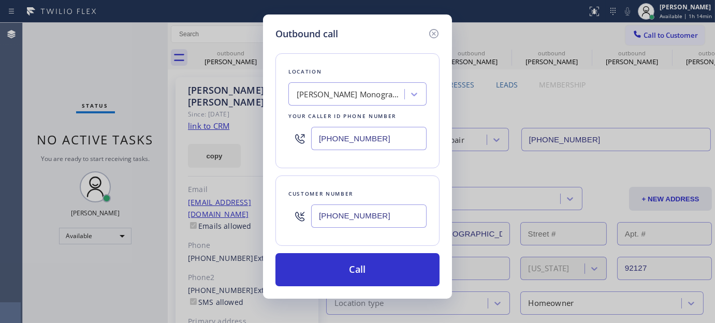
type input "[PHONE_NUMBER]"
drag, startPoint x: 383, startPoint y: 137, endPoint x: 197, endPoint y: 164, distance: 187.8
click at [197, 164] on div "Outbound call Location [PERSON_NAME] Monogram Repair Your caller id phone numbe…" at bounding box center [357, 161] width 715 height 323
paste input "323) 310-0103"
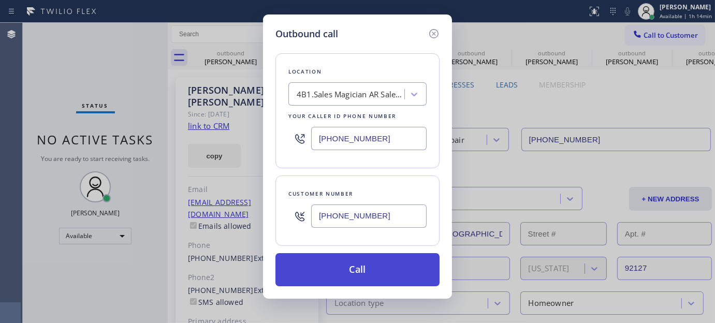
type input "[PHONE_NUMBER]"
click at [381, 263] on button "Call" at bounding box center [357, 269] width 164 height 33
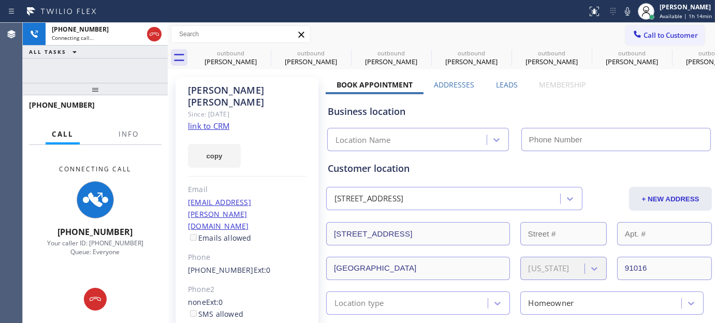
drag, startPoint x: 629, startPoint y: 17, endPoint x: 593, endPoint y: 41, distance: 43.5
click at [629, 17] on icon at bounding box center [627, 11] width 12 height 12
type input "[PHONE_NUMBER]"
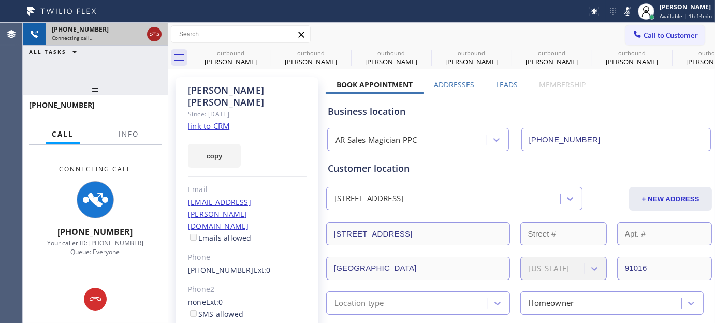
click at [151, 37] on icon at bounding box center [154, 34] width 12 height 12
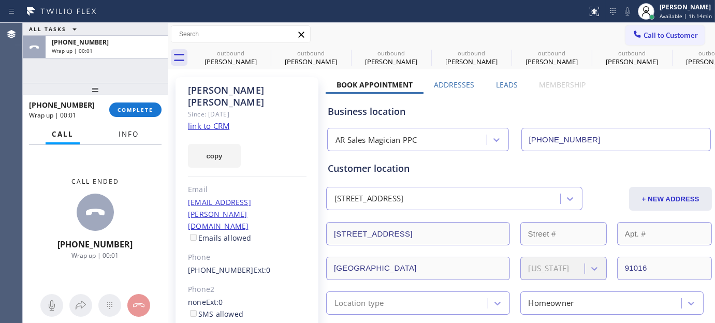
click at [121, 126] on button "Info" at bounding box center [128, 134] width 33 height 20
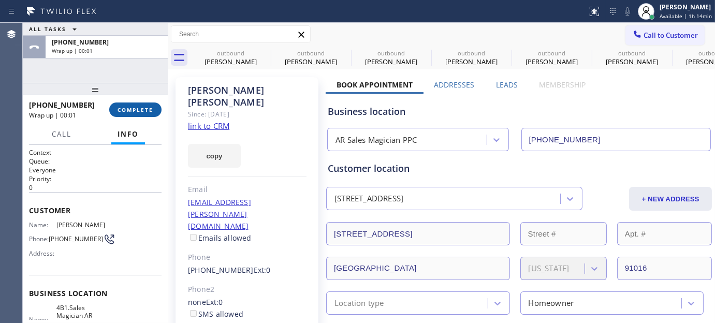
click at [129, 115] on button "COMPLETE" at bounding box center [135, 110] width 52 height 14
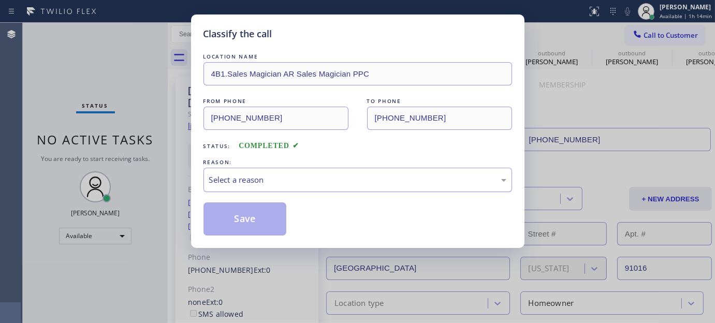
click at [299, 175] on div "Select a reason" at bounding box center [357, 180] width 297 height 12
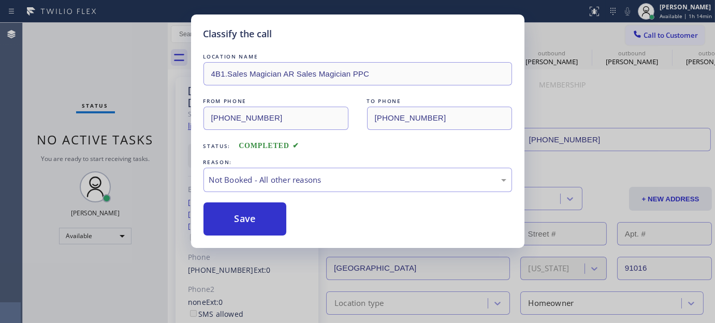
click at [240, 213] on button "Save" at bounding box center [245, 218] width 83 height 33
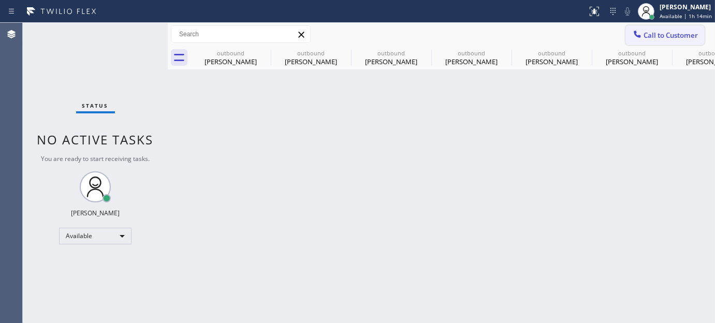
drag, startPoint x: 669, startPoint y: 37, endPoint x: 406, endPoint y: 243, distance: 333.8
click at [667, 37] on span "Call to Customer" at bounding box center [671, 35] width 54 height 9
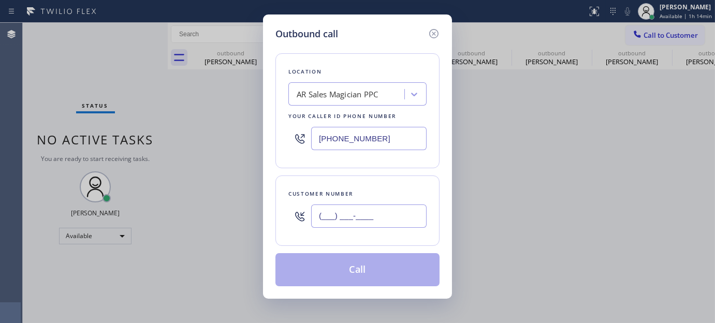
click at [379, 223] on input "(___) ___-____" at bounding box center [368, 216] width 115 height 23
paste input "562) 659-2071"
type input "[PHONE_NUMBER]"
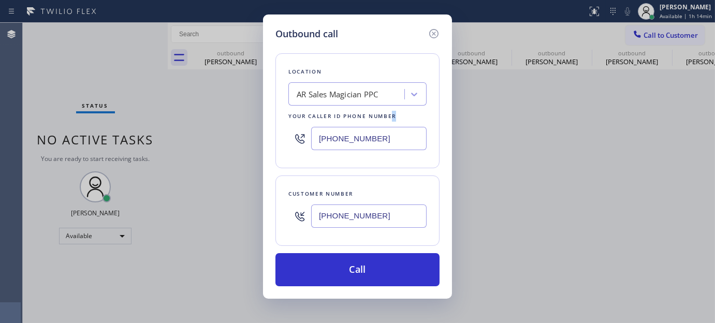
drag, startPoint x: 390, startPoint y: 118, endPoint x: 368, endPoint y: 144, distance: 34.5
click at [367, 143] on div "Location AR Sales Magician PPC Your caller id phone number [PHONE_NUMBER]" at bounding box center [357, 110] width 164 height 115
click at [390, 142] on input "[PHONE_NUMBER]" at bounding box center [368, 138] width 115 height 23
drag, startPoint x: 394, startPoint y: 141, endPoint x: 324, endPoint y: 158, distance: 71.8
click at [282, 140] on div "Location AR Sales Magician PPC Your caller id phone number [PHONE_NUMBER]" at bounding box center [357, 110] width 164 height 115
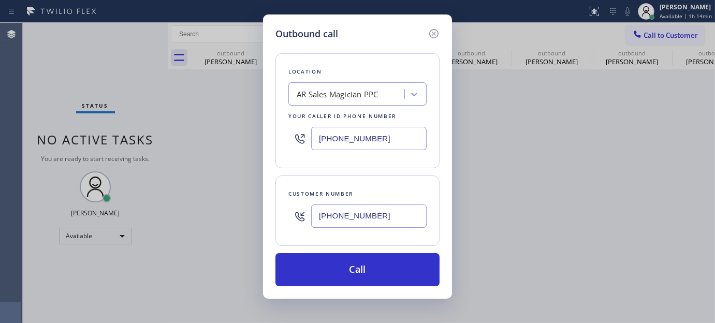
paste input "480) 418-9915"
type input "[PHONE_NUMBER]"
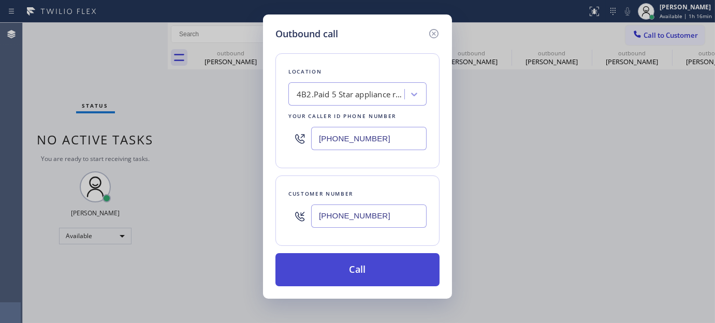
click at [371, 276] on button "Call" at bounding box center [357, 269] width 164 height 33
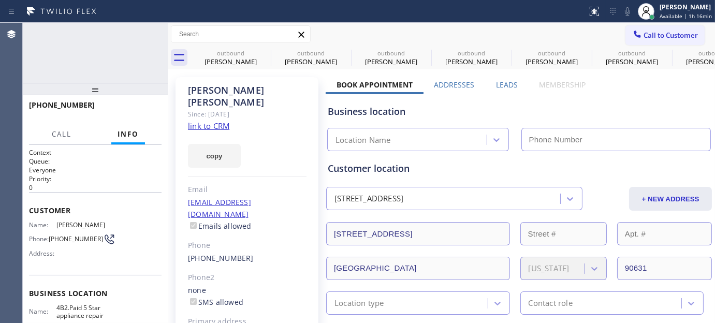
type input "[PHONE_NUMBER]"
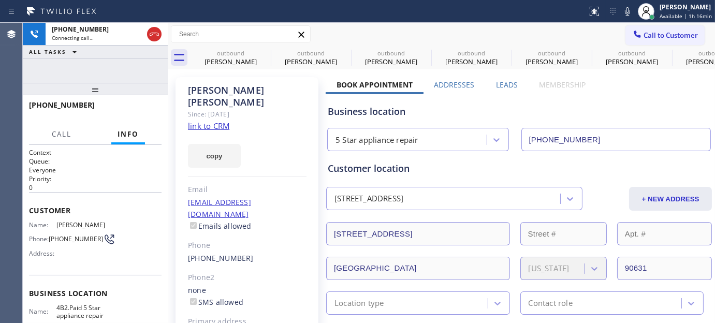
drag, startPoint x: 137, startPoint y: 92, endPoint x: 107, endPoint y: 158, distance: 73.0
click at [142, 58] on div "[PHONE_NUMBER] Connecting call… ALL TASKS ALL TASKS ACTIVE TASKS TASKS IN WRAP …" at bounding box center [95, 173] width 145 height 300
click at [68, 136] on span "Call" at bounding box center [62, 133] width 20 height 9
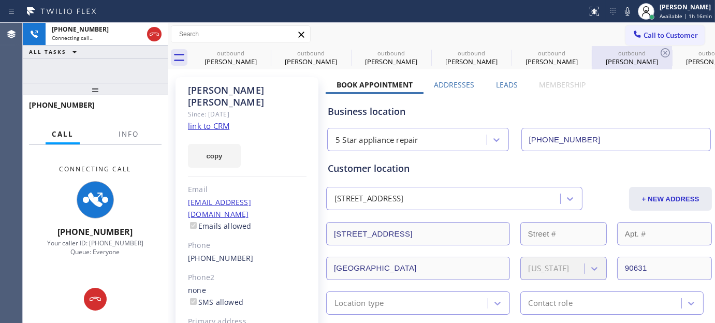
drag, startPoint x: 623, startPoint y: 14, endPoint x: 614, endPoint y: 65, distance: 51.6
click at [623, 14] on icon at bounding box center [627, 11] width 12 height 12
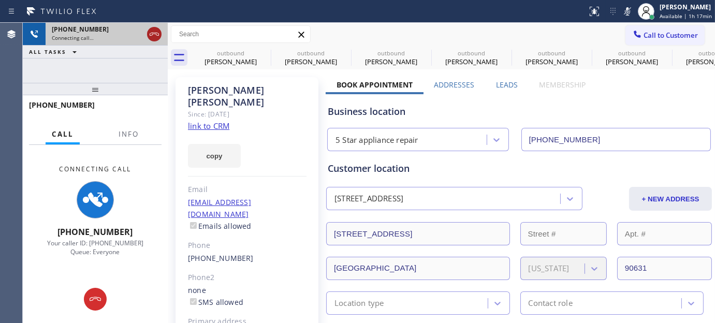
click at [154, 30] on icon at bounding box center [154, 34] width 12 height 12
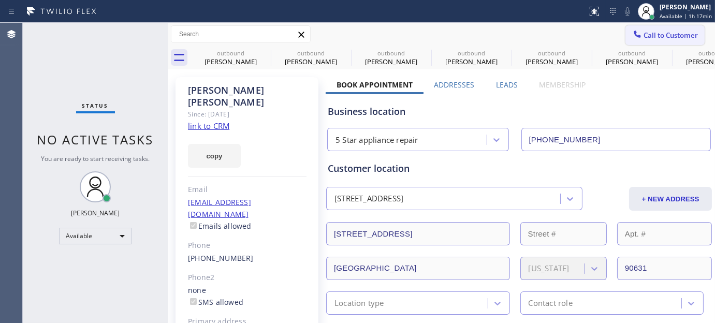
click at [652, 28] on button "Call to Customer" at bounding box center [665, 35] width 79 height 20
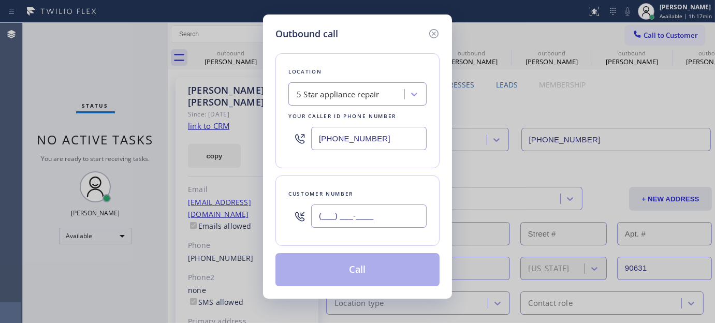
click at [348, 220] on input "(___) ___-____" at bounding box center [368, 216] width 115 height 23
paste input "818) 726-5289"
type input "[PHONE_NUMBER]"
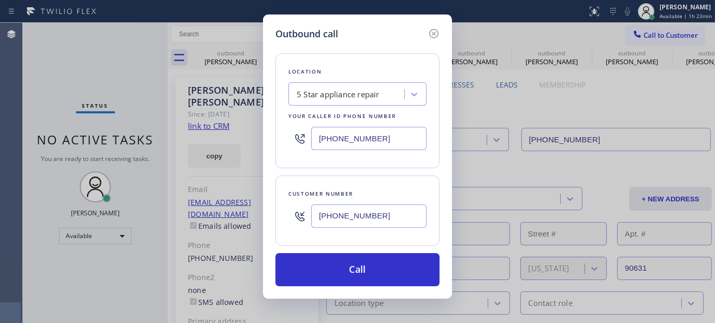
drag, startPoint x: 245, startPoint y: 132, endPoint x: 219, endPoint y: 128, distance: 27.2
click at [219, 128] on div "Outbound call Location 5 Star appliance repair Your caller id phone number [PHO…" at bounding box center [357, 161] width 715 height 323
paste input "310) 935-4069"
type input "[PHONE_NUMBER]"
drag, startPoint x: 384, startPoint y: 213, endPoint x: 251, endPoint y: 241, distance: 136.4
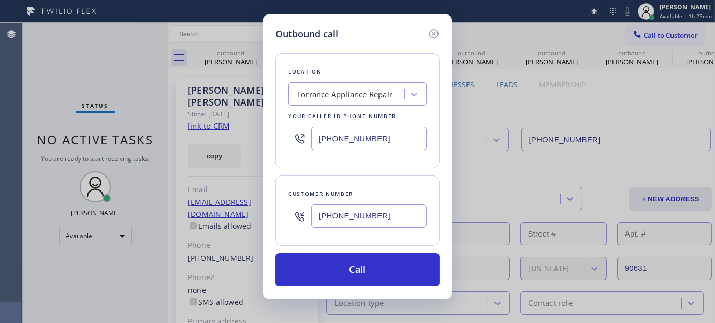
click at [255, 242] on div "Outbound call Location [GEOGRAPHIC_DATA] Appliance Repair Your caller id phone …" at bounding box center [357, 161] width 715 height 323
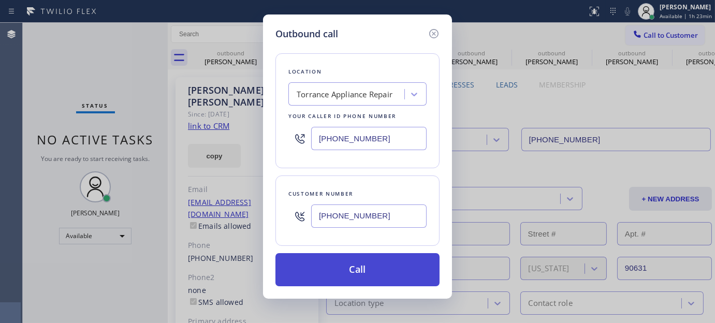
paste input "949) 295-3354"
type input "[PHONE_NUMBER]"
click at [384, 268] on button "Call" at bounding box center [357, 269] width 164 height 33
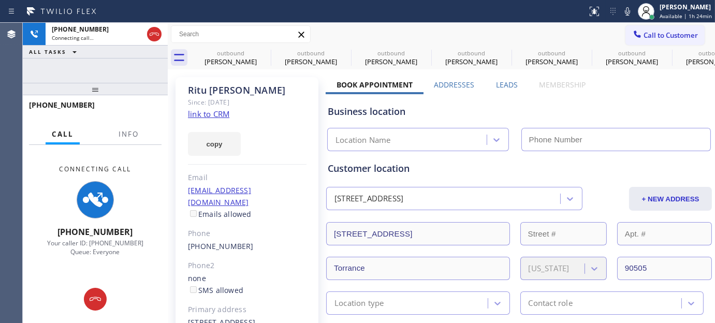
type input "[PHONE_NUMBER]"
click at [271, 115] on div "[PERSON_NAME] Since: [DATE] link to CRM copy Email [EMAIL_ADDRESS][DOMAIN_NAME]…" at bounding box center [247, 231] width 143 height 308
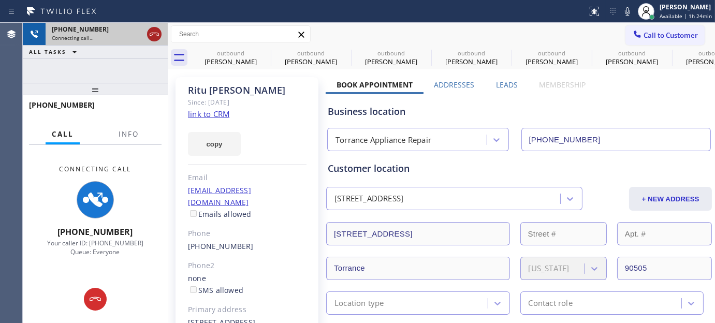
click at [156, 36] on icon at bounding box center [154, 34] width 12 height 12
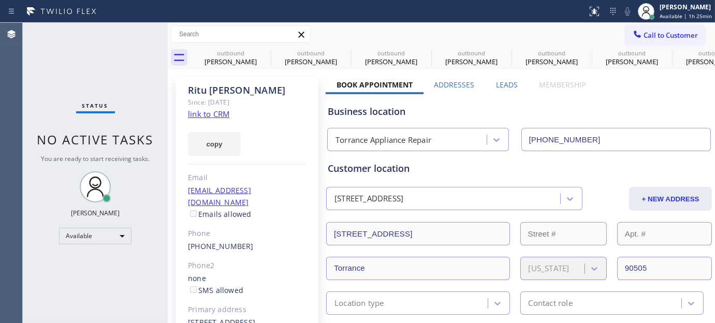
click at [243, 112] on div "[PERSON_NAME] Since: [DATE] link to CRM copy Email [EMAIL_ADDRESS][DOMAIN_NAME]…" at bounding box center [247, 231] width 143 height 308
click at [632, 38] on icon at bounding box center [637, 34] width 10 height 10
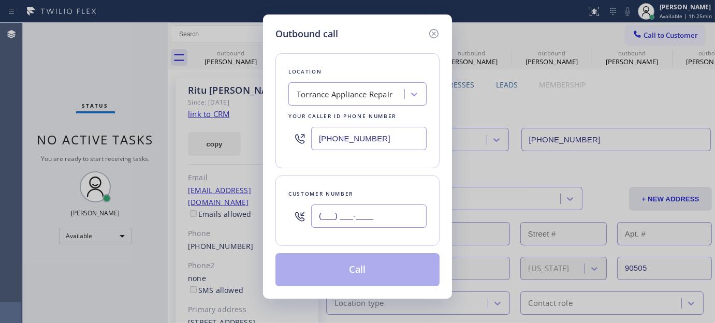
click at [373, 225] on input "(___) ___-____" at bounding box center [368, 216] width 115 height 23
paste input "949) 295-3354"
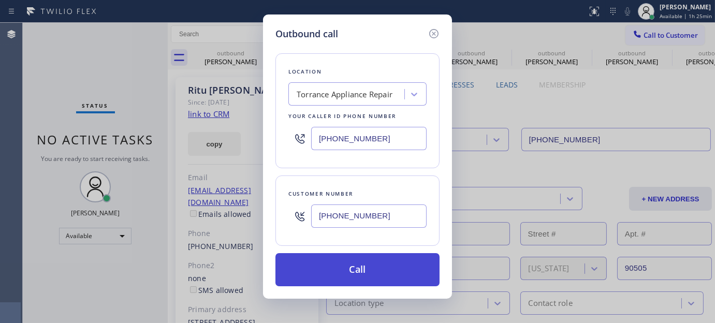
type input "[PHONE_NUMBER]"
click at [382, 265] on button "Call" at bounding box center [357, 269] width 164 height 33
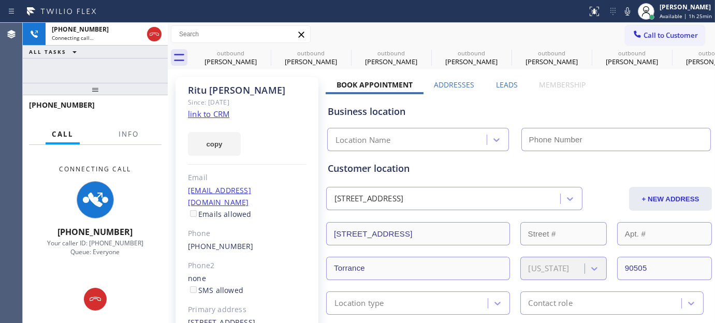
type input "[PHONE_NUMBER]"
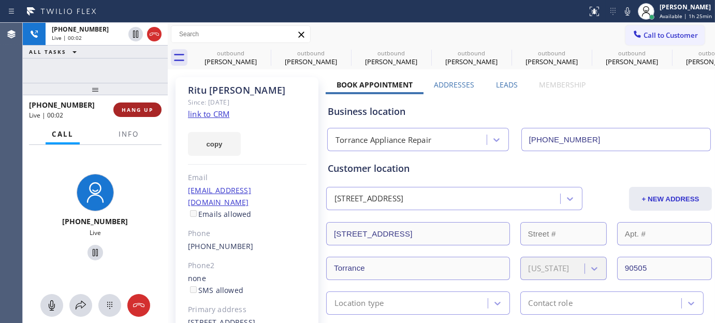
click at [145, 114] on button "HANG UP" at bounding box center [137, 110] width 48 height 14
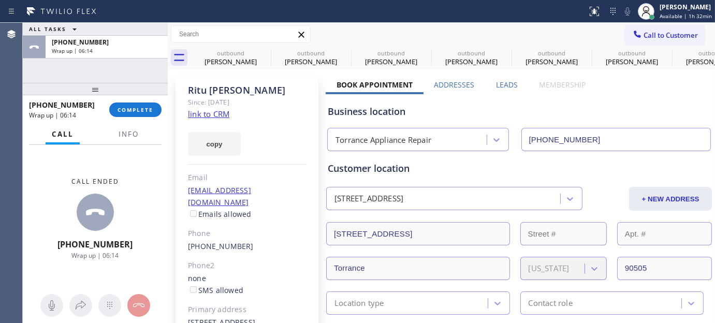
click at [122, 101] on div "[PHONE_NUMBER] Wrap up | 06:14 COMPLETE" at bounding box center [95, 109] width 133 height 27
click at [136, 110] on span "COMPLETE" at bounding box center [136, 109] width 36 height 7
click at [277, 182] on div "Classify the call LOCATION NAME [US_STATE] Appliance Repair Yonkers FROM PHONE …" at bounding box center [369, 173] width 692 height 300
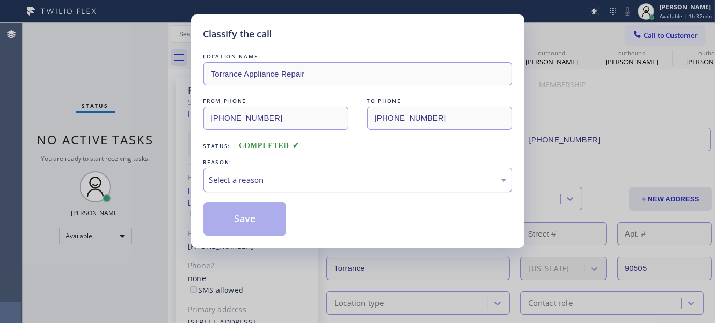
click at [267, 188] on div "Select a reason" at bounding box center [358, 180] width 309 height 24
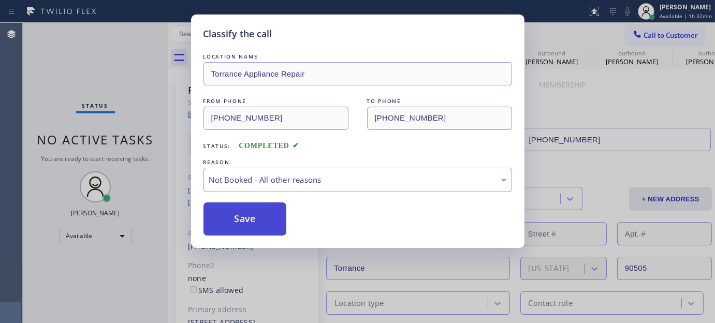
drag, startPoint x: 254, startPoint y: 222, endPoint x: 264, endPoint y: 221, distance: 10.4
click at [253, 222] on button "Save" at bounding box center [245, 218] width 83 height 33
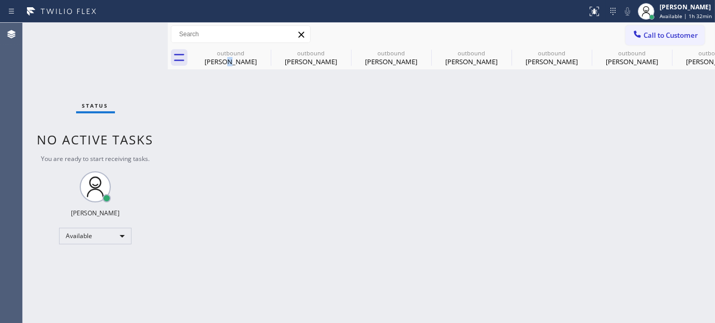
drag, startPoint x: 227, startPoint y: 128, endPoint x: 570, endPoint y: 4, distance: 365.3
click at [235, 128] on div "Back to Dashboard Change Sender ID Customers Technicians Select a contact Outbo…" at bounding box center [441, 173] width 547 height 300
click at [683, 14] on span "Available | 1h 32min" at bounding box center [686, 15] width 52 height 7
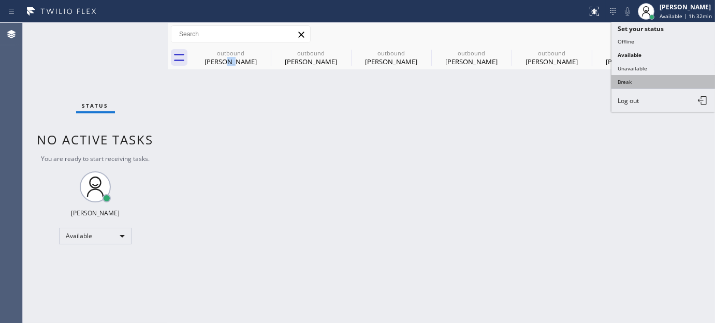
click at [645, 83] on button "Break" at bounding box center [664, 81] width 104 height 13
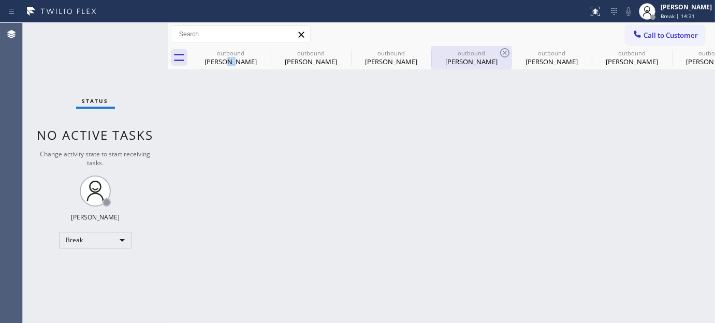
drag, startPoint x: 131, startPoint y: 156, endPoint x: 469, endPoint y: 49, distance: 354.1
click at [131, 156] on span "Change activity state to start receiving tasks." at bounding box center [95, 159] width 110 height 18
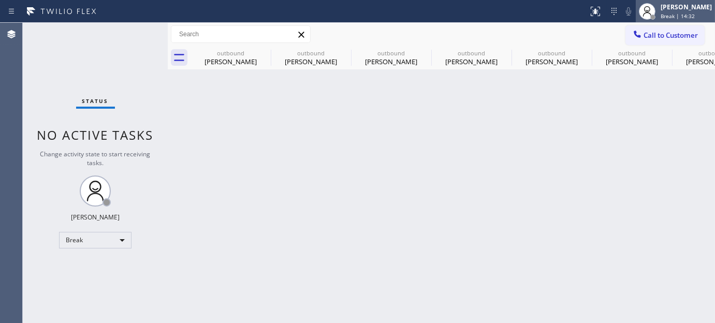
click at [661, 9] on div "[PERSON_NAME]" at bounding box center [686, 7] width 51 height 9
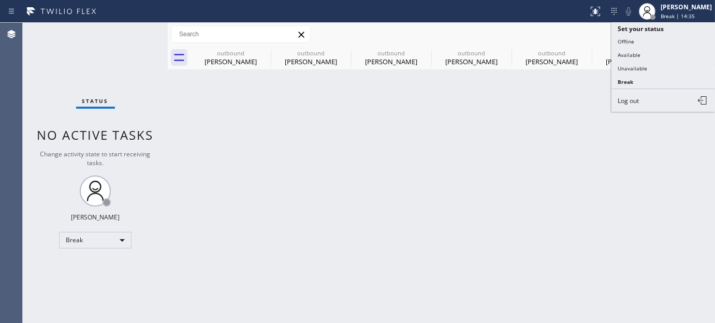
drag, startPoint x: 630, startPoint y: 66, endPoint x: 563, endPoint y: 79, distance: 68.7
click at [545, 84] on div "Status report No issues detected If you experience an issue, please download th…" at bounding box center [357, 161] width 715 height 323
click at [634, 52] on button "Available" at bounding box center [664, 54] width 104 height 13
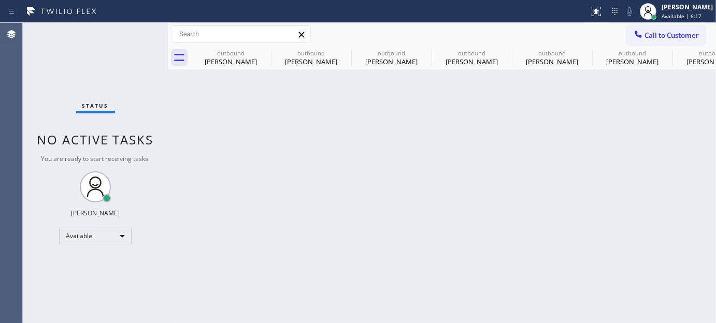
click at [693, 35] on span "Call to Customer" at bounding box center [671, 35] width 54 height 9
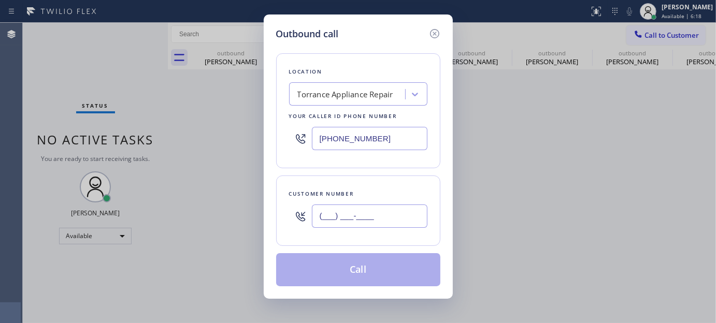
click at [385, 223] on input "(___) ___-____" at bounding box center [369, 216] width 115 height 23
paste input "818) 726-5289"
type input "[PHONE_NUMBER]"
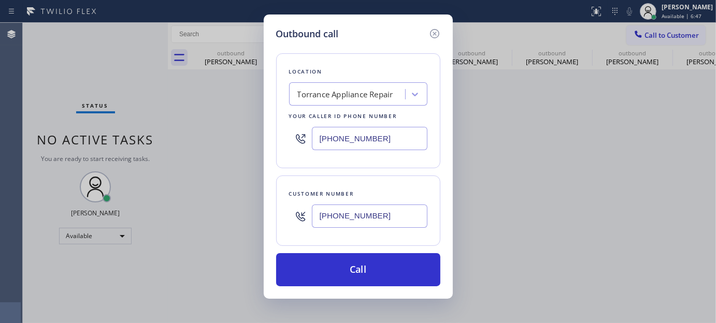
click at [230, 147] on div "Outbound call Location [GEOGRAPHIC_DATA] Appliance Repair Your caller id phone …" at bounding box center [358, 161] width 716 height 323
paste input "818) 812-5435"
type input "[PHONE_NUMBER]"
click at [374, 102] on div "Frost Air Conditioning Repair" at bounding box center [348, 94] width 113 height 18
type input "5 star appliance rep"
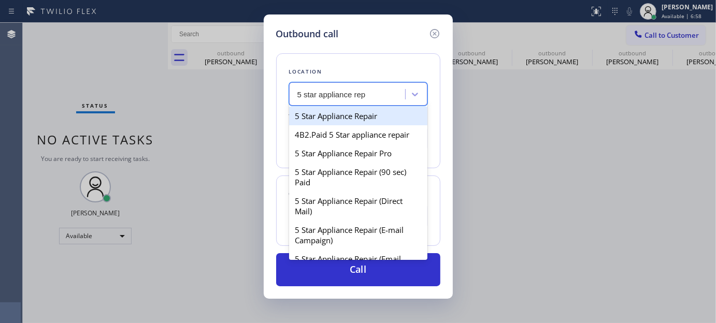
click at [368, 123] on div "5 Star Appliance Repair" at bounding box center [358, 116] width 138 height 19
type input "[PHONE_NUMBER]"
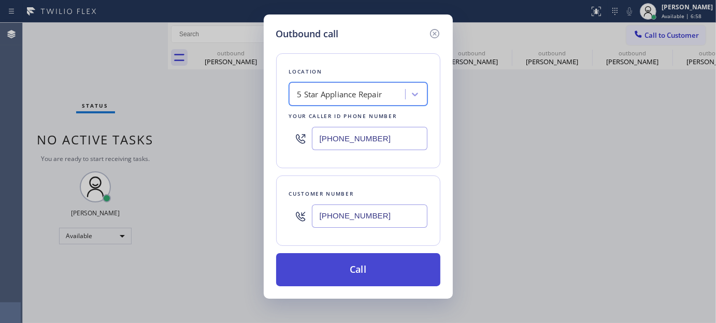
click at [389, 255] on button "Call" at bounding box center [358, 269] width 164 height 33
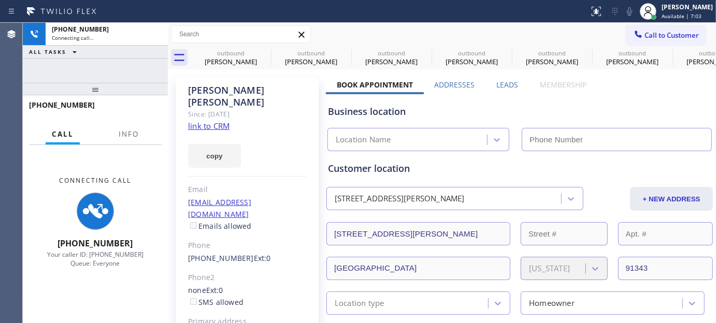
type input "[PHONE_NUMBER]"
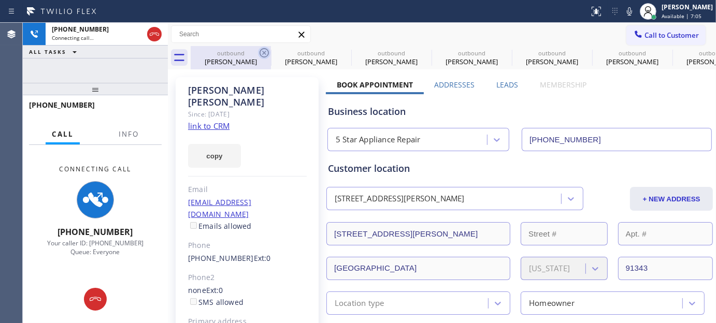
click at [263, 51] on icon at bounding box center [264, 53] width 12 height 12
click at [0, 0] on icon at bounding box center [0, 0] width 0 height 0
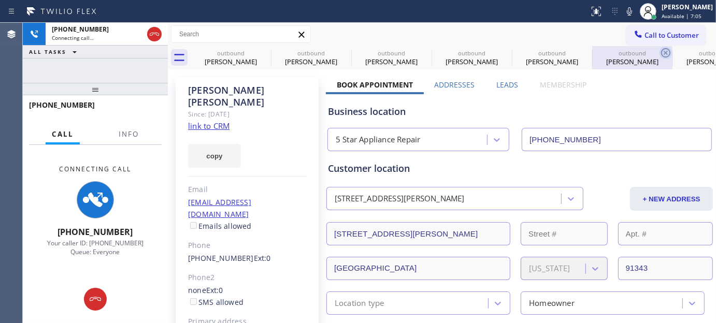
click at [659, 51] on icon at bounding box center [665, 53] width 12 height 12
type input "[PHONE_NUMBER]"
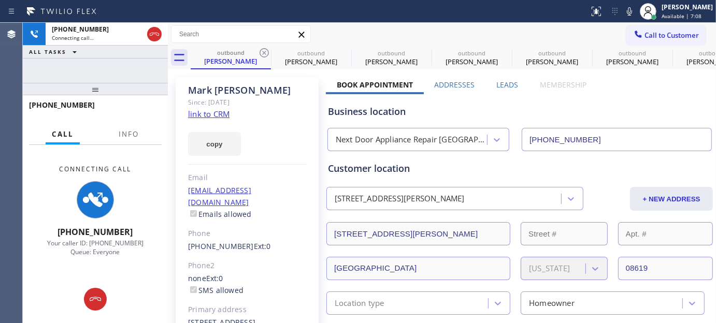
click at [263, 51] on icon at bounding box center [264, 53] width 12 height 12
click at [0, 0] on icon at bounding box center [0, 0] width 0 height 0
type input "[PHONE_NUMBER]"
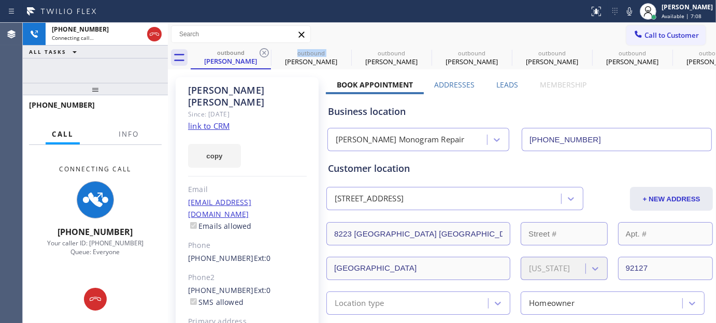
click at [263, 51] on icon at bounding box center [264, 53] width 12 height 12
click at [0, 0] on icon at bounding box center [0, 0] width 0 height 0
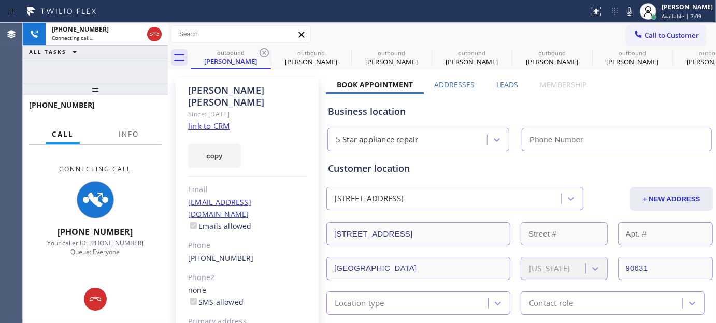
type input "[PHONE_NUMBER]"
click at [263, 51] on icon at bounding box center [264, 53] width 12 height 12
type input "[PHONE_NUMBER]"
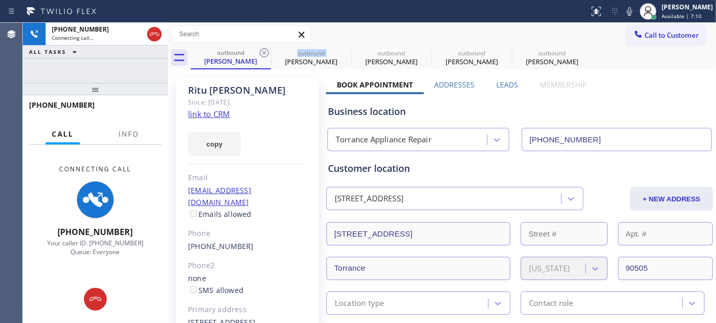
click at [263, 51] on icon at bounding box center [264, 53] width 12 height 12
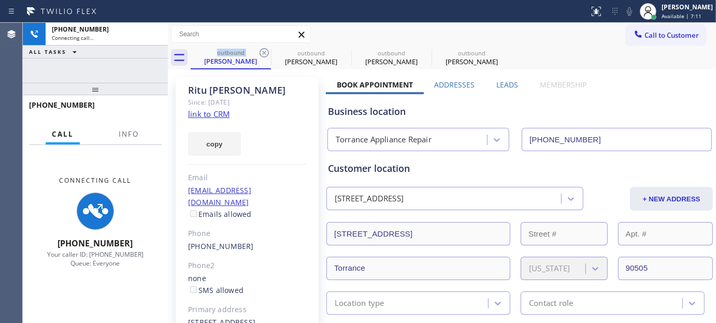
click at [263, 51] on icon at bounding box center [264, 53] width 12 height 12
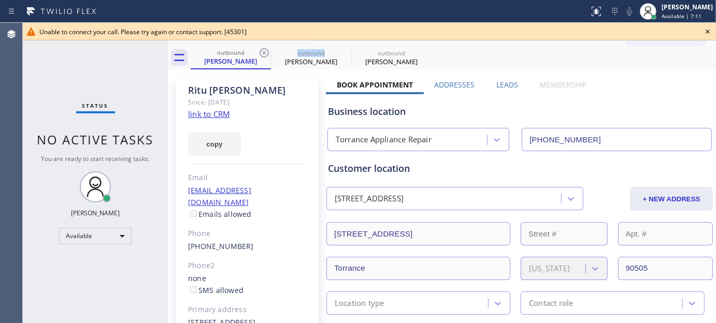
click at [263, 51] on icon at bounding box center [264, 53] width 12 height 12
type input "[PHONE_NUMBER]"
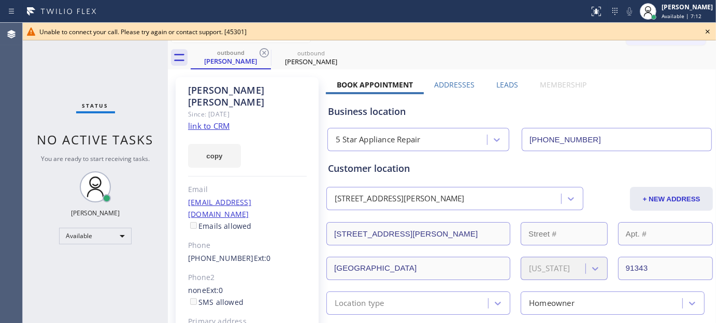
click at [504, 68] on div "outbound [PERSON_NAME] outbound [PERSON_NAME]" at bounding box center [453, 57] width 525 height 23
click at [703, 29] on icon at bounding box center [707, 31] width 12 height 12
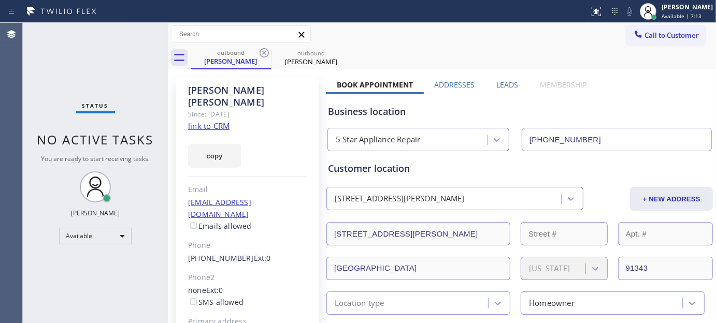
click at [634, 49] on div "outbound [PERSON_NAME] outbound [PERSON_NAME]" at bounding box center [453, 57] width 525 height 23
click at [650, 35] on span "Call to Customer" at bounding box center [671, 35] width 54 height 9
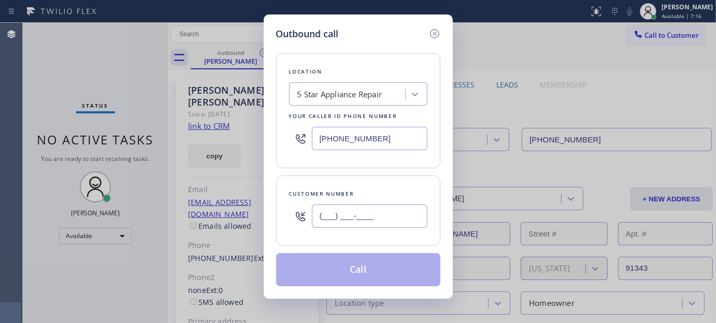
paste input "818) 726-5289"
click at [389, 223] on input "(___) ___-____" at bounding box center [369, 216] width 115 height 23
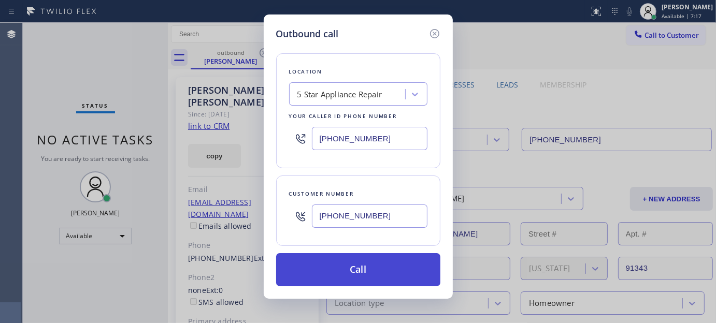
type input "[PHONE_NUMBER]"
click at [392, 273] on button "Call" at bounding box center [358, 269] width 164 height 33
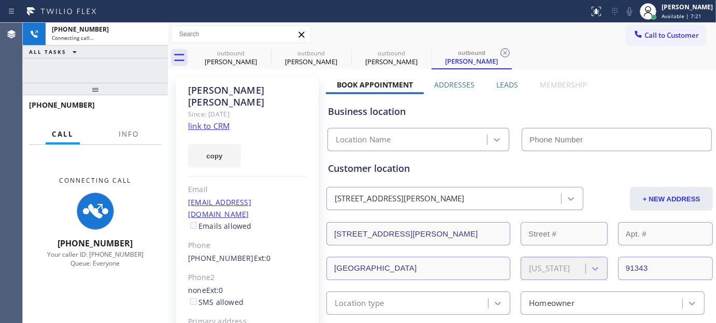
type input "[PHONE_NUMBER]"
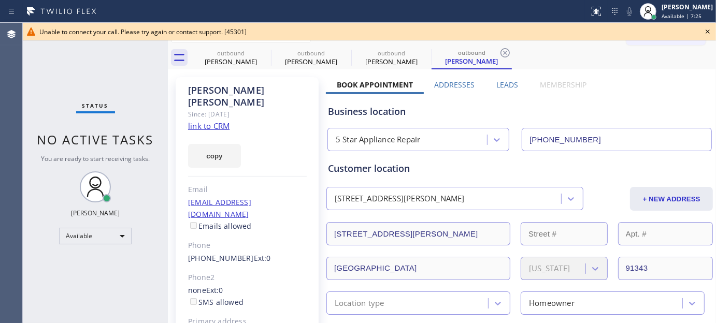
click at [709, 38] on div "Unable to connect your call. Please try again or contact support. [45301]" at bounding box center [369, 32] width 693 height 18
click at [706, 27] on icon at bounding box center [707, 31] width 12 height 12
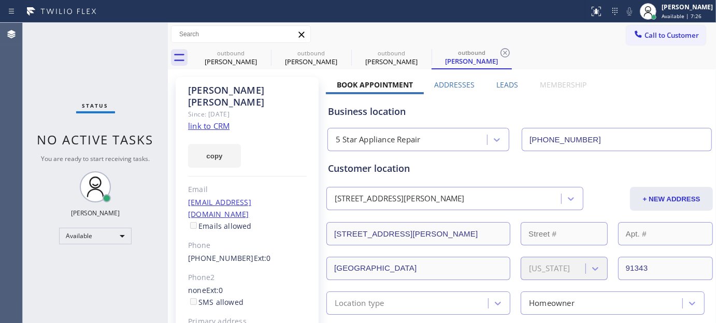
drag, startPoint x: 666, startPoint y: 37, endPoint x: 524, endPoint y: 107, distance: 159.1
click at [664, 37] on span "Call to Customer" at bounding box center [671, 35] width 54 height 9
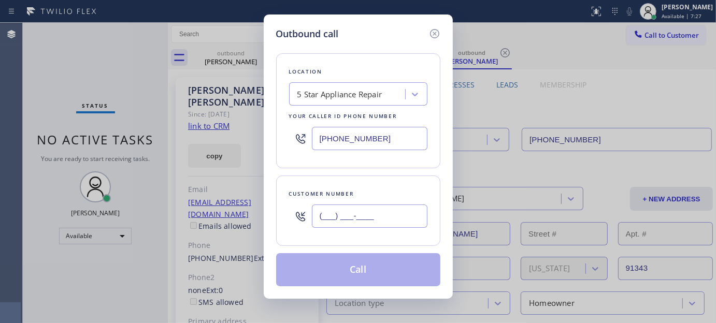
click at [354, 214] on input "(___) ___-____" at bounding box center [369, 216] width 115 height 23
paste input "818) 726-5289"
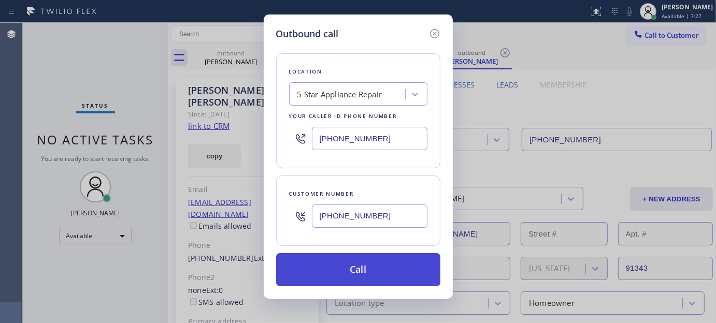
click at [374, 258] on button "Call" at bounding box center [358, 269] width 164 height 33
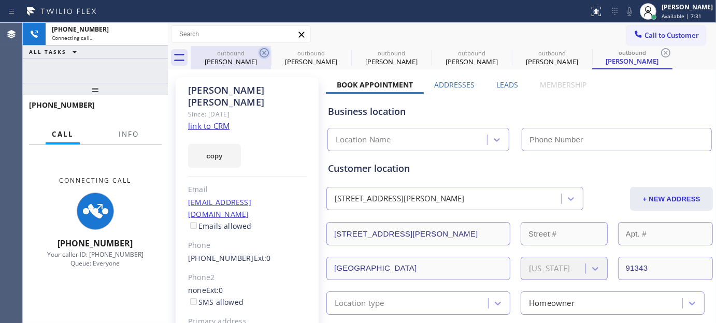
click at [264, 52] on icon at bounding box center [263, 52] width 9 height 9
click at [0, 0] on icon at bounding box center [0, 0] width 0 height 0
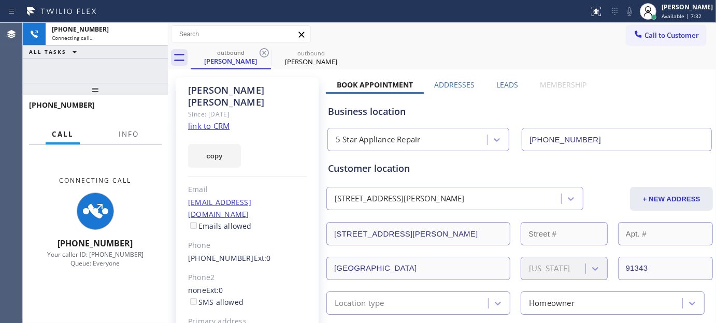
click at [264, 52] on icon at bounding box center [263, 52] width 9 height 9
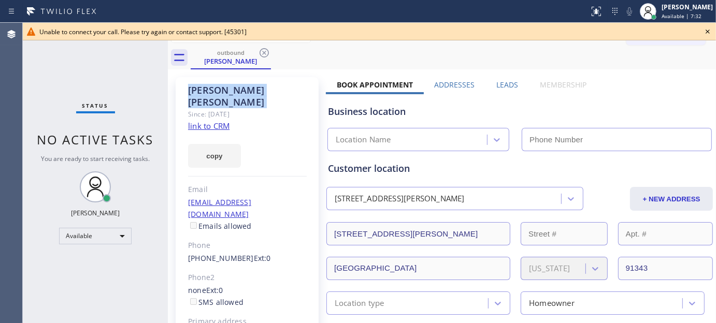
click at [264, 52] on icon at bounding box center [263, 52] width 9 height 9
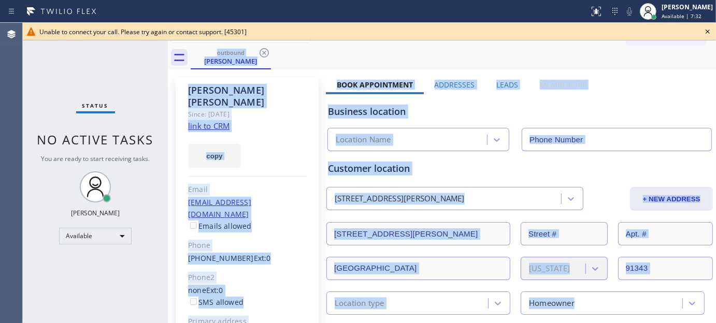
click at [264, 52] on div "outbound [PERSON_NAME]" at bounding box center [453, 57] width 525 height 23
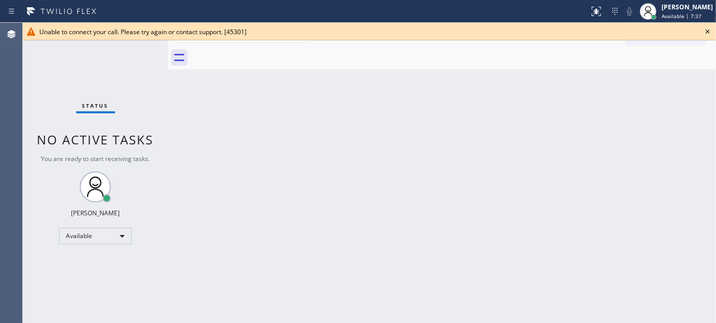
click at [705, 32] on icon at bounding box center [707, 31] width 12 height 12
click at [669, 38] on span "Call to Customer" at bounding box center [671, 35] width 54 height 9
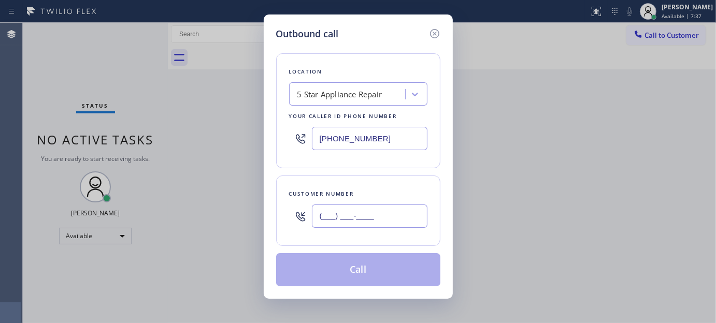
click at [341, 211] on input "(___) ___-____" at bounding box center [369, 216] width 115 height 23
paste input "609) 782-1889"
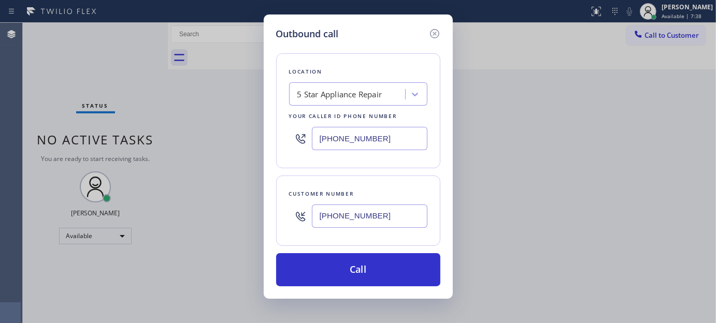
type input "[PHONE_NUMBER]"
drag, startPoint x: 319, startPoint y: 143, endPoint x: 230, endPoint y: 148, distance: 88.7
click at [221, 146] on div "Outbound call Location 5 Star Appliance Repair Your caller id phone number [PHO…" at bounding box center [358, 161] width 716 height 323
paste input "609) 710-8354"
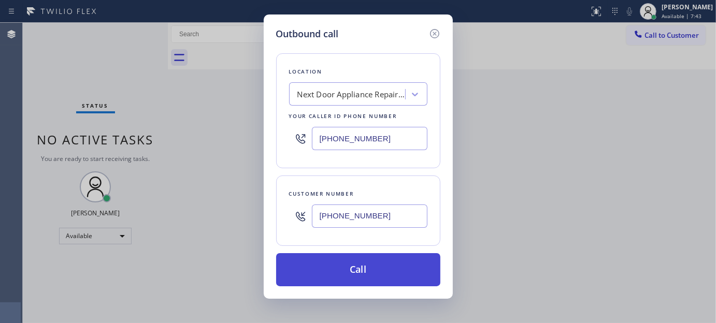
type input "[PHONE_NUMBER]"
click at [410, 267] on button "Call" at bounding box center [358, 269] width 164 height 33
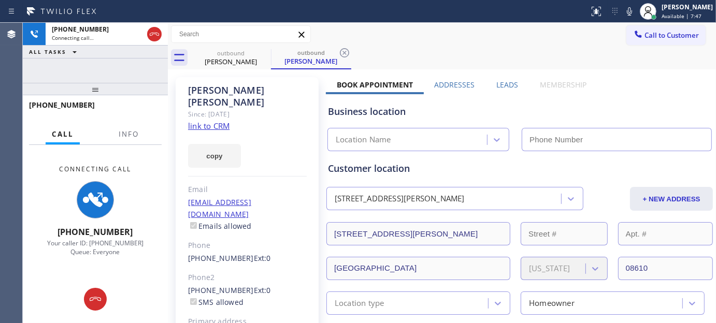
type input "[PHONE_NUMBER]"
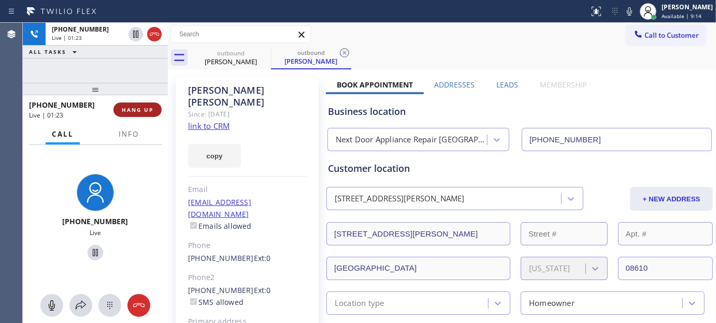
click at [137, 112] on span "HANG UP" at bounding box center [138, 109] width 32 height 7
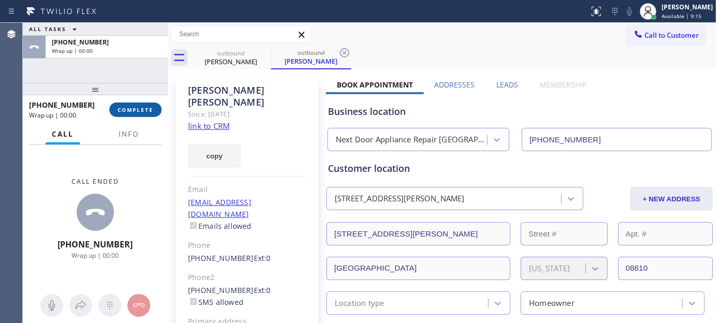
click at [137, 112] on span "COMPLETE" at bounding box center [136, 109] width 36 height 7
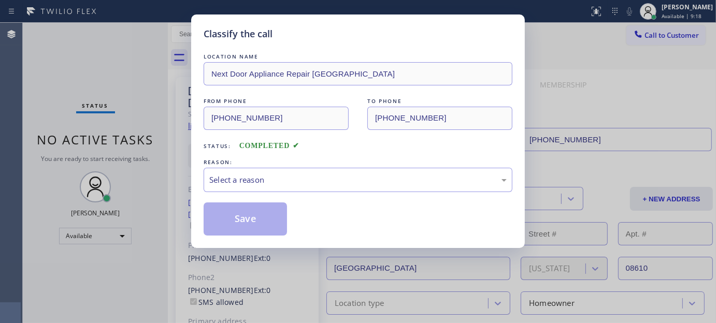
click at [312, 165] on div "REASON:" at bounding box center [358, 162] width 309 height 11
click at [314, 184] on div "Select a reason" at bounding box center [357, 180] width 297 height 12
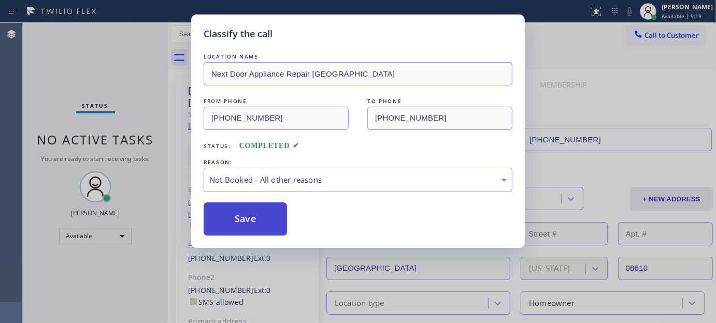
click at [250, 219] on button "Save" at bounding box center [245, 218] width 83 height 33
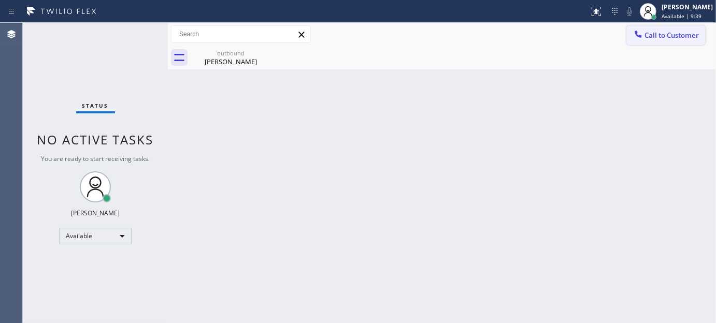
click at [676, 31] on span "Call to Customer" at bounding box center [671, 35] width 54 height 9
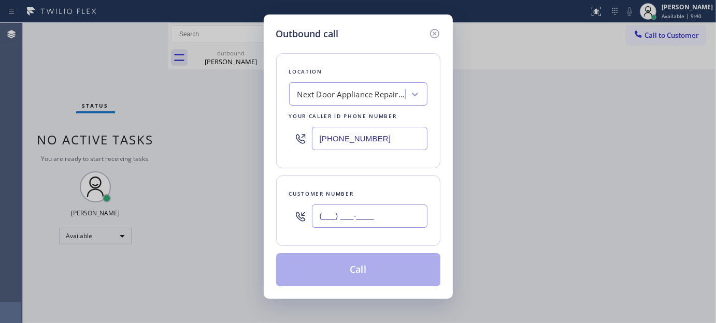
click at [355, 215] on input "(___) ___-____" at bounding box center [369, 216] width 115 height 23
paste input "562) 343-3674"
type input "[PHONE_NUMBER]"
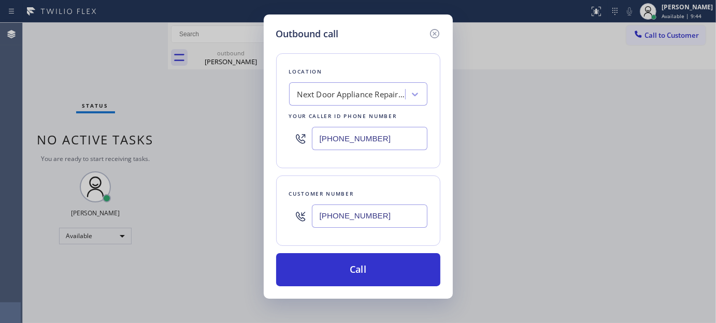
drag, startPoint x: 408, startPoint y: 128, endPoint x: 211, endPoint y: 133, distance: 196.8
click at [211, 133] on div "Outbound call Location Next Door Appliance Repair [GEOGRAPHIC_DATA] Your caller…" at bounding box center [358, 161] width 716 height 323
paste input "57) 315-1632"
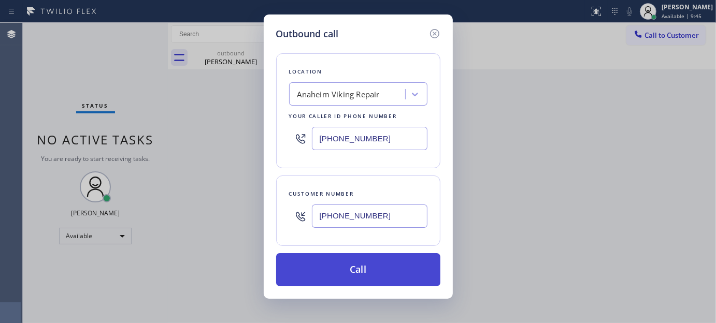
type input "[PHONE_NUMBER]"
click at [412, 260] on button "Call" at bounding box center [358, 269] width 164 height 33
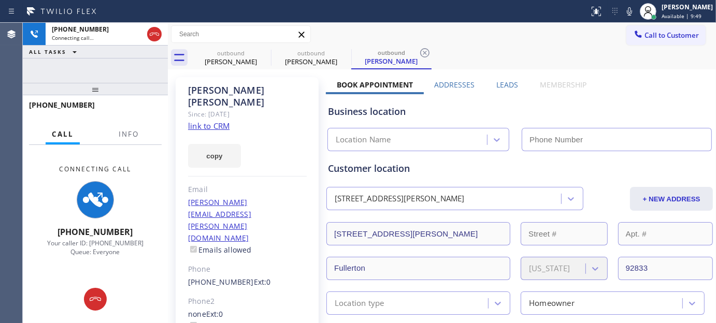
type input "[PHONE_NUMBER]"
drag, startPoint x: 127, startPoint y: 96, endPoint x: 122, endPoint y: 60, distance: 36.6
click at [122, 60] on div "[PHONE_NUMBER] Connecting call… ALL TASKS ALL TASKS ACTIVE TASKS TASKS IN WRAP …" at bounding box center [95, 173] width 145 height 300
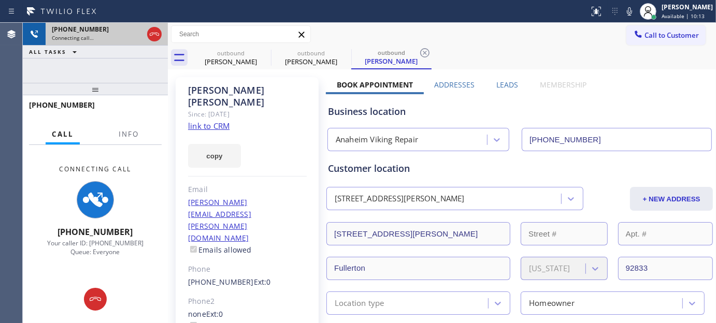
click at [162, 40] on div at bounding box center [154, 34] width 19 height 23
click at [159, 32] on icon at bounding box center [154, 34] width 12 height 12
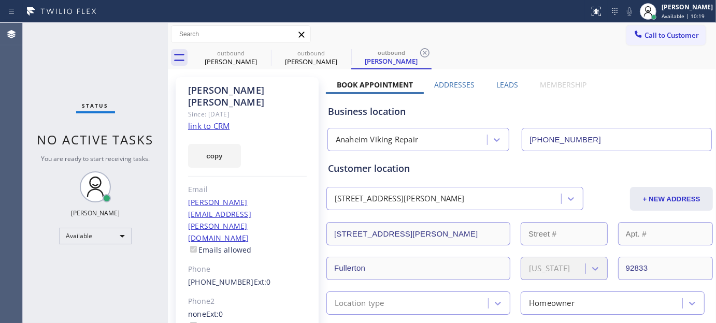
click at [649, 32] on span "Call to Customer" at bounding box center [671, 35] width 54 height 9
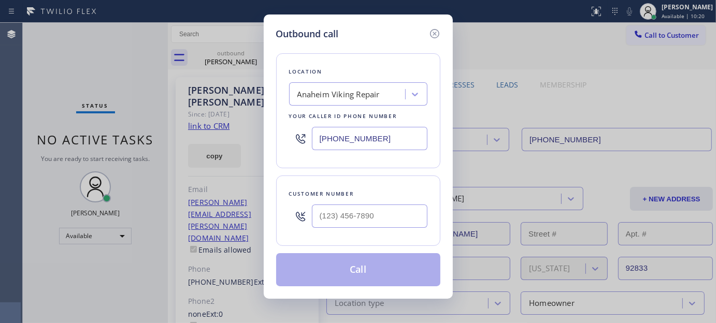
click at [347, 229] on div at bounding box center [369, 216] width 115 height 34
click at [359, 216] on input "(___) ___-____" at bounding box center [369, 216] width 115 height 23
paste input "858) 703-7022"
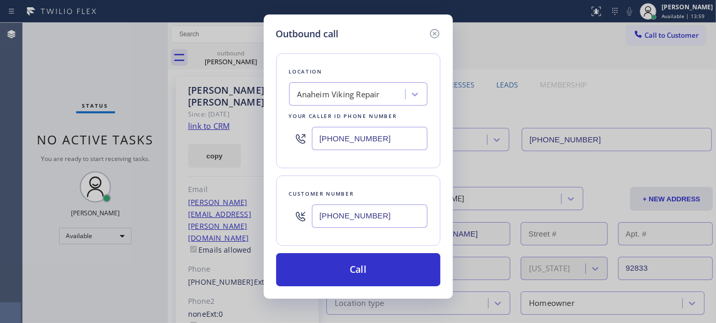
type input "[PHONE_NUMBER]"
drag, startPoint x: 404, startPoint y: 137, endPoint x: 193, endPoint y: 143, distance: 211.4
click at [113, 143] on div "Outbound call Location [GEOGRAPHIC_DATA] Viking Repair Your caller id phone num…" at bounding box center [358, 161] width 716 height 323
paste input "877) 777-0796"
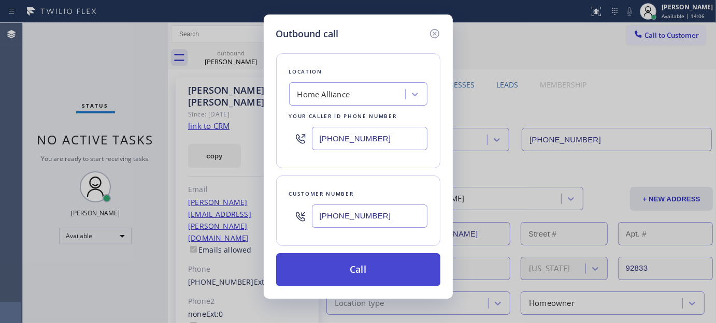
type input "[PHONE_NUMBER]"
click at [363, 262] on button "Call" at bounding box center [358, 269] width 164 height 33
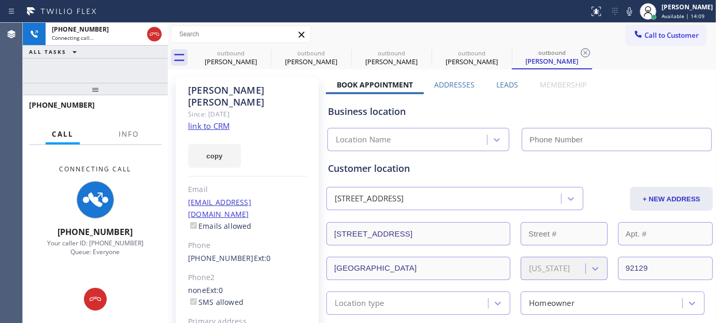
drag, startPoint x: 627, startPoint y: 11, endPoint x: 619, endPoint y: 47, distance: 36.7
click at [627, 11] on icon at bounding box center [629, 11] width 12 height 12
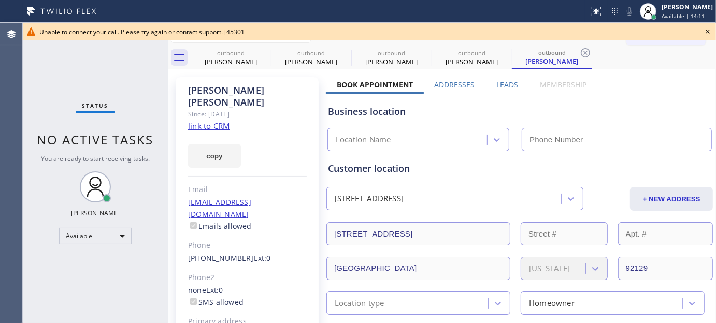
type input "[PHONE_NUMBER]"
click at [703, 28] on icon at bounding box center [707, 31] width 12 height 12
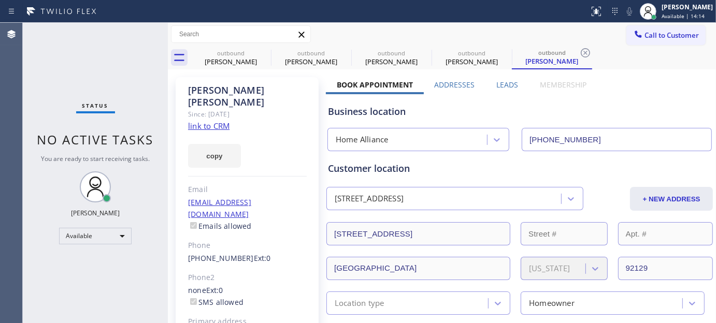
click at [653, 35] on span "Call to Customer" at bounding box center [671, 35] width 54 height 9
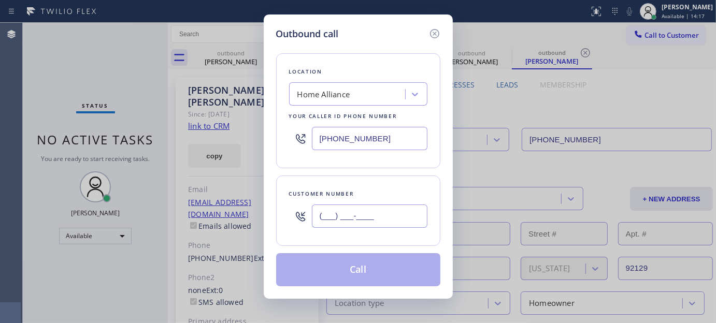
click at [365, 222] on input "(___) ___-____" at bounding box center [369, 216] width 115 height 23
paste input "858) 703-7022"
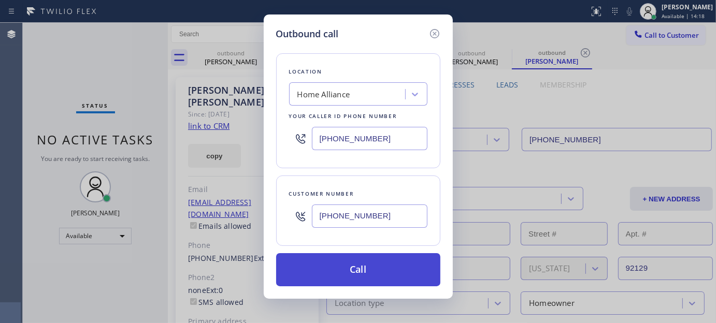
type input "[PHONE_NUMBER]"
click at [352, 268] on button "Call" at bounding box center [358, 269] width 164 height 33
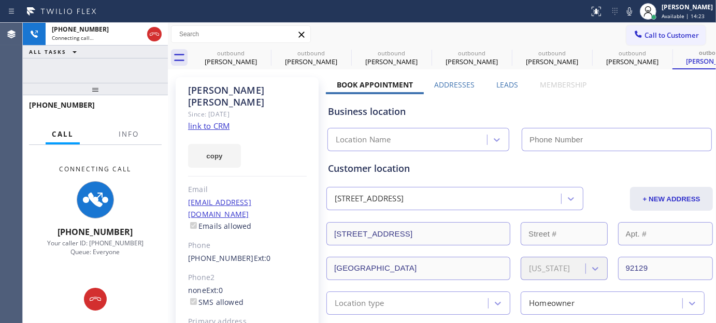
type input "[PHONE_NUMBER]"
click at [628, 12] on icon at bounding box center [629, 11] width 12 height 12
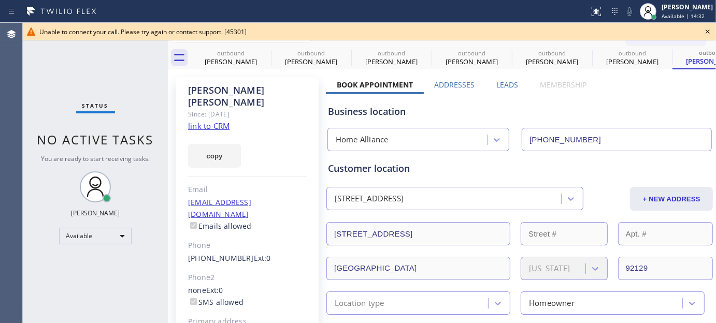
click at [708, 25] on icon at bounding box center [707, 31] width 12 height 12
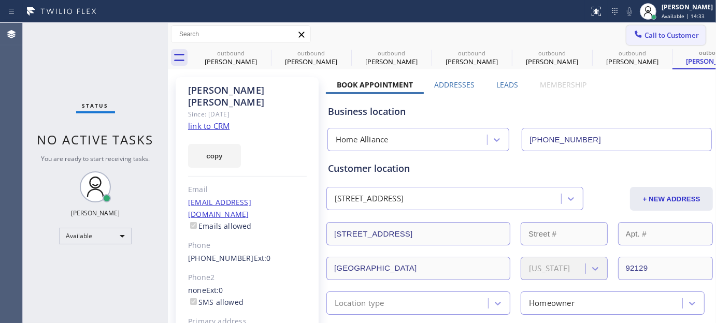
click at [679, 31] on span "Call to Customer" at bounding box center [671, 35] width 54 height 9
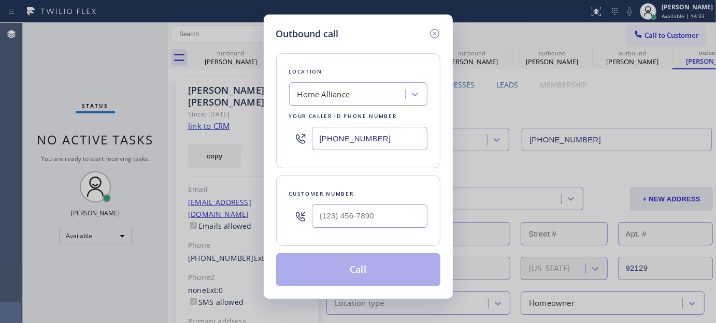
click at [336, 199] on div at bounding box center [369, 216] width 115 height 34
click at [335, 210] on input "(___) ___-____" at bounding box center [369, 216] width 115 height 23
paste input "323) 654-7859"
type input "[PHONE_NUMBER]"
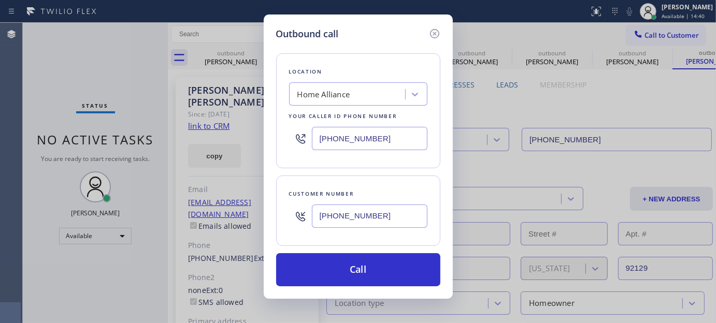
drag, startPoint x: 285, startPoint y: 140, endPoint x: 280, endPoint y: 172, distance: 32.5
click at [183, 130] on div "Outbound call Location Home Alliance Your caller id phone number [PHONE_NUMBER]…" at bounding box center [358, 161] width 716 height 323
paste input "323) 992-0047"
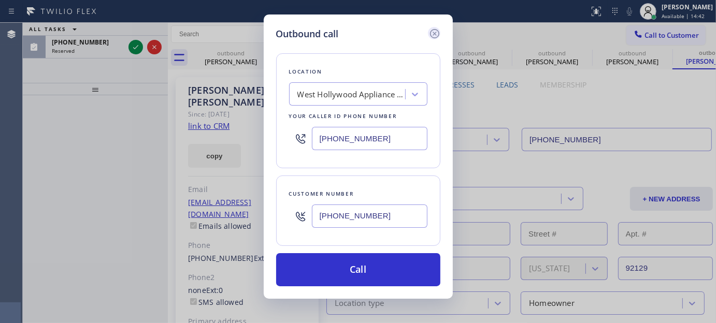
type input "[PHONE_NUMBER]"
click at [431, 30] on icon at bounding box center [433, 33] width 9 height 9
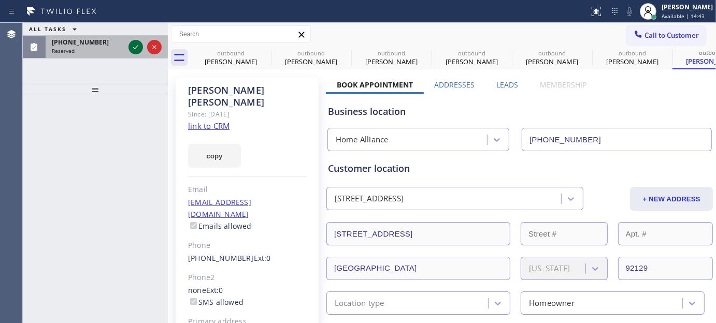
click at [135, 45] on icon at bounding box center [135, 47] width 12 height 12
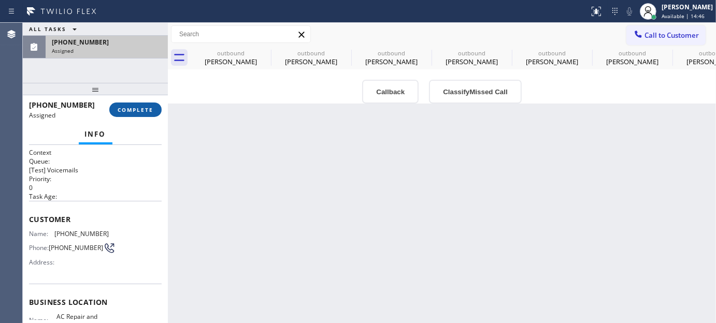
click at [139, 108] on span "COMPLETE" at bounding box center [136, 109] width 36 height 7
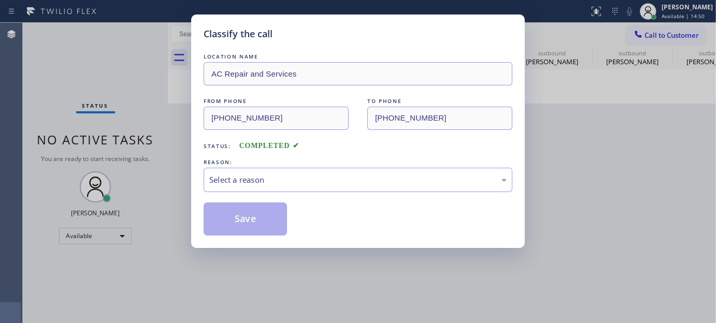
click at [202, 118] on div "Classify the call LOCATION NAME AC Repair and Services FROM PHONE [PHONE_NUMBER…" at bounding box center [357, 131] width 333 height 234
click at [255, 184] on div "Select a reason" at bounding box center [357, 180] width 297 height 12
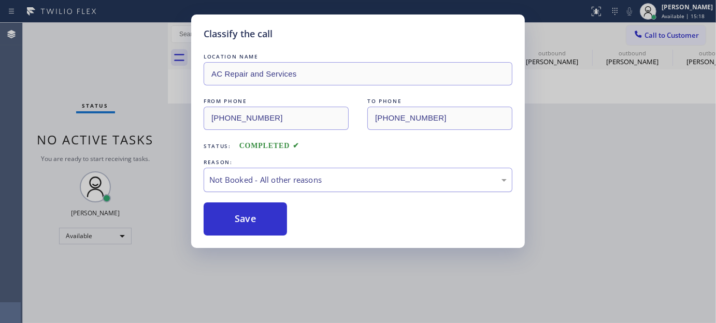
click at [272, 171] on div "Not Booked - All other reasons" at bounding box center [358, 180] width 309 height 24
click at [252, 209] on button "Save" at bounding box center [245, 218] width 83 height 33
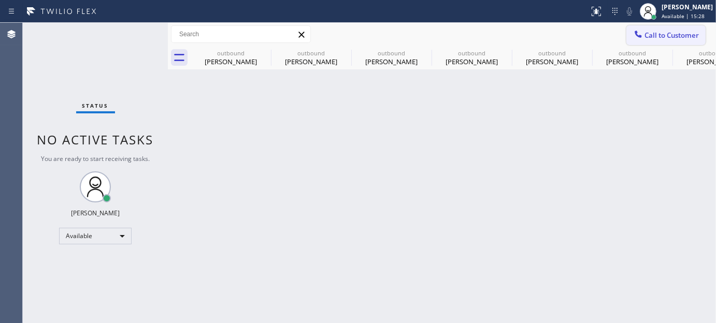
click at [670, 32] on span "Call to Customer" at bounding box center [671, 35] width 54 height 9
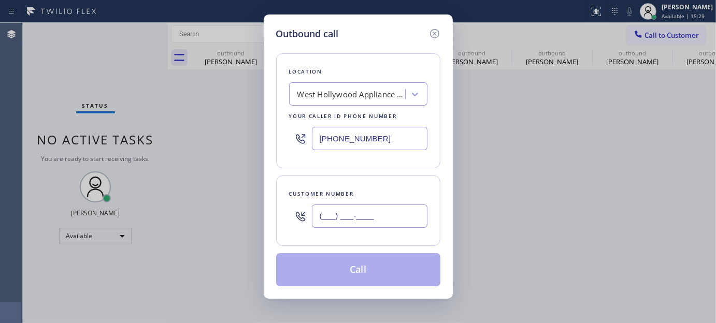
click at [375, 221] on input "(___) ___-____" at bounding box center [369, 216] width 115 height 23
paste input "909) 543-4867"
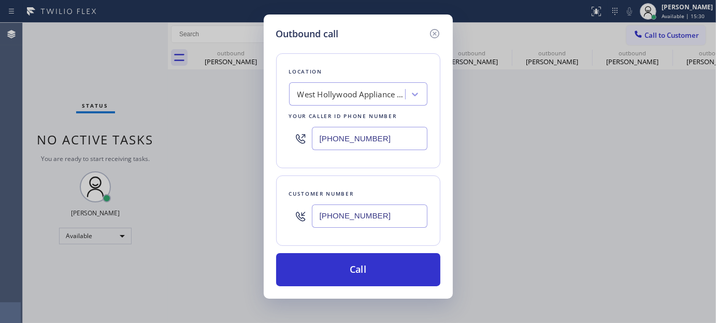
type input "[PHONE_NUMBER]"
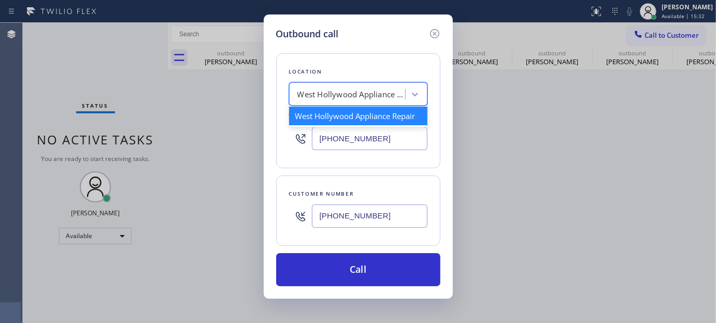
drag, startPoint x: 311, startPoint y: 91, endPoint x: 317, endPoint y: 147, distance: 56.8
click at [309, 147] on div "Location option 5 Star Appliance Repair, selected. option West Hollywood Applia…" at bounding box center [358, 110] width 164 height 115
click at [324, 147] on input "[PHONE_NUMBER]" at bounding box center [369, 138] width 115 height 23
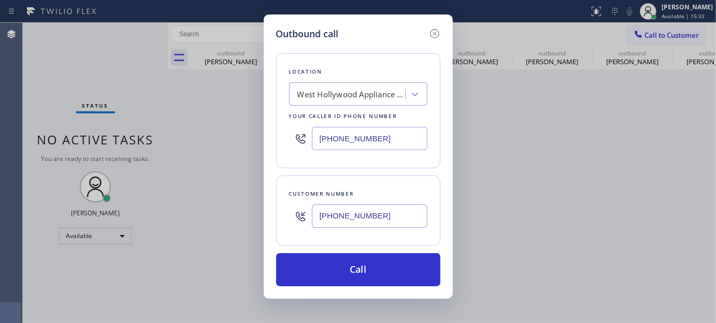
paste input "909) 656-4933"
drag, startPoint x: 376, startPoint y: 138, endPoint x: 321, endPoint y: 130, distance: 56.0
click at [321, 130] on input "[PHONE_NUMBER]" at bounding box center [369, 138] width 115 height 23
drag, startPoint x: 392, startPoint y: 143, endPoint x: 296, endPoint y: 143, distance: 95.8
click at [285, 145] on div "Location [GEOGRAPHIC_DATA] Appliance Repair Your caller id phone number [PHONE_…" at bounding box center [358, 110] width 164 height 115
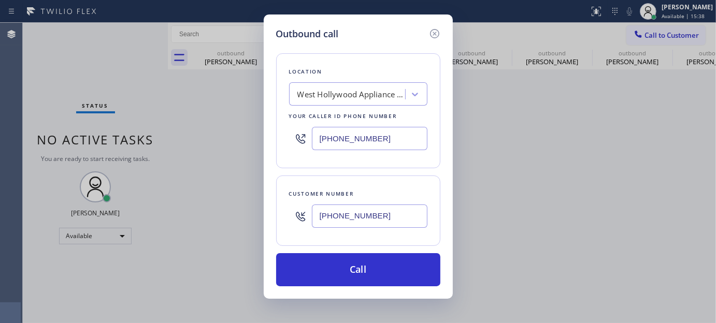
paste input "909) 656-4933"
click at [415, 173] on div "Location Search location Your caller id phone number [PHONE_NUMBER] Customer nu…" at bounding box center [358, 163] width 164 height 245
drag, startPoint x: 386, startPoint y: 218, endPoint x: 274, endPoint y: 209, distance: 111.7
click at [274, 209] on div "Outbound call Location Search location Your caller id phone number [PHONE_NUMBE…" at bounding box center [358, 156] width 189 height 284
drag, startPoint x: 368, startPoint y: 142, endPoint x: 303, endPoint y: 146, distance: 64.9
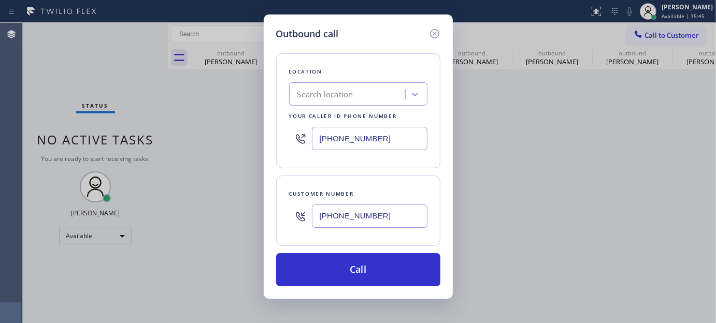
click at [303, 146] on div "[PHONE_NUMBER]" at bounding box center [358, 139] width 138 height 34
paste input "543-4867"
type input "[PHONE_NUMBER]"
click at [375, 225] on input "[PHONE_NUMBER]" at bounding box center [369, 216] width 115 height 23
paste input "text"
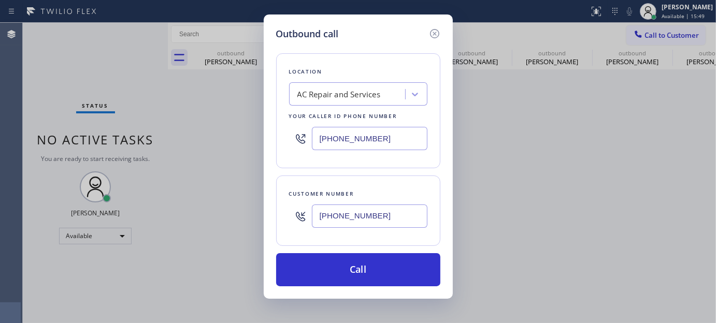
drag, startPoint x: 393, startPoint y: 217, endPoint x: 245, endPoint y: 234, distance: 147.9
click at [245, 234] on div "Outbound call Location AC Repair and Services Your caller id phone number [PHON…" at bounding box center [358, 161] width 716 height 323
paste input "656-4933"
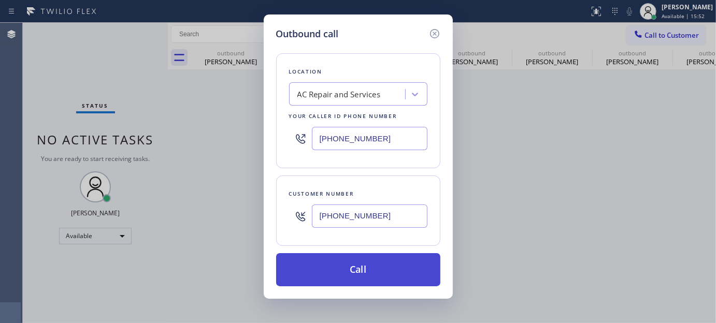
type input "[PHONE_NUMBER]"
click at [405, 267] on button "Call" at bounding box center [358, 269] width 164 height 33
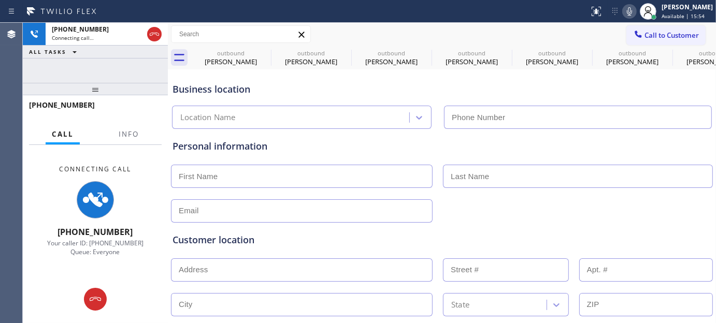
type input "[PHONE_NUMBER]"
drag, startPoint x: 91, startPoint y: 85, endPoint x: 132, endPoint y: 52, distance: 52.7
click at [91, 84] on div at bounding box center [95, 89] width 145 height 12
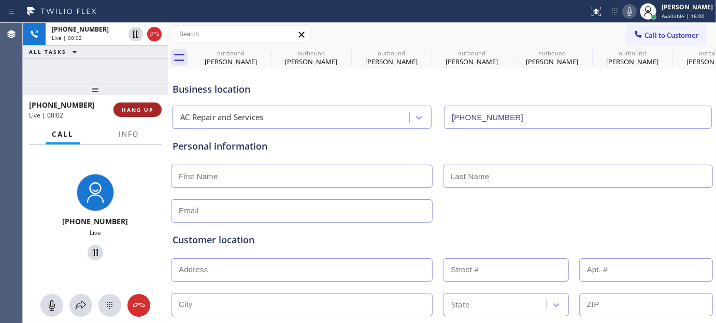
click at [144, 112] on span "HANG UP" at bounding box center [138, 109] width 32 height 7
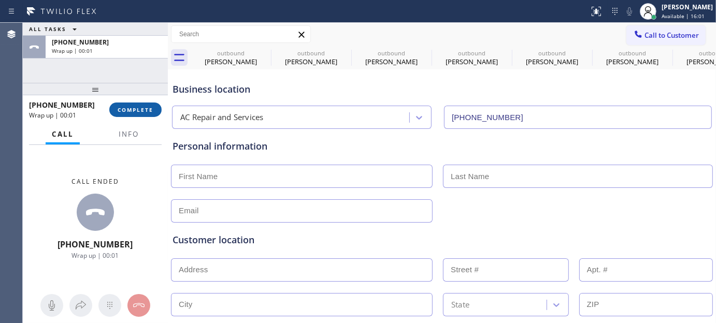
click at [150, 114] on button "COMPLETE" at bounding box center [135, 110] width 52 height 14
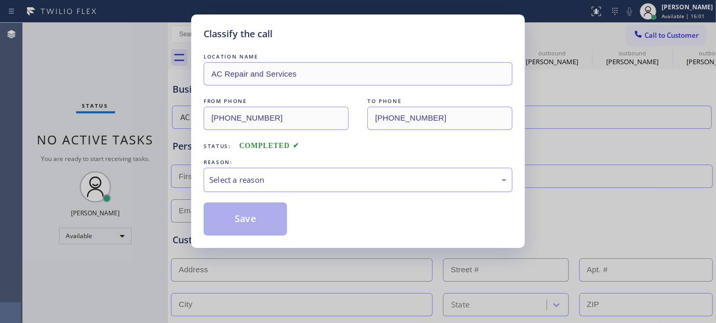
drag, startPoint x: 260, startPoint y: 178, endPoint x: 256, endPoint y: 184, distance: 6.8
click at [257, 182] on div "Select a reason" at bounding box center [357, 180] width 297 height 12
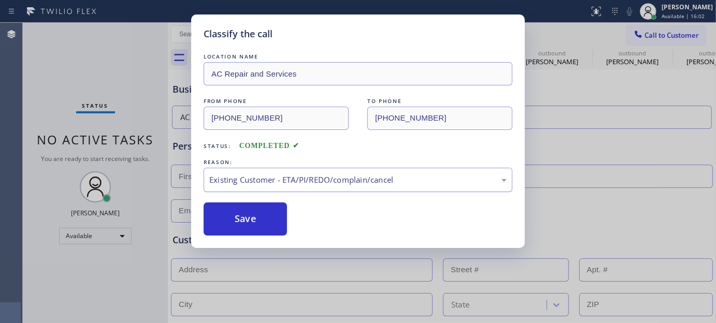
click at [252, 186] on div "Existing Customer - ETA/PI/REDO/complain/cancel" at bounding box center [358, 180] width 309 height 24
click at [247, 225] on button "Save" at bounding box center [245, 218] width 83 height 33
type input "[PHONE_NUMBER]"
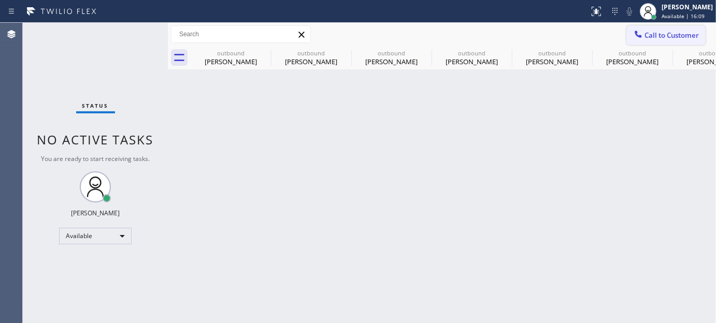
click at [668, 38] on span "Call to Customer" at bounding box center [671, 35] width 54 height 9
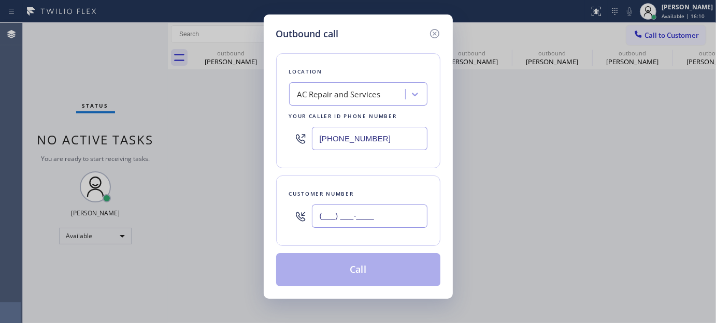
click at [380, 225] on input "(___) ___-____" at bounding box center [369, 216] width 115 height 23
paste input "609) 356-9132"
type input "[PHONE_NUMBER]"
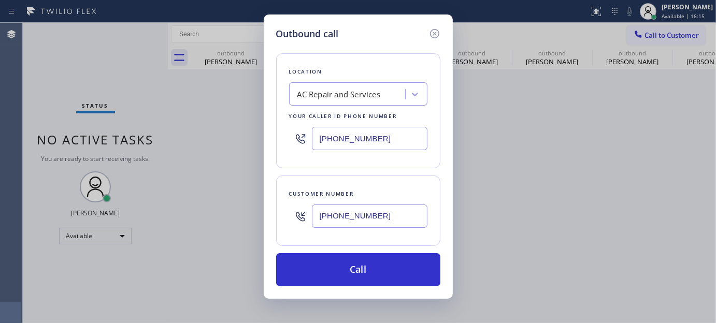
drag, startPoint x: 383, startPoint y: 142, endPoint x: 255, endPoint y: 141, distance: 128.4
click at [253, 139] on div "Outbound call Location AC Repair and Services Your caller id phone number [PHON…" at bounding box center [358, 161] width 716 height 323
paste input "609) 710-8354"
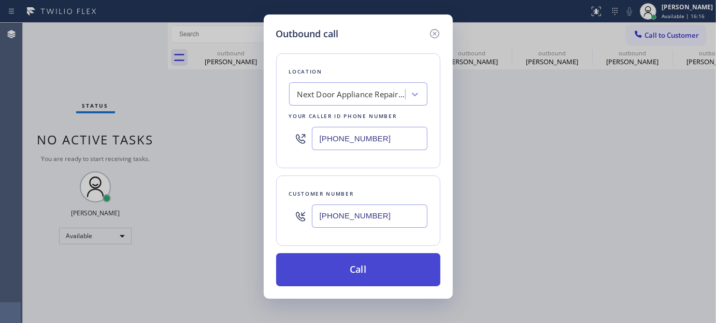
type input "[PHONE_NUMBER]"
click at [387, 265] on button "Call" at bounding box center [358, 269] width 164 height 33
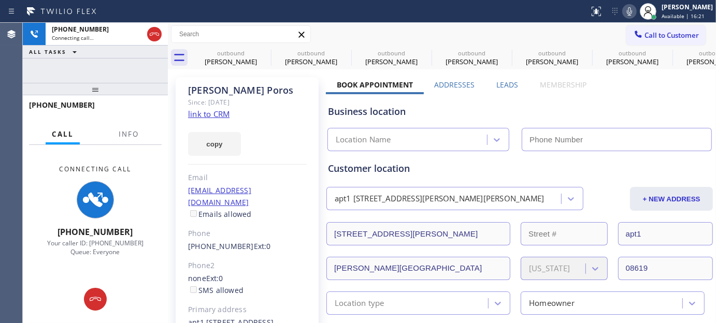
type input "[PHONE_NUMBER]"
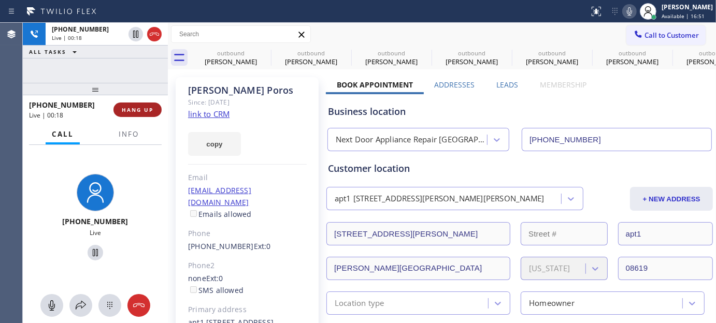
click at [139, 108] on span "HANG UP" at bounding box center [138, 109] width 32 height 7
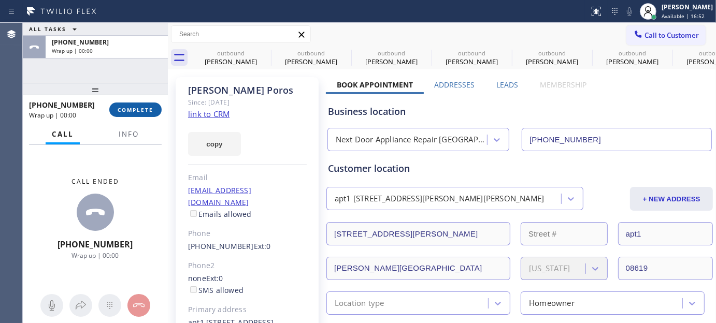
click at [141, 109] on span "COMPLETE" at bounding box center [136, 109] width 36 height 7
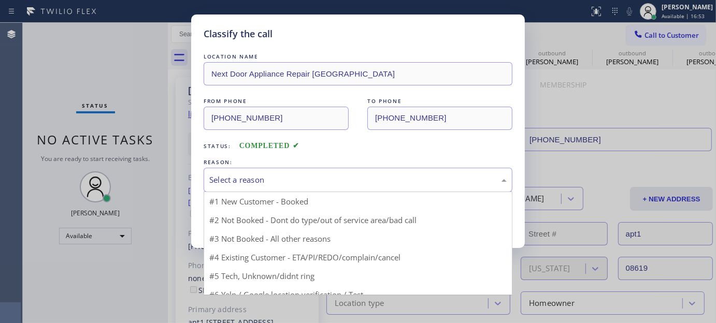
click at [279, 169] on div "Select a reason" at bounding box center [358, 180] width 309 height 24
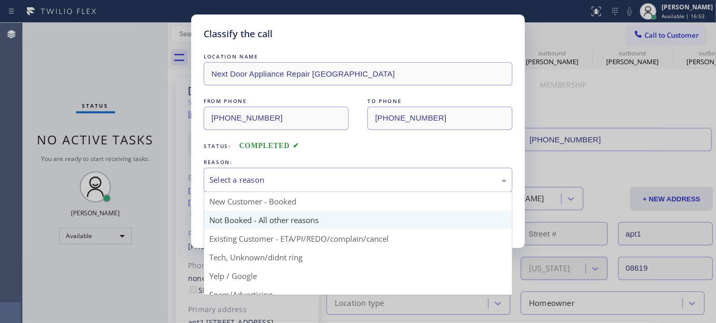
click at [259, 216] on button "Save" at bounding box center [245, 218] width 83 height 33
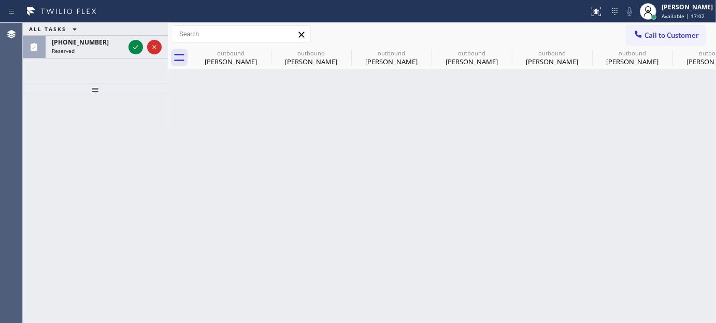
drag, startPoint x: 675, startPoint y: 36, endPoint x: 661, endPoint y: 39, distance: 14.7
click at [670, 37] on span "Call to Customer" at bounding box center [671, 35] width 54 height 9
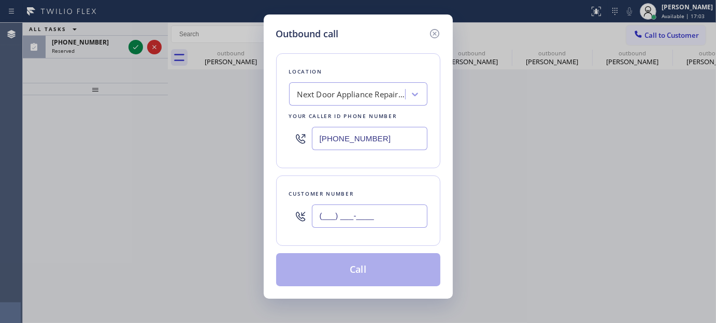
click at [390, 211] on input "(___) ___-____" at bounding box center [369, 216] width 115 height 23
paste input "917) 865-7014"
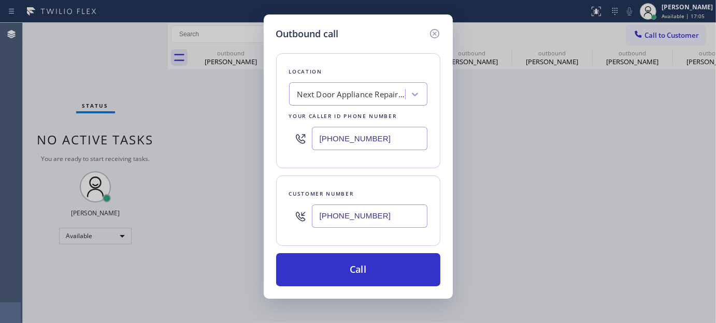
type input "[PHONE_NUMBER]"
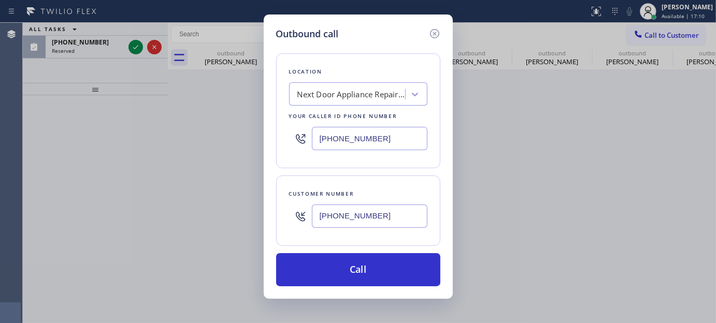
drag, startPoint x: 376, startPoint y: 143, endPoint x: 293, endPoint y: 143, distance: 83.9
click at [293, 143] on div "[PHONE_NUMBER]" at bounding box center [358, 139] width 138 height 34
paste input "833) 692-2271"
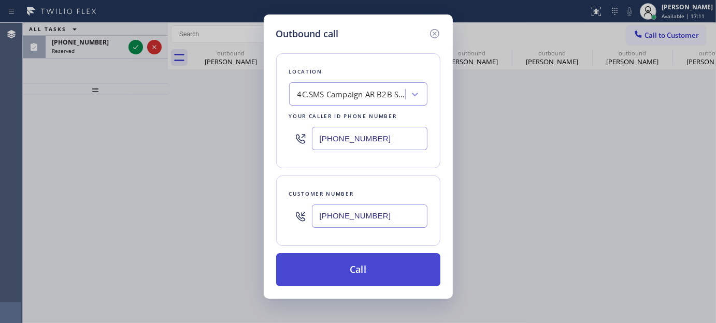
type input "[PHONE_NUMBER]"
click at [379, 272] on button "Call" at bounding box center [358, 269] width 164 height 33
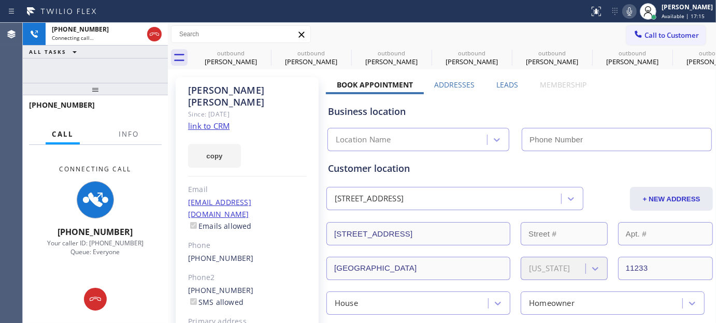
drag, startPoint x: 106, startPoint y: 90, endPoint x: 118, endPoint y: 56, distance: 35.7
click at [112, 65] on div "[PHONE_NUMBER] Connecting call… ALL TASKS ALL TASKS ACTIVE TASKS TASKS IN WRAP …" at bounding box center [95, 173] width 145 height 300
type input "[PHONE_NUMBER]"
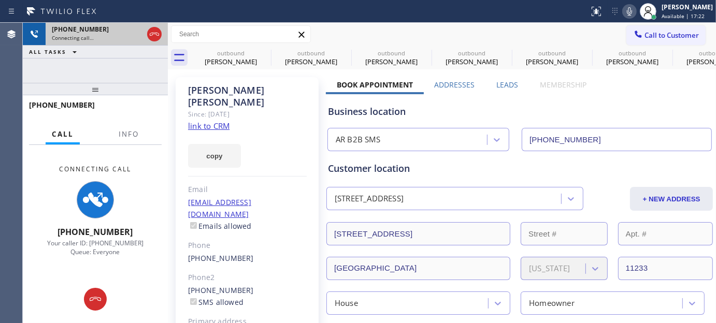
click at [153, 30] on icon at bounding box center [154, 34] width 12 height 12
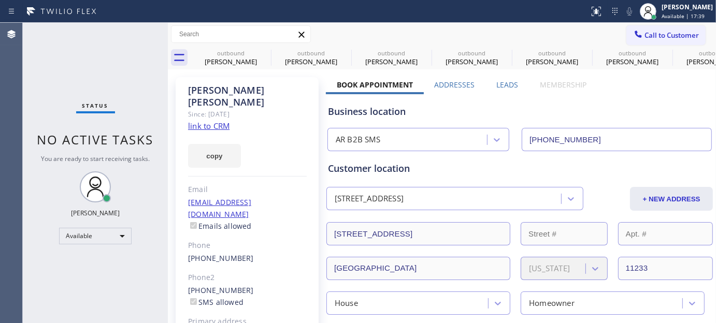
drag, startPoint x: 655, startPoint y: 33, endPoint x: 644, endPoint y: 37, distance: 11.4
click at [655, 32] on span "Call to Customer" at bounding box center [671, 35] width 54 height 9
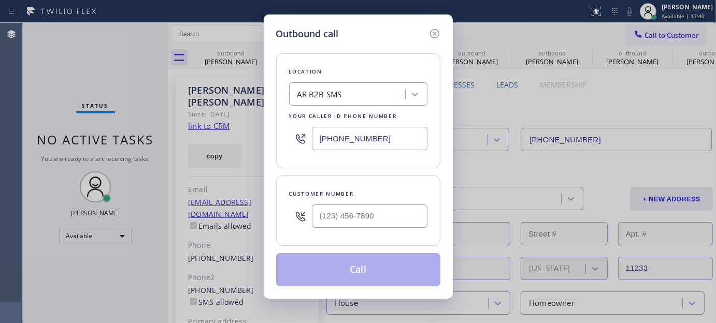
click at [383, 232] on div at bounding box center [369, 216] width 115 height 34
click at [389, 213] on input "(___) ___-____" at bounding box center [369, 216] width 115 height 23
paste input "917) 865-7014"
type input "[PHONE_NUMBER]"
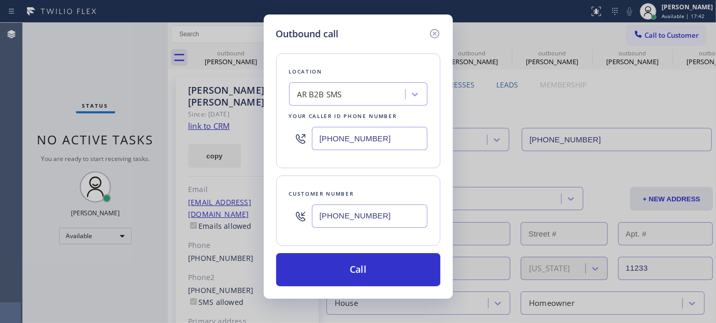
drag, startPoint x: 406, startPoint y: 130, endPoint x: 263, endPoint y: 163, distance: 147.0
click at [243, 156] on div "Outbound call Location AR B2B SMS Your caller id phone number [PHONE_NUMBER] Cu…" at bounding box center [358, 161] width 716 height 323
paste input "55) 731-4952"
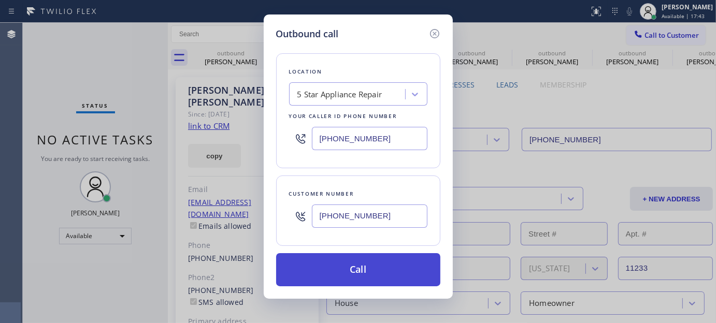
type input "[PHONE_NUMBER]"
click at [398, 272] on button "Call" at bounding box center [358, 269] width 164 height 33
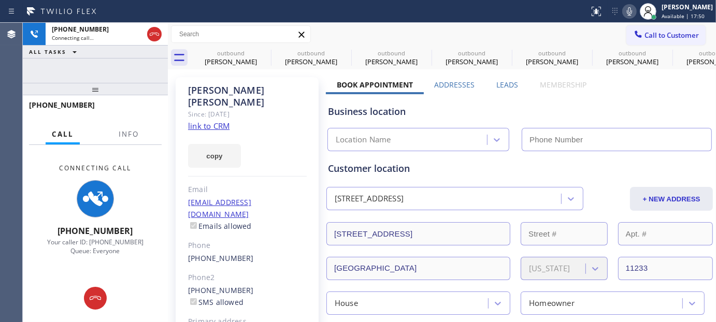
type input "[PHONE_NUMBER]"
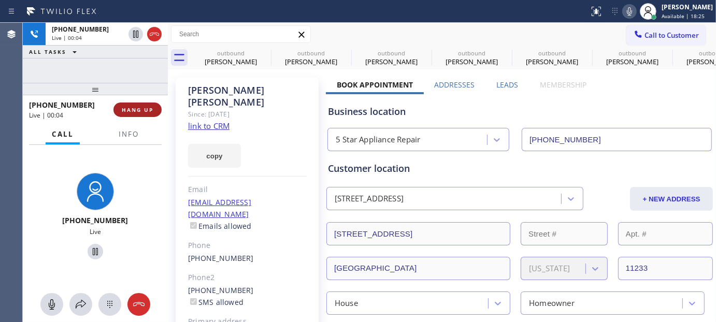
click at [135, 115] on button "HANG UP" at bounding box center [137, 110] width 48 height 14
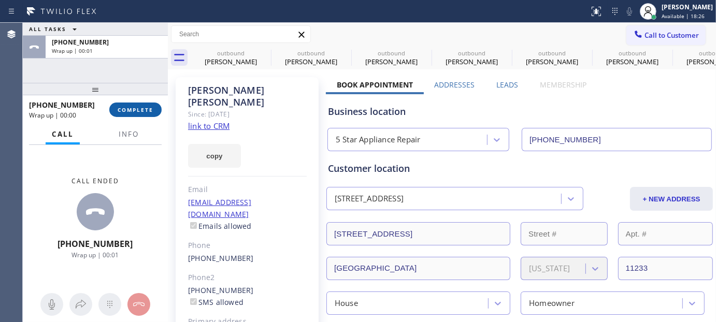
click at [135, 112] on span "COMPLETE" at bounding box center [136, 109] width 36 height 7
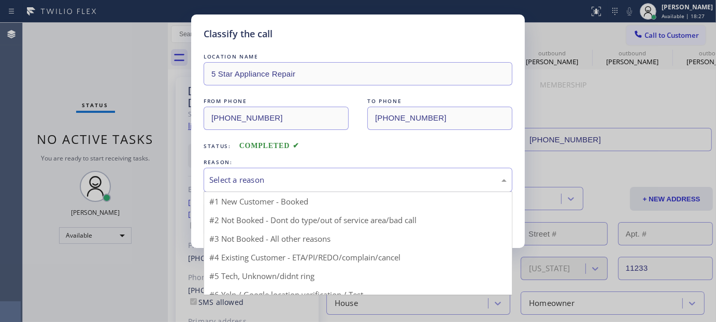
click at [289, 185] on div "Select a reason" at bounding box center [357, 180] width 297 height 12
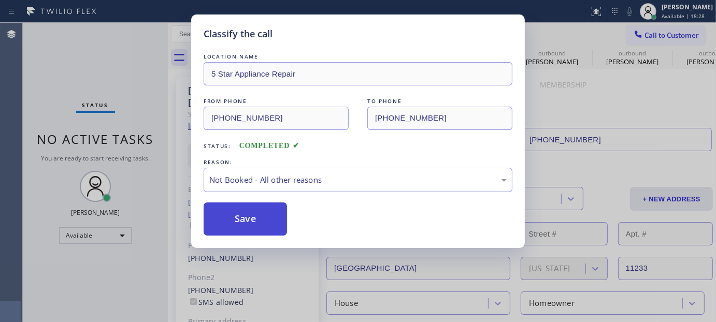
click at [225, 217] on button "Save" at bounding box center [245, 218] width 83 height 33
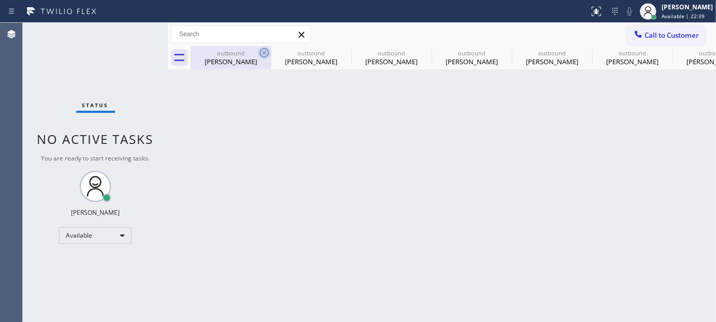
click at [265, 52] on icon at bounding box center [264, 53] width 12 height 12
type input "[PHONE_NUMBER]"
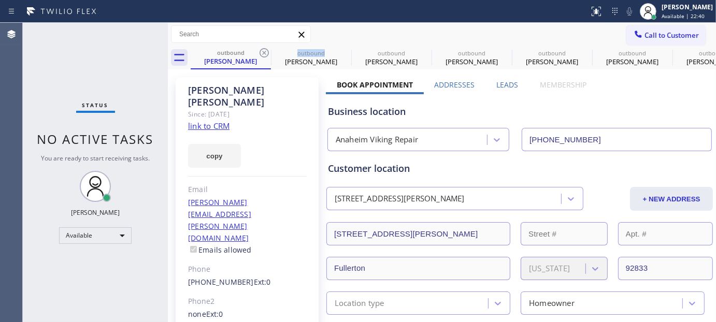
click at [265, 52] on icon at bounding box center [264, 53] width 12 height 12
click at [0, 0] on icon at bounding box center [0, 0] width 0 height 0
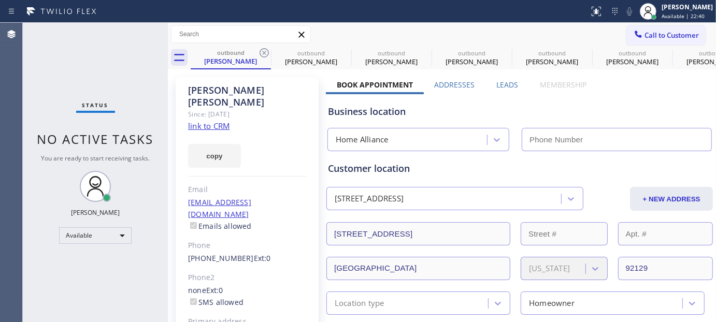
type input "[PHONE_NUMBER]"
click at [265, 52] on icon at bounding box center [264, 53] width 12 height 12
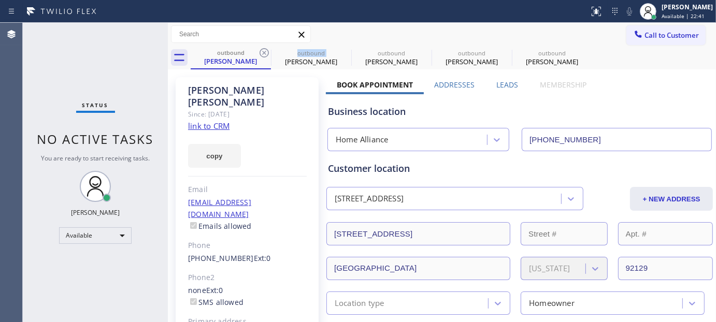
type input "[PHONE_NUMBER]"
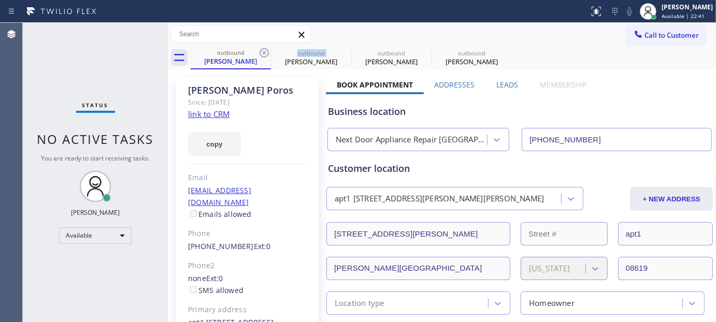
click at [265, 52] on icon at bounding box center [264, 53] width 12 height 12
type input "[PHONE_NUMBER]"
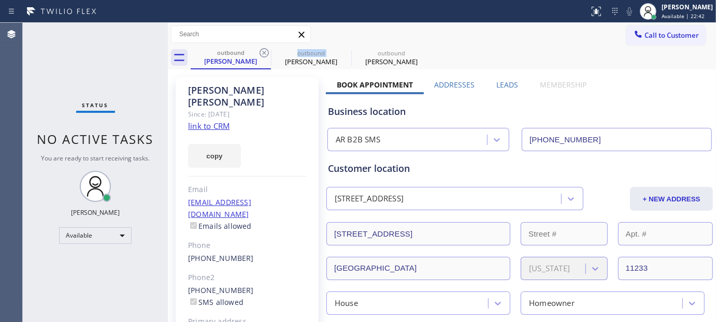
click at [265, 52] on icon at bounding box center [264, 53] width 12 height 12
click at [0, 0] on icon at bounding box center [0, 0] width 0 height 0
type input "[PHONE_NUMBER]"
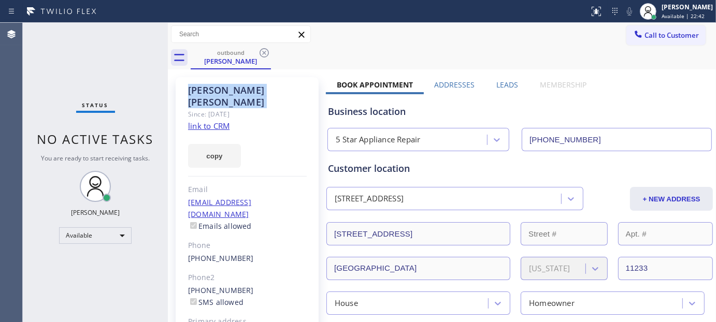
click at [265, 52] on icon at bounding box center [264, 53] width 12 height 12
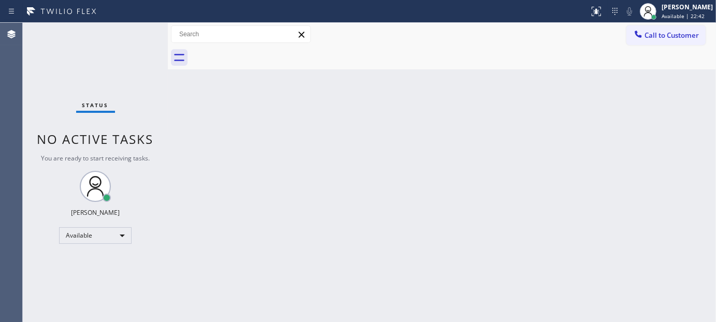
click at [265, 52] on div at bounding box center [453, 57] width 525 height 23
click at [667, 29] on button "Call to Customer" at bounding box center [665, 35] width 79 height 20
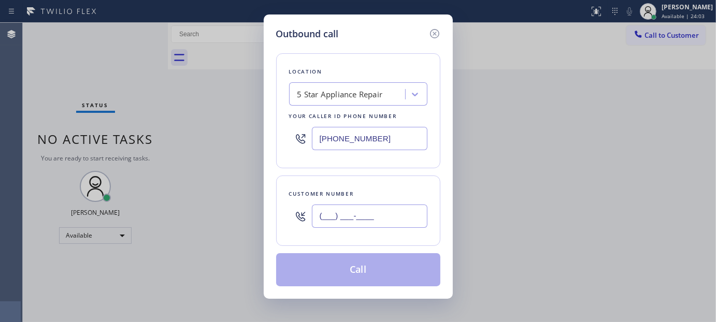
click at [345, 221] on input "(___) ___-____" at bounding box center [369, 216] width 115 height 23
paste input "408) 307-3152"
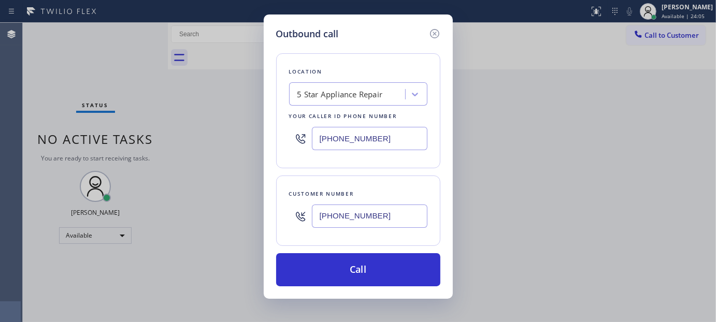
type input "(408) 307-3152"
drag, startPoint x: 390, startPoint y: 135, endPoint x: 234, endPoint y: 143, distance: 156.6
click at [228, 140] on div "Outbound call Location 5 Star Appliance Repair Your caller id phone number (855…" at bounding box center [358, 161] width 716 height 322
paste input "323) 870-7123"
type input "(323) 870-7123"
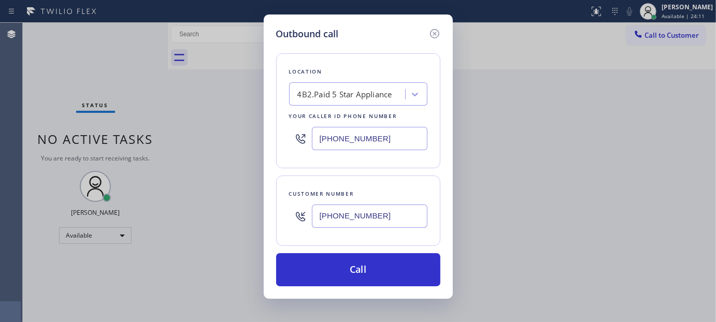
click at [409, 301] on div "Outbound call Location 4B2.Paid 5 Star Appliance Your caller id phone number (3…" at bounding box center [358, 161] width 716 height 322
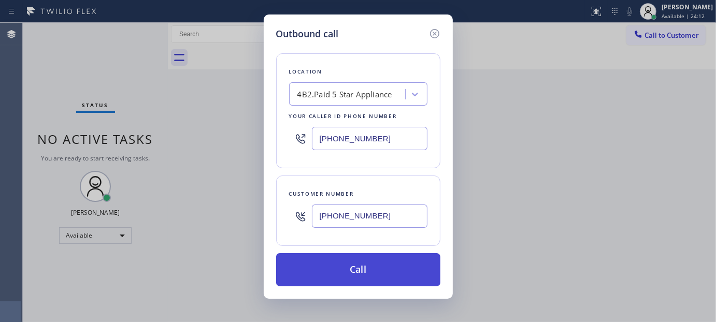
click at [395, 265] on button "Call" at bounding box center [358, 269] width 164 height 33
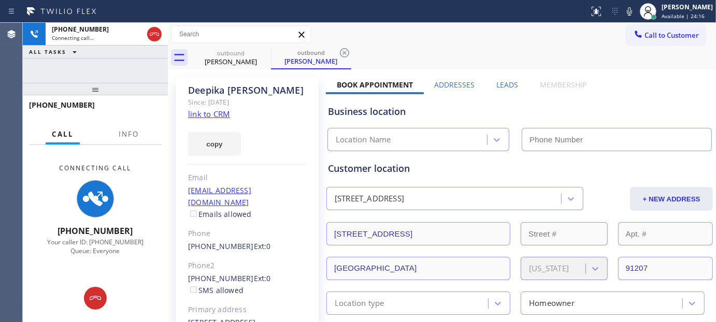
click at [274, 126] on div "copy" at bounding box center [247, 138] width 119 height 36
type input "(323) 870-7123"
drag, startPoint x: 267, startPoint y: 94, endPoint x: 196, endPoint y: 94, distance: 71.5
click at [166, 101] on div "+14083073152 Connecting call… ALL TASKS ALL TASKS ACTIVE TASKS TASKS IN WRAP UP…" at bounding box center [369, 172] width 693 height 299
click at [273, 99] on div "Since: [DATE]" at bounding box center [247, 102] width 119 height 12
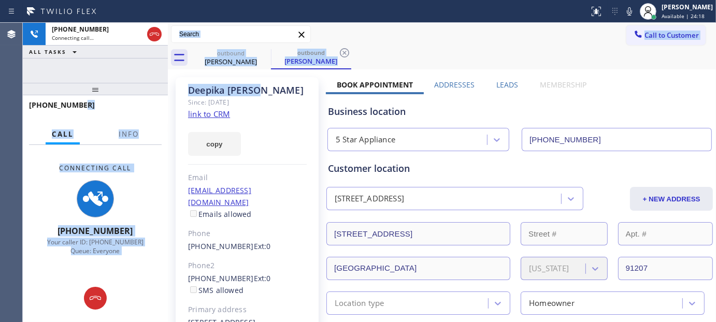
drag, startPoint x: 262, startPoint y: 86, endPoint x: 158, endPoint y: 99, distance: 104.4
click at [158, 99] on div "+14083073152 Connecting call… ALL TASKS ALL TASKS ACTIVE TASKS TASKS IN WRAP UP…" at bounding box center [369, 172] width 693 height 299
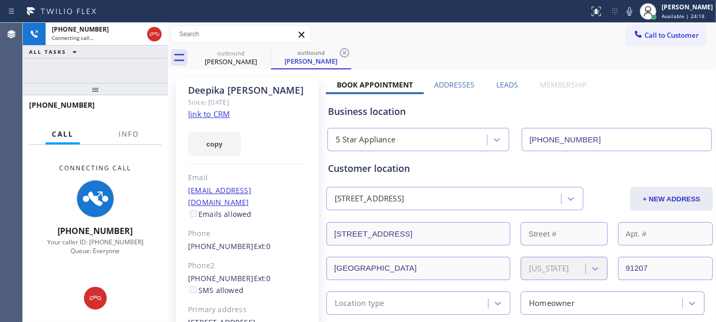
click at [244, 101] on div "Since: [DATE]" at bounding box center [247, 102] width 119 height 12
drag, startPoint x: 187, startPoint y: 93, endPoint x: 254, endPoint y: 92, distance: 66.3
click at [253, 91] on div "Deepika Sharma Since: 20 may 2020 link to CRM copy Email sharmadeepika.ds@gmail…" at bounding box center [247, 231] width 143 height 308
click at [273, 95] on div "Deepika Sharma" at bounding box center [247, 90] width 119 height 12
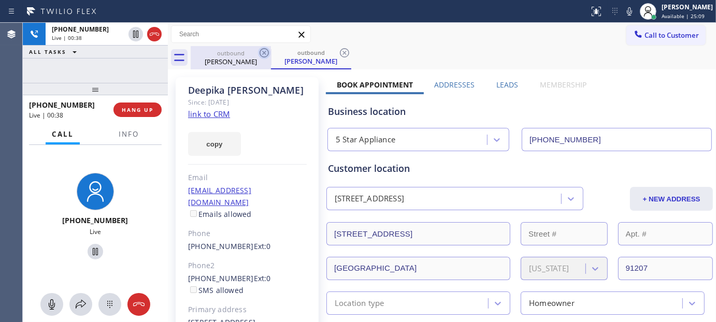
drag, startPoint x: 105, startPoint y: 87, endPoint x: 266, endPoint y: 51, distance: 165.1
click at [110, 70] on div "+14083073152 Live | 00:38 ALL TASKS ALL TASKS ACTIVE TASKS TASKS IN WRAP UP +14…" at bounding box center [95, 172] width 145 height 299
drag, startPoint x: 117, startPoint y: 84, endPoint x: 109, endPoint y: 57, distance: 27.5
click at [110, 74] on div "+14083073152 Live | 00:54 ALL TASKS ALL TASKS ACTIVE TASKS TASKS IN WRAP UP +14…" at bounding box center [95, 172] width 145 height 299
click at [135, 110] on span "HANG UP" at bounding box center [138, 109] width 32 height 7
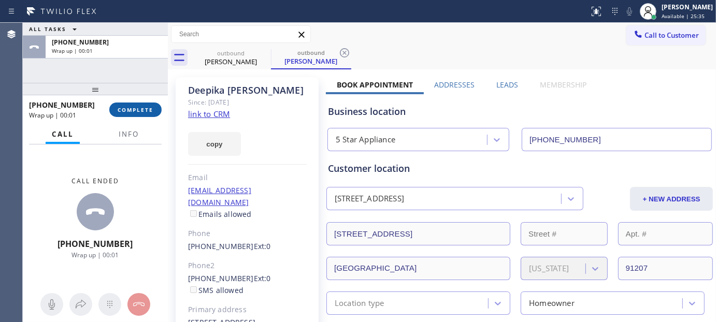
click at [135, 110] on span "COMPLETE" at bounding box center [136, 109] width 36 height 7
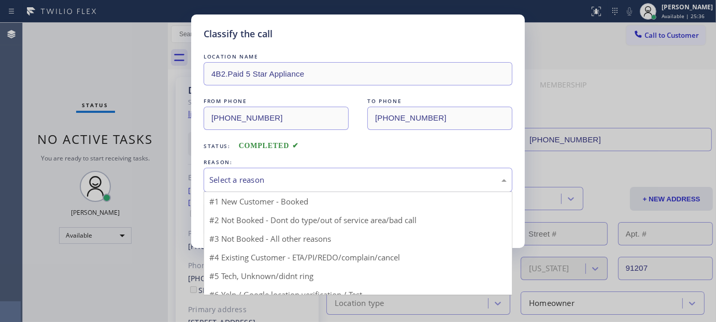
click at [255, 183] on div "Select a reason" at bounding box center [357, 180] width 297 height 12
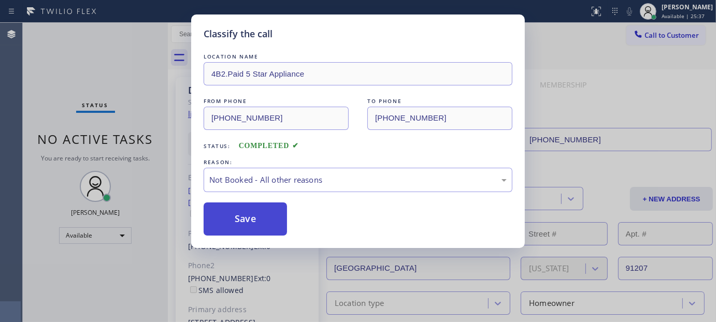
click at [235, 220] on button "Save" at bounding box center [245, 218] width 83 height 33
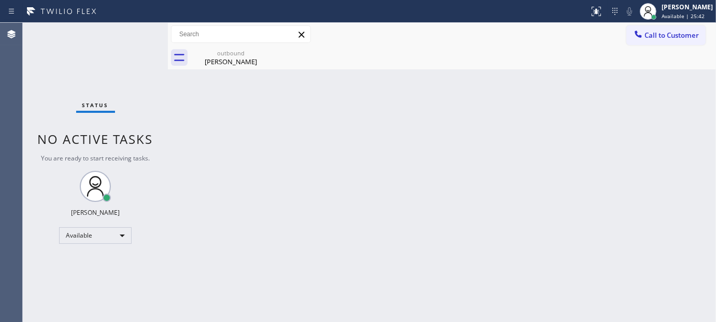
click at [672, 32] on span "Call to Customer" at bounding box center [671, 35] width 54 height 9
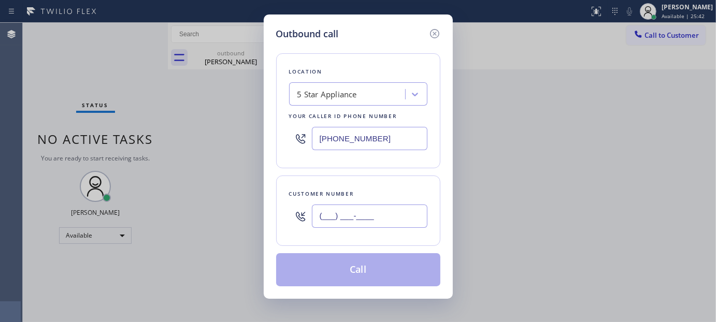
click at [382, 208] on input "(___) ___-____" at bounding box center [369, 216] width 115 height 23
paste input "818) 383-9610"
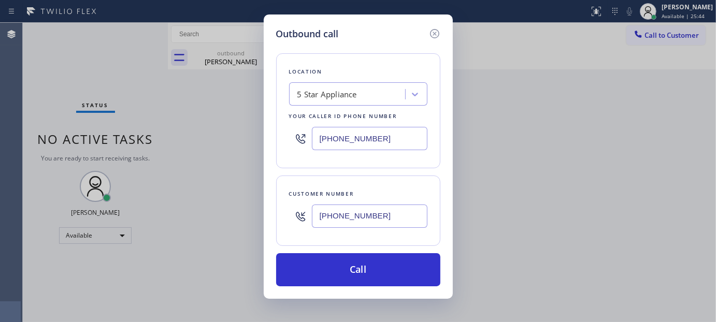
type input "(818) 383-9610"
drag, startPoint x: 378, startPoint y: 143, endPoint x: 236, endPoint y: 129, distance: 142.5
click at [236, 129] on div "Outbound call Location 5 Star Appliance Your caller id phone number (323) 870-7…" at bounding box center [358, 161] width 716 height 322
paste input "text"
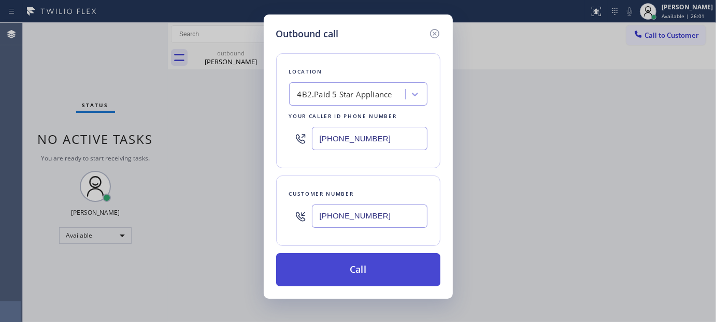
type input "(323) 870-7123"
click at [384, 254] on button "Call" at bounding box center [358, 269] width 164 height 33
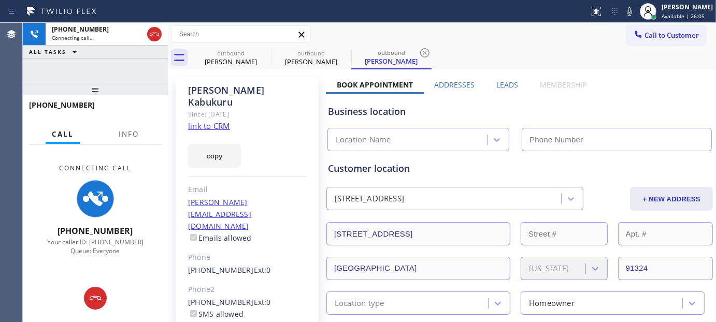
drag, startPoint x: 625, startPoint y: 7, endPoint x: 563, endPoint y: 29, distance: 65.3
click at [625, 7] on icon at bounding box center [629, 11] width 12 height 12
drag, startPoint x: 112, startPoint y: 105, endPoint x: 106, endPoint y: 86, distance: 19.7
click at [106, 86] on div "+18183839610 Connecting call… ALL TASKS ALL TASKS ACTIVE TASKS TASKS IN WRAP UP…" at bounding box center [95, 172] width 145 height 299
drag, startPoint x: 106, startPoint y: 86, endPoint x: 358, endPoint y: 25, distance: 259.1
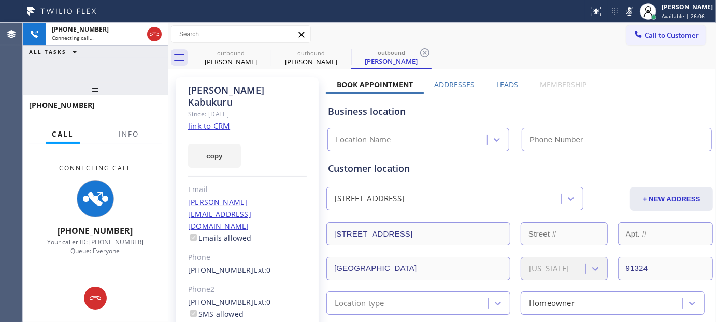
click at [105, 76] on div "+18183839610 Connecting call… ALL TASKS ALL TASKS ACTIVE TASKS TASKS IN WRAP UP…" at bounding box center [95, 172] width 145 height 299
type input "(323) 870-7123"
click at [506, 48] on div "outbound Deepika Sharma outbound Allen Kabukuru outbound Allen Kabukuru" at bounding box center [453, 57] width 525 height 23
drag, startPoint x: 97, startPoint y: 85, endPoint x: 96, endPoint y: 75, distance: 10.4
click at [97, 85] on div at bounding box center [95, 89] width 145 height 12
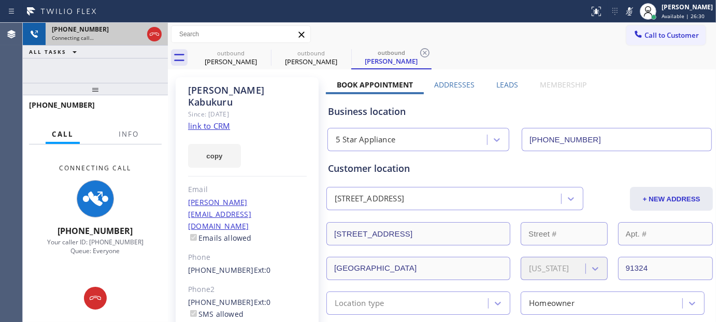
drag, startPoint x: 151, startPoint y: 33, endPoint x: 156, endPoint y: 33, distance: 5.7
click at [152, 33] on icon at bounding box center [154, 34] width 12 height 12
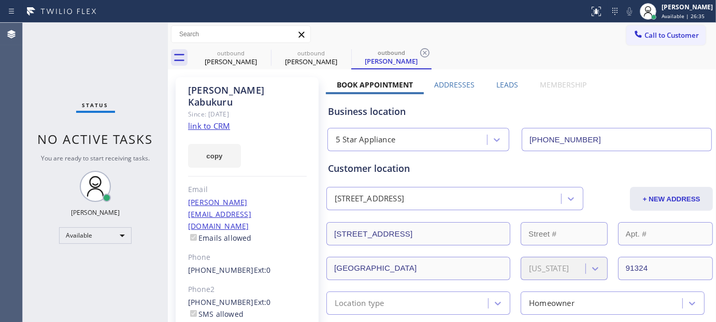
drag, startPoint x: 677, startPoint y: 37, endPoint x: 591, endPoint y: 47, distance: 86.5
click at [675, 37] on span "Call to Customer" at bounding box center [671, 35] width 54 height 9
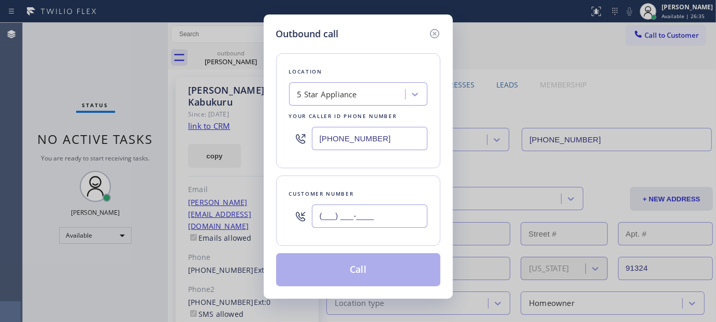
click at [319, 221] on input "(___) ___-____" at bounding box center [369, 216] width 115 height 23
paste input "973) 494-3439"
type input "(973) 494-3439"
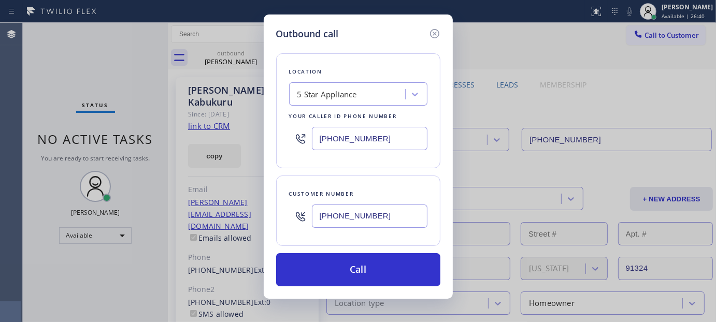
drag, startPoint x: 383, startPoint y: 148, endPoint x: 276, endPoint y: 142, distance: 107.3
click at [171, 144] on div "Outbound call Location 5 Star Appliance Your caller id phone number (323) 870-7…" at bounding box center [358, 161] width 716 height 322
paste input "609) 710-8354"
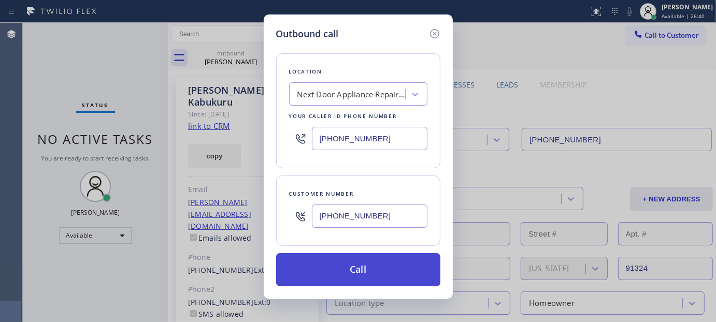
type input "[PHONE_NUMBER]"
click at [385, 267] on button "Call" at bounding box center [358, 269] width 164 height 33
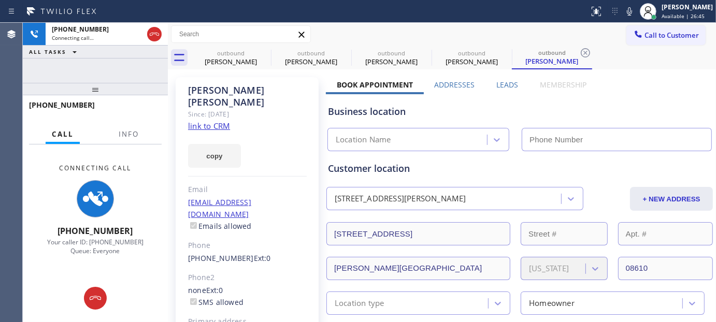
type input "[PHONE_NUMBER]"
click at [623, 12] on icon at bounding box center [629, 11] width 12 height 12
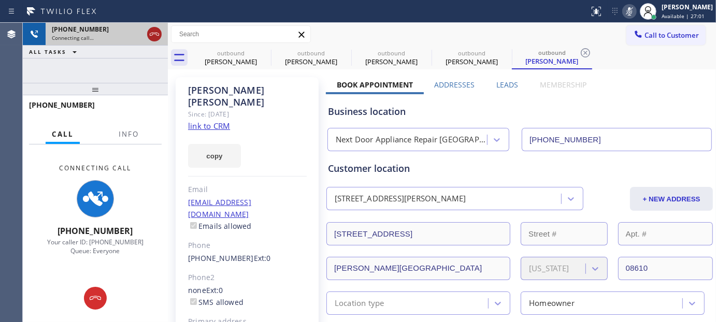
click at [152, 37] on icon at bounding box center [154, 34] width 12 height 12
